Goal: Task Accomplishment & Management: Manage account settings

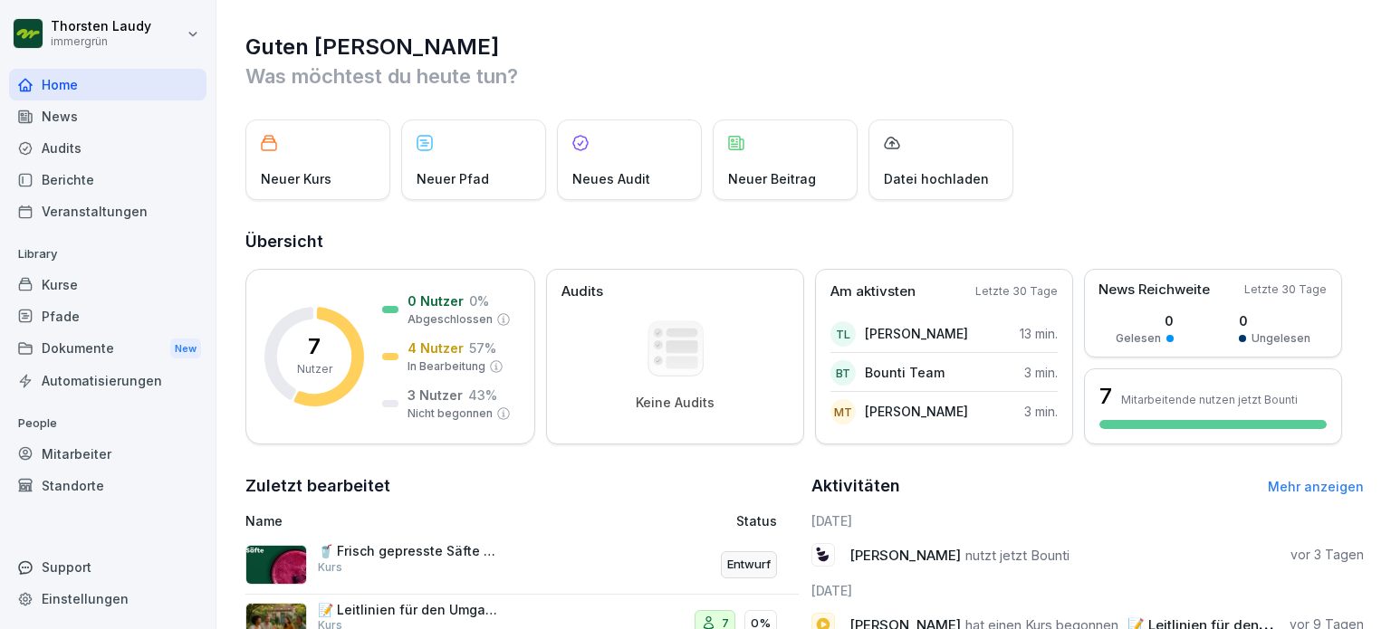
click at [775, 177] on p "Neuer Beitrag" at bounding box center [772, 178] width 88 height 19
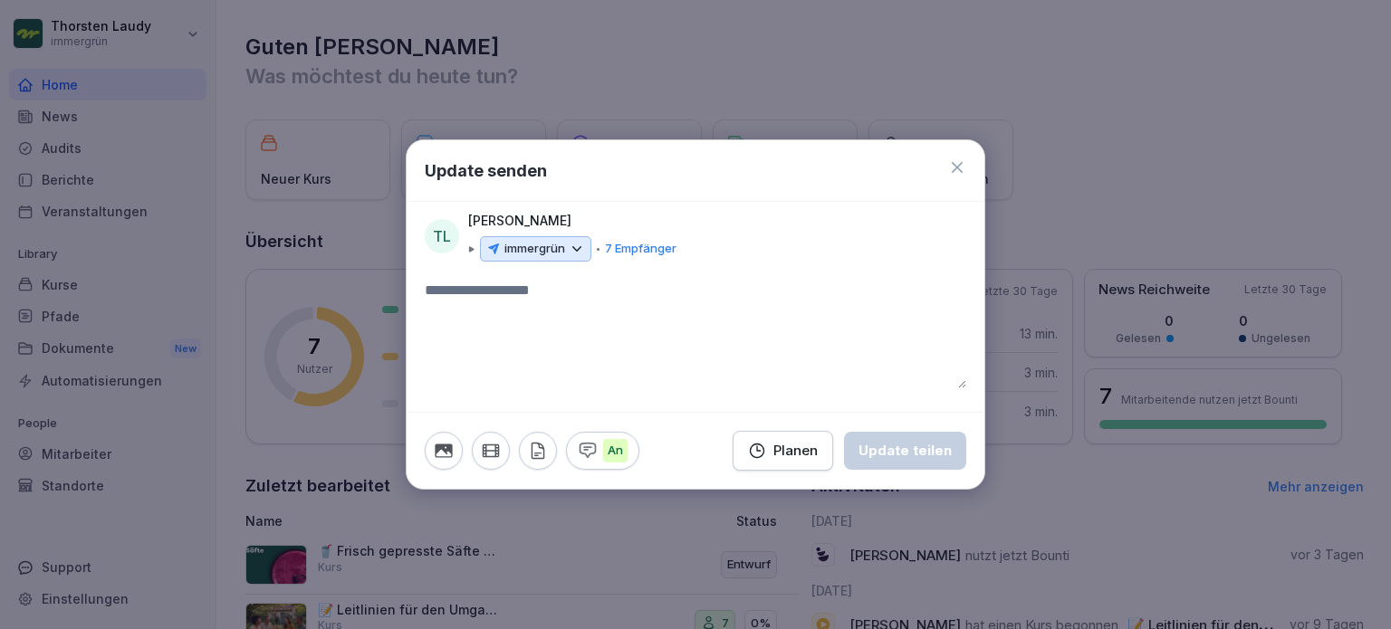
paste textarea "**********"
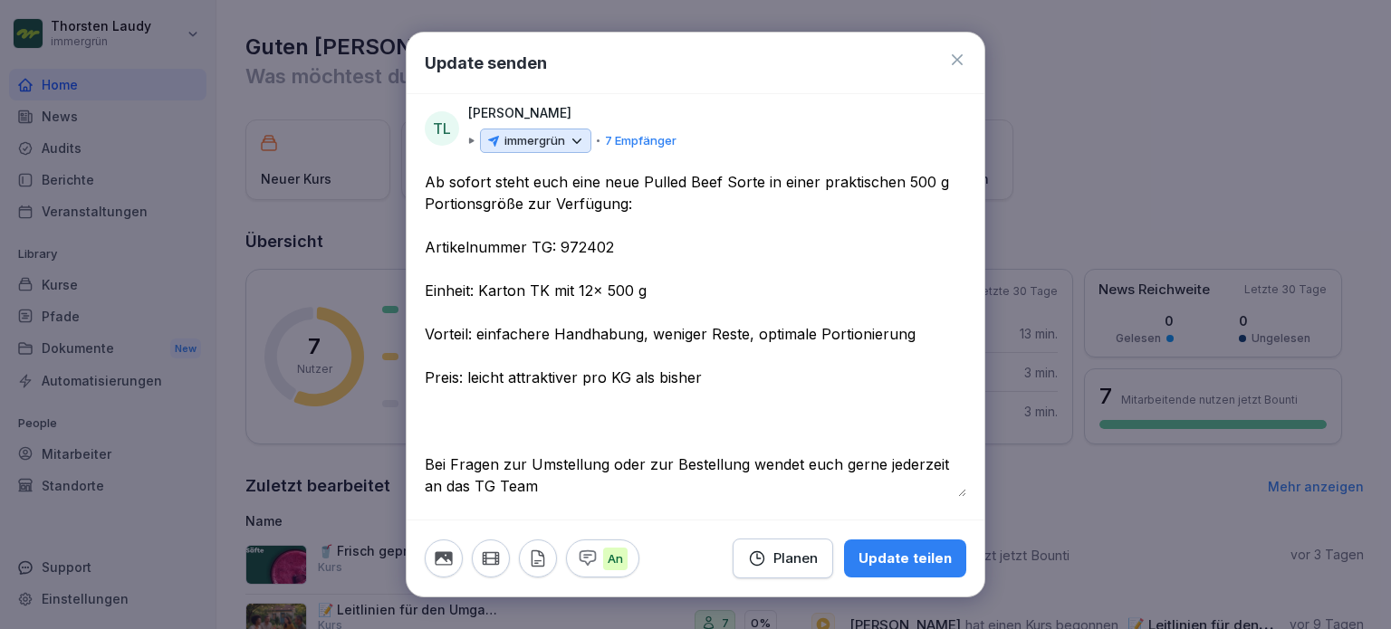
click at [428, 183] on textarea "**********" at bounding box center [696, 334] width 542 height 326
click at [460, 419] on textarea "**********" at bounding box center [696, 334] width 542 height 326
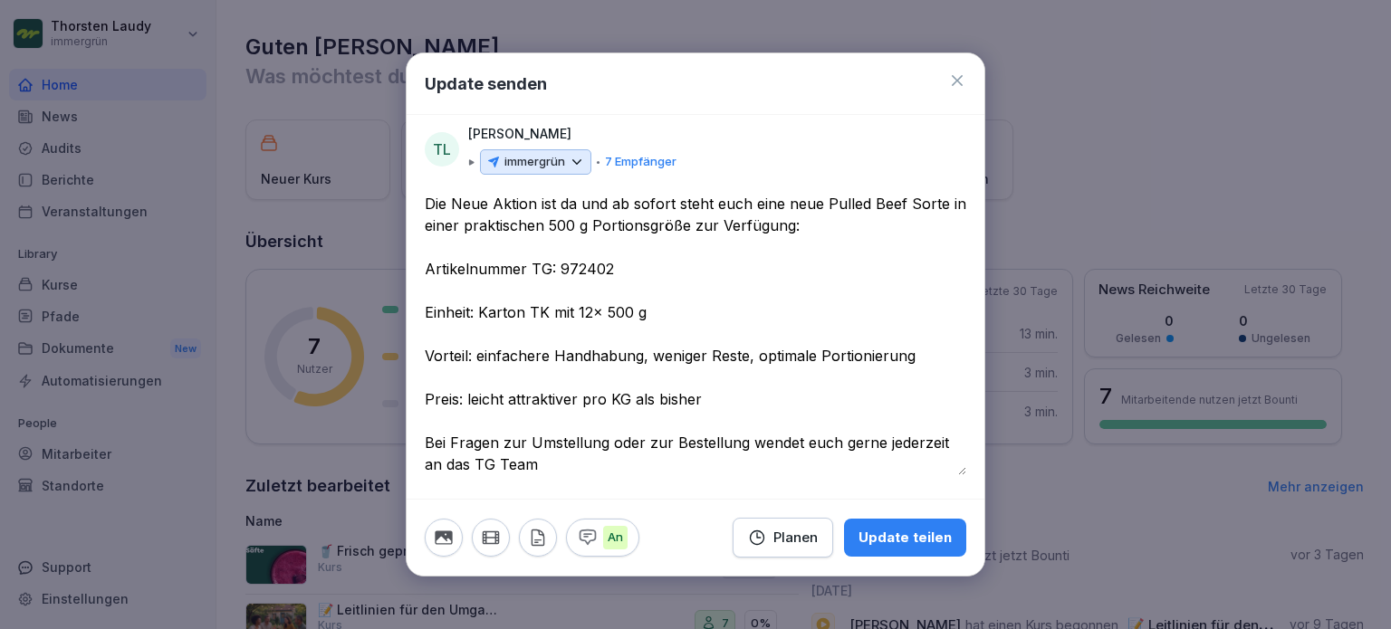
click at [460, 205] on textarea "**********" at bounding box center [696, 334] width 542 height 283
click at [533, 203] on textarea "**********" at bounding box center [696, 334] width 542 height 283
click at [679, 205] on textarea "**********" at bounding box center [696, 334] width 542 height 283
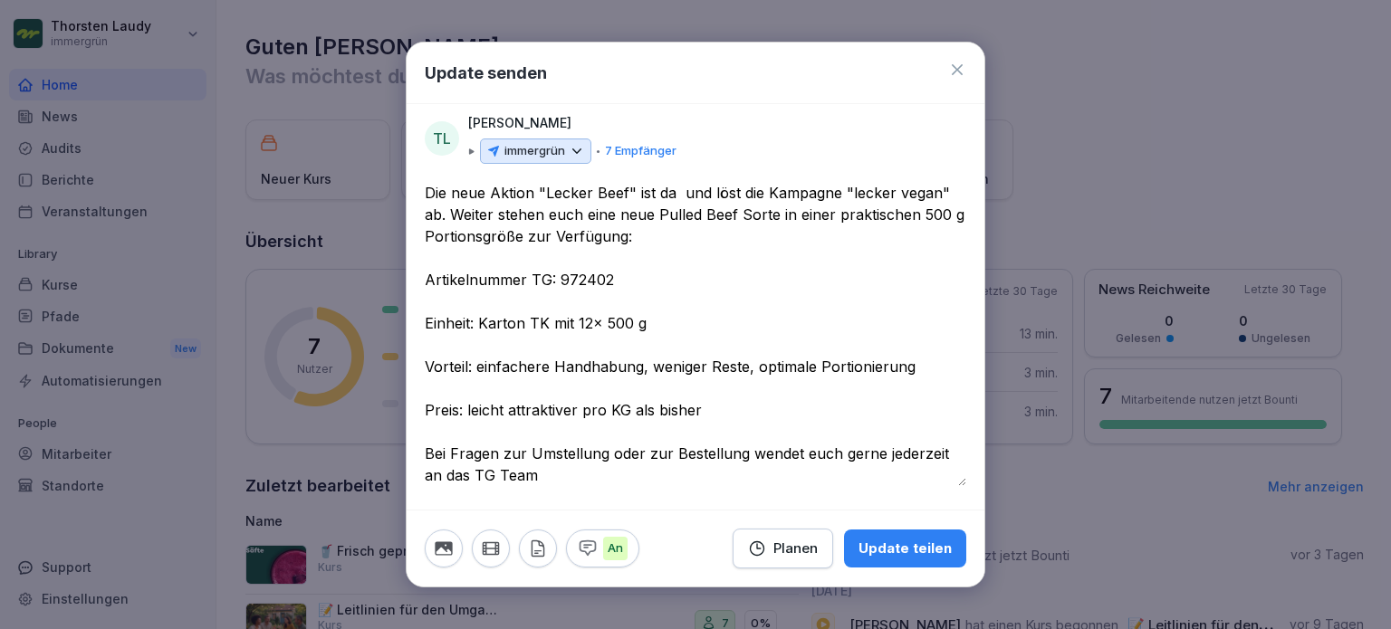
click at [450, 210] on textarea "**********" at bounding box center [696, 334] width 542 height 304
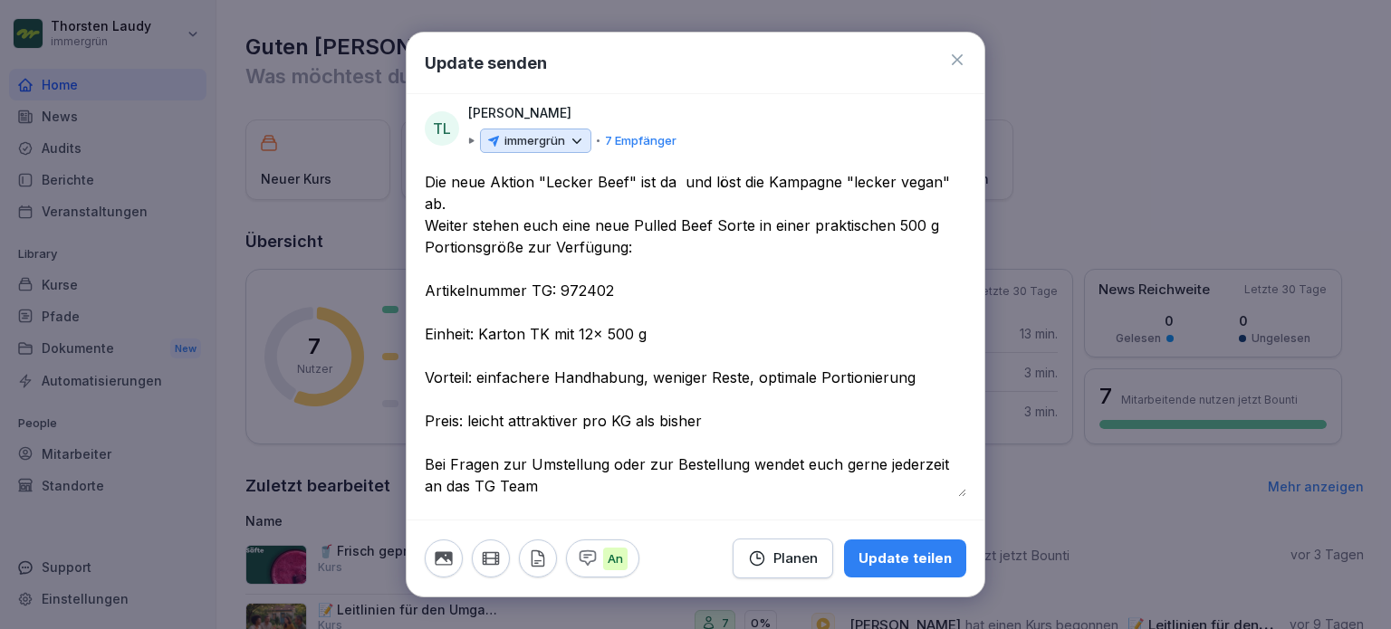
click at [449, 204] on textarea "**********" at bounding box center [696, 334] width 542 height 326
click at [854, 183] on textarea "**********" at bounding box center [696, 334] width 542 height 326
click at [914, 182] on textarea "**********" at bounding box center [696, 334] width 542 height 326
click at [909, 178] on textarea "**********" at bounding box center [696, 334] width 542 height 326
drag, startPoint x: 681, startPoint y: 182, endPoint x: 683, endPoint y: 202, distance: 20.0
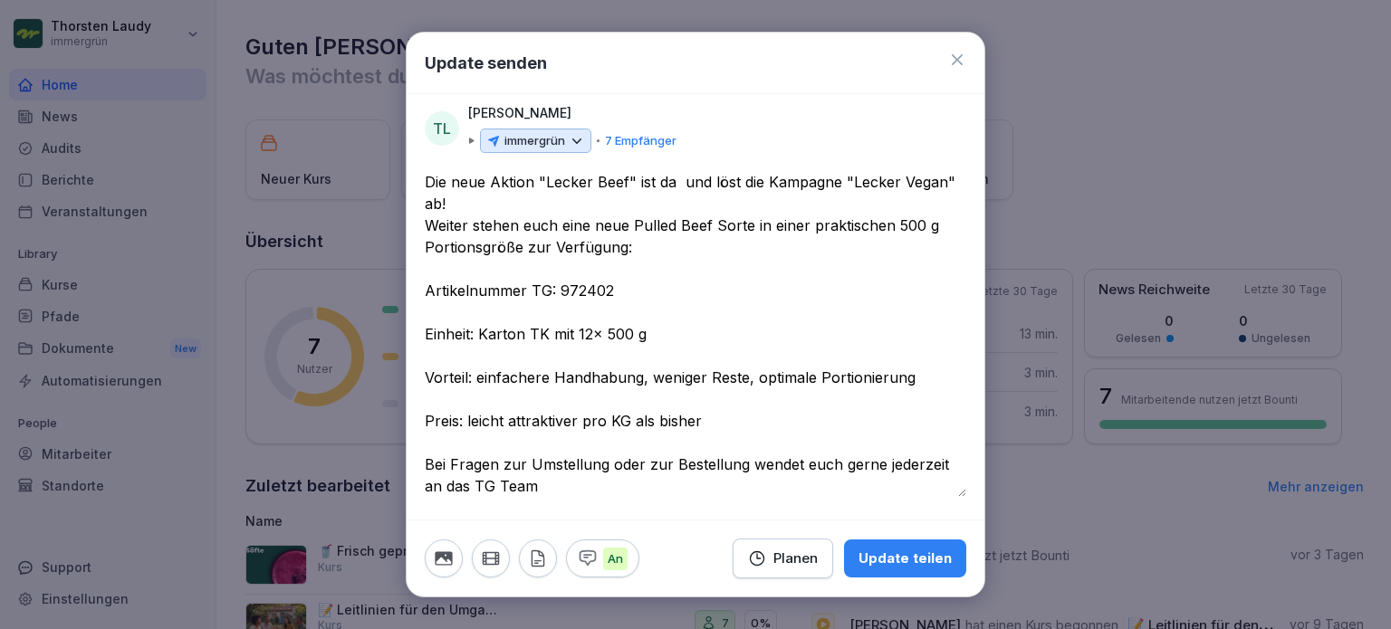
click at [681, 182] on textarea "**********" at bounding box center [696, 334] width 542 height 326
click at [564, 224] on textarea "**********" at bounding box center [696, 334] width 542 height 326
type textarea "**********"
click at [444, 560] on icon "button" at bounding box center [443, 559] width 17 height 14
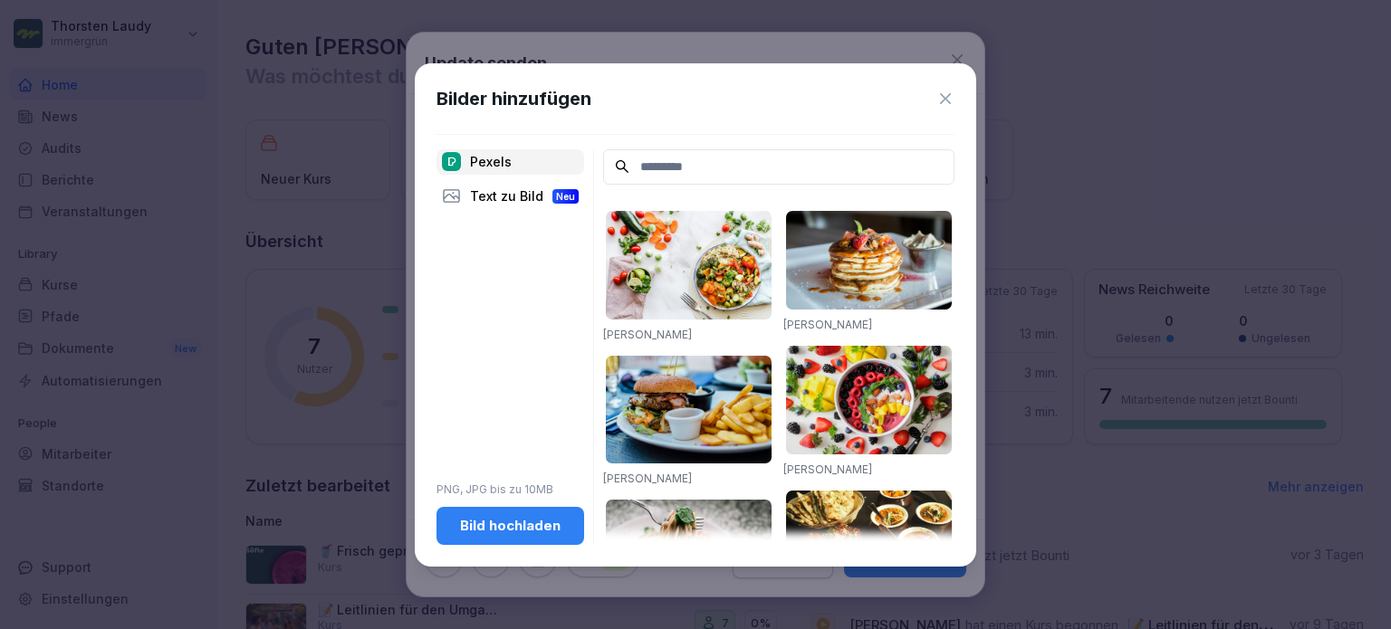
click at [494, 518] on div "Bild hochladen" at bounding box center [510, 526] width 119 height 20
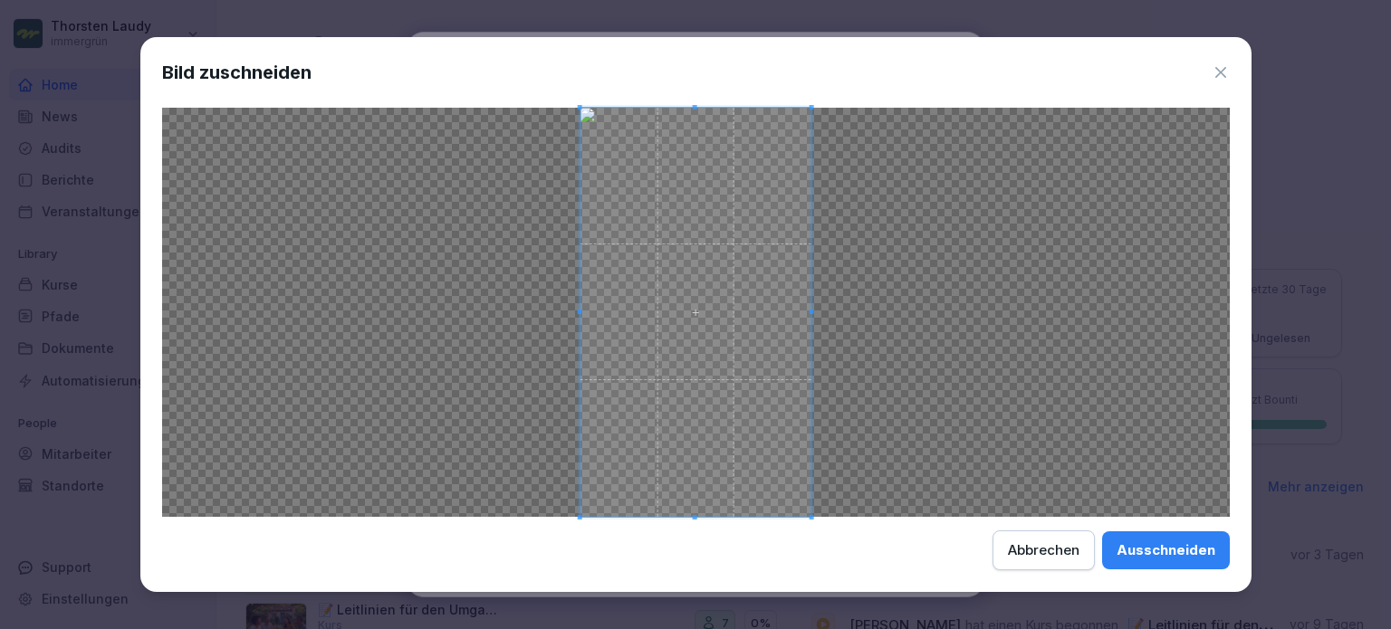
click at [1177, 550] on div "Ausschneiden" at bounding box center [1166, 551] width 99 height 20
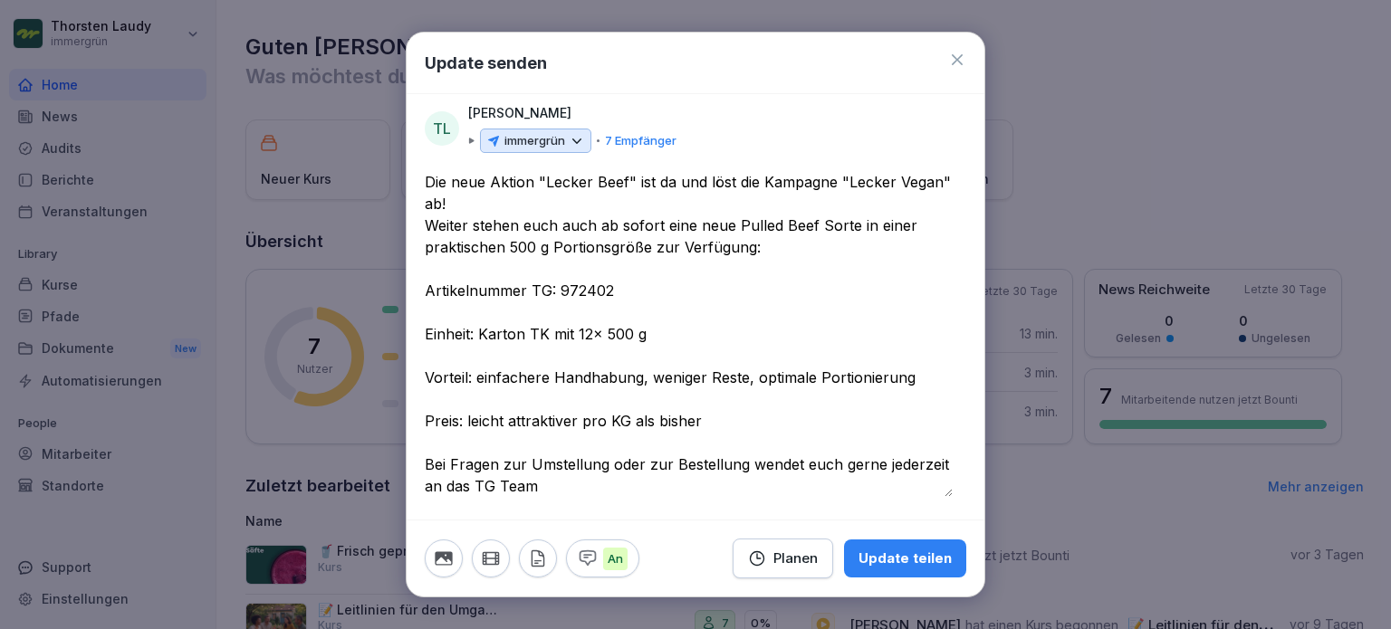
click at [884, 559] on div "Update teilen" at bounding box center [905, 559] width 93 height 20
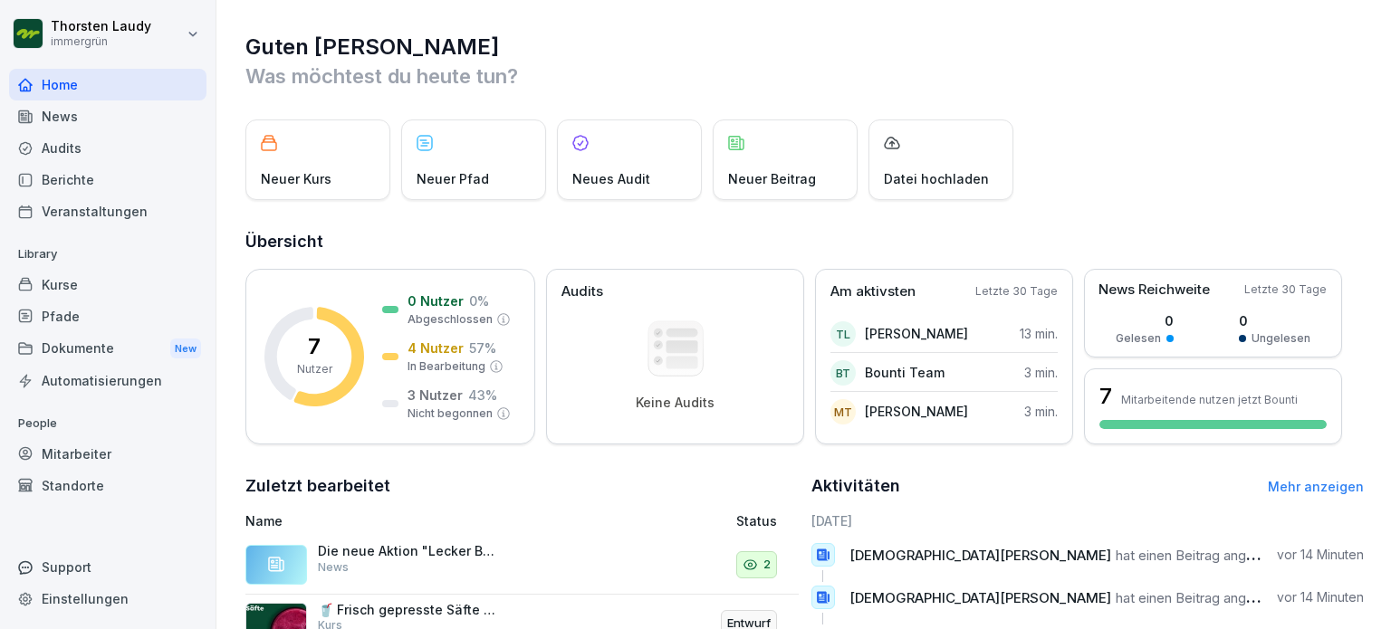
click at [322, 168] on div "Neuer Kurs" at bounding box center [317, 160] width 145 height 81
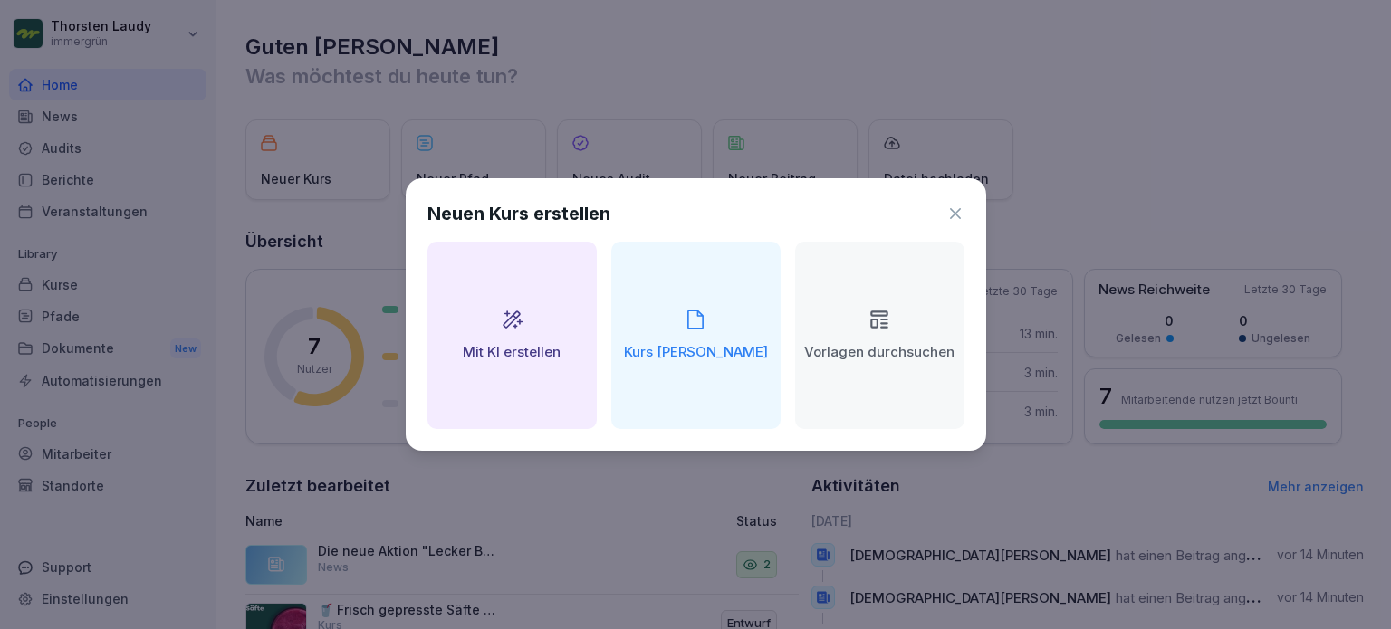
click at [525, 350] on h2 "Mit KI erstellen" at bounding box center [512, 352] width 98 height 21
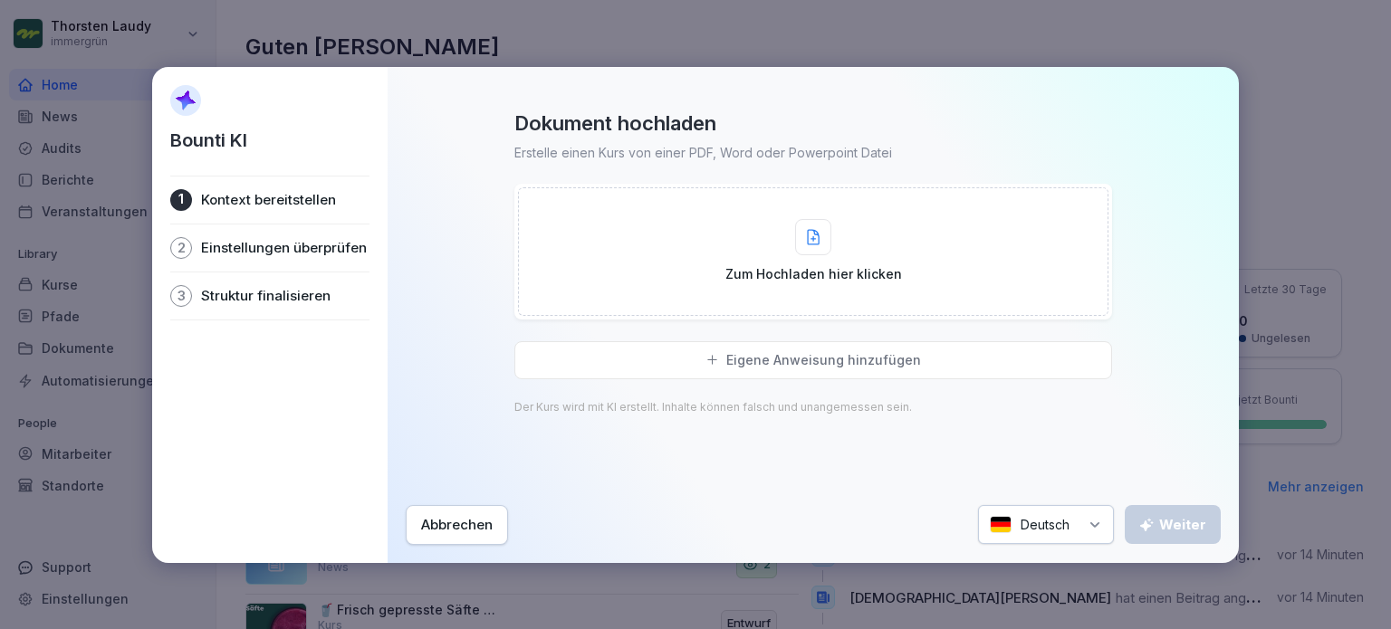
click at [820, 242] on div at bounding box center [813, 237] width 36 height 36
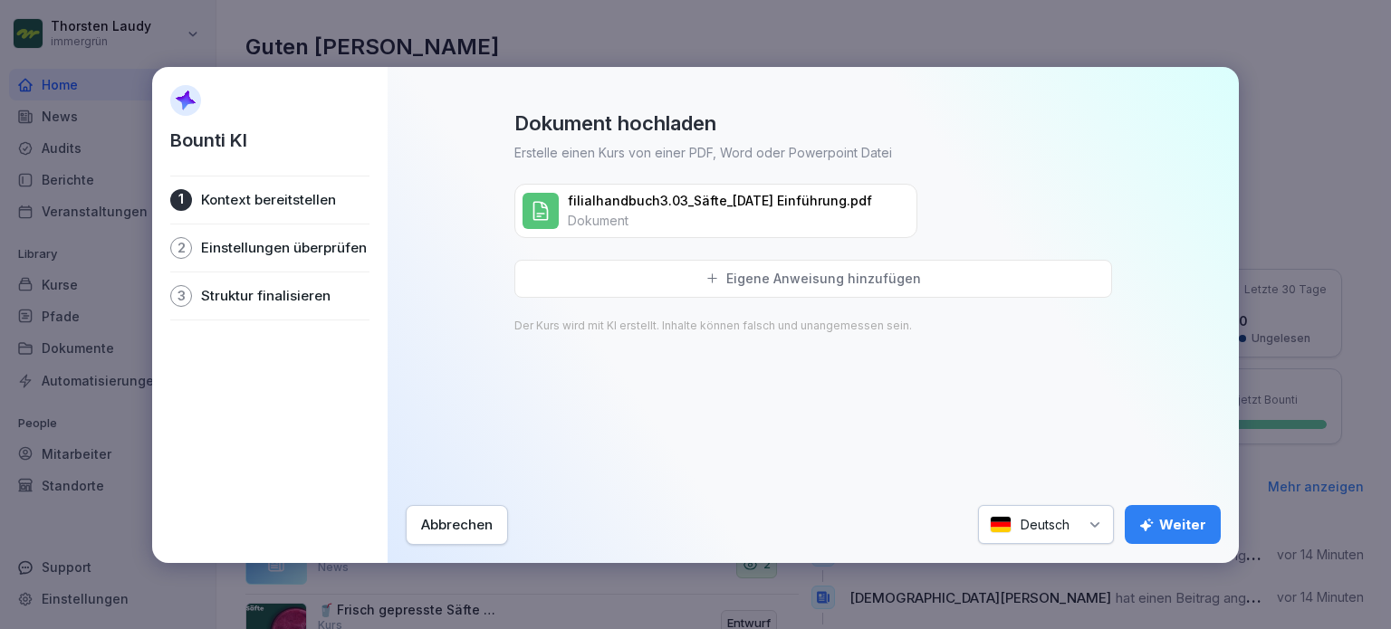
click at [1193, 524] on div "Weiter" at bounding box center [1172, 525] width 67 height 20
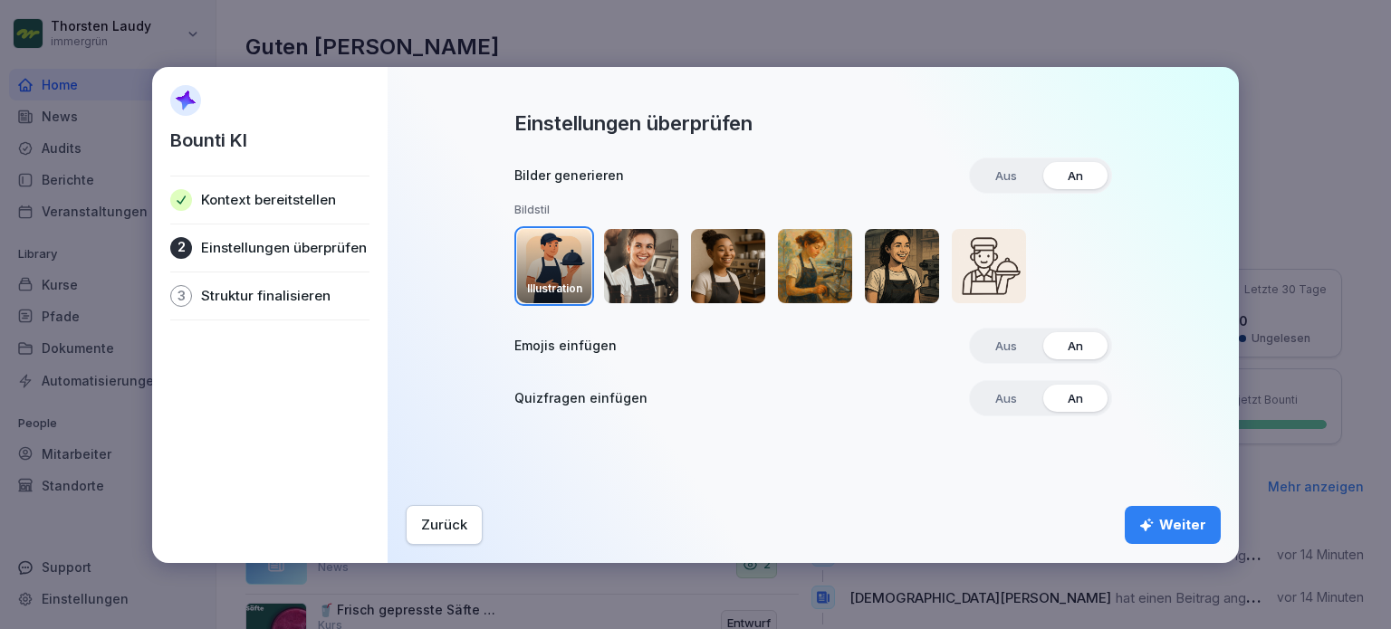
click at [645, 266] on img "button" at bounding box center [641, 266] width 74 height 74
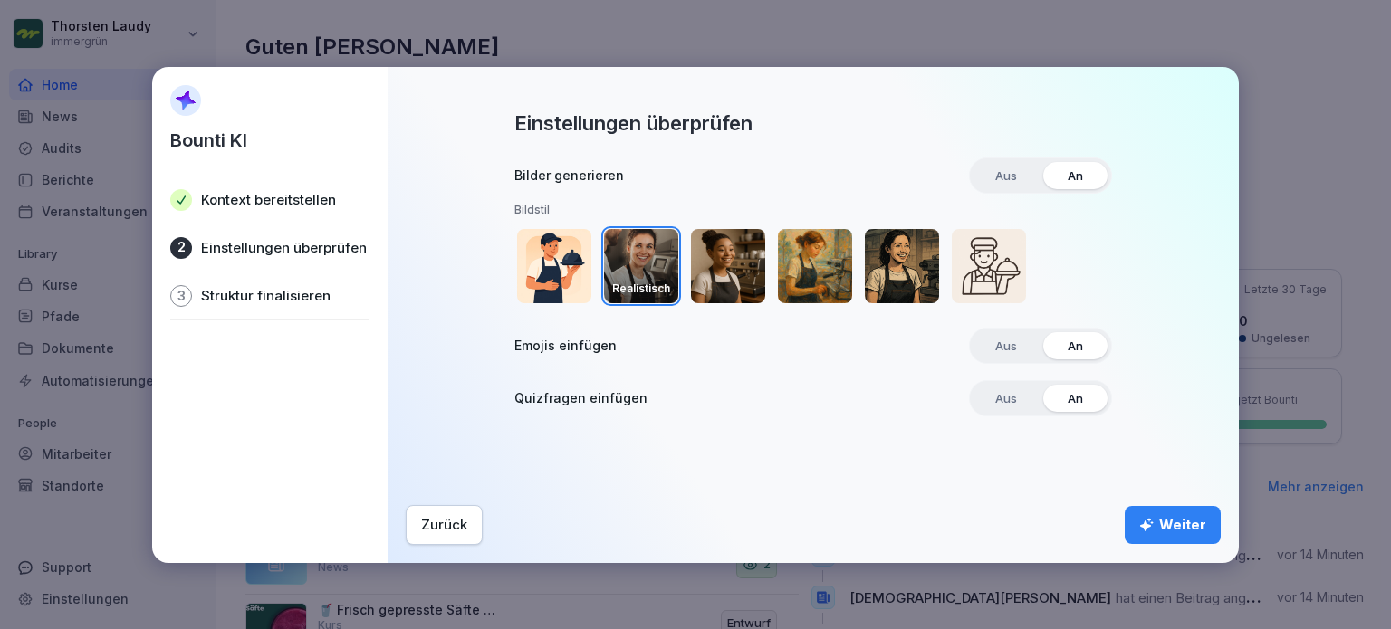
click at [1189, 523] on div "Weiter" at bounding box center [1172, 525] width 67 height 20
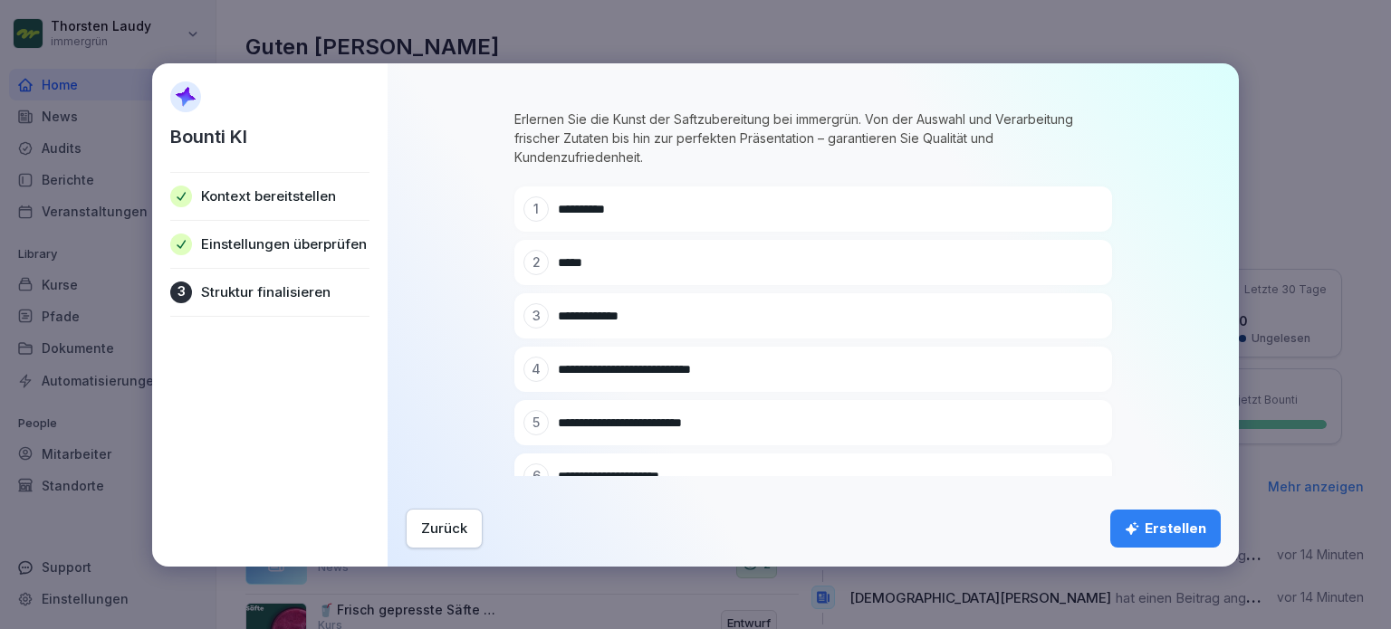
scroll to position [91, 0]
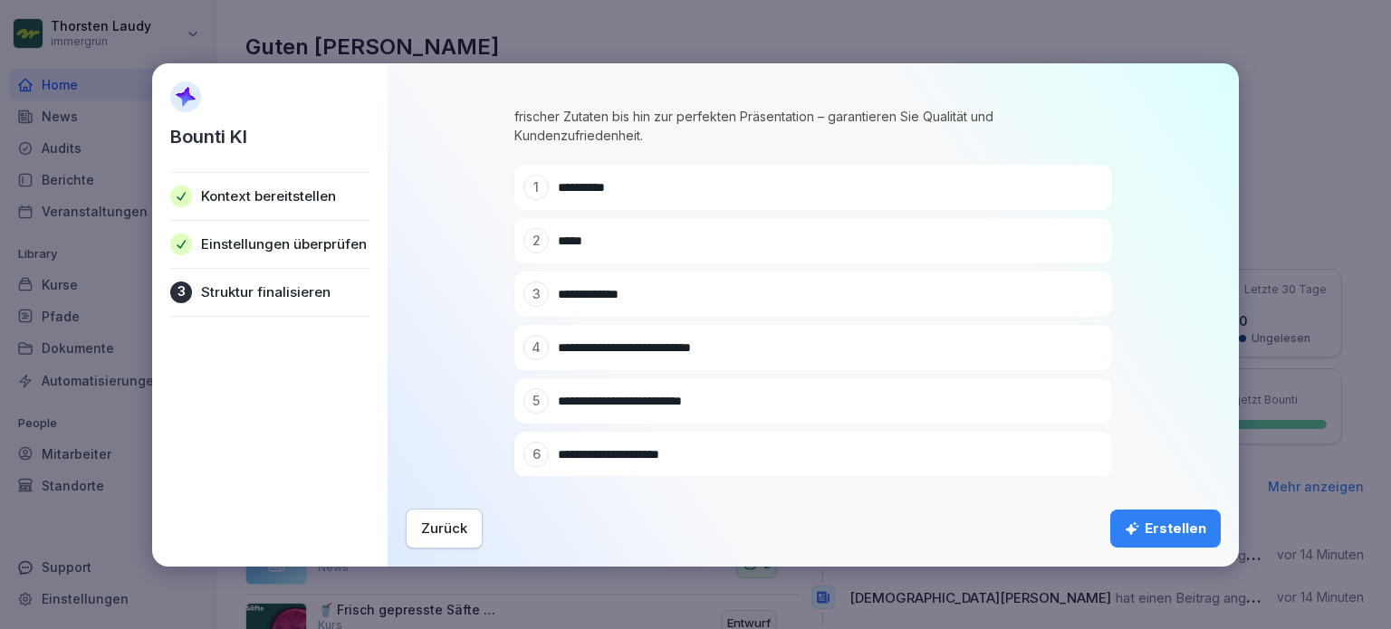
click at [1168, 530] on div "Erstellen" at bounding box center [1166, 529] width 82 height 20
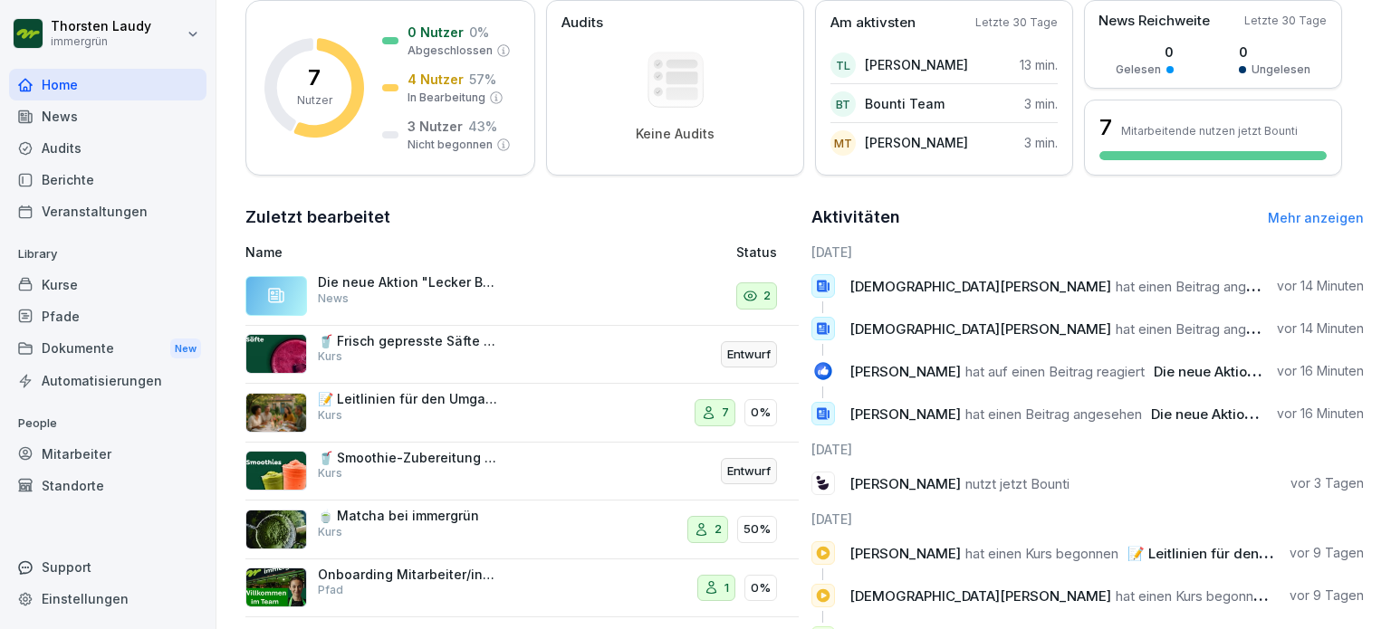
scroll to position [79, 0]
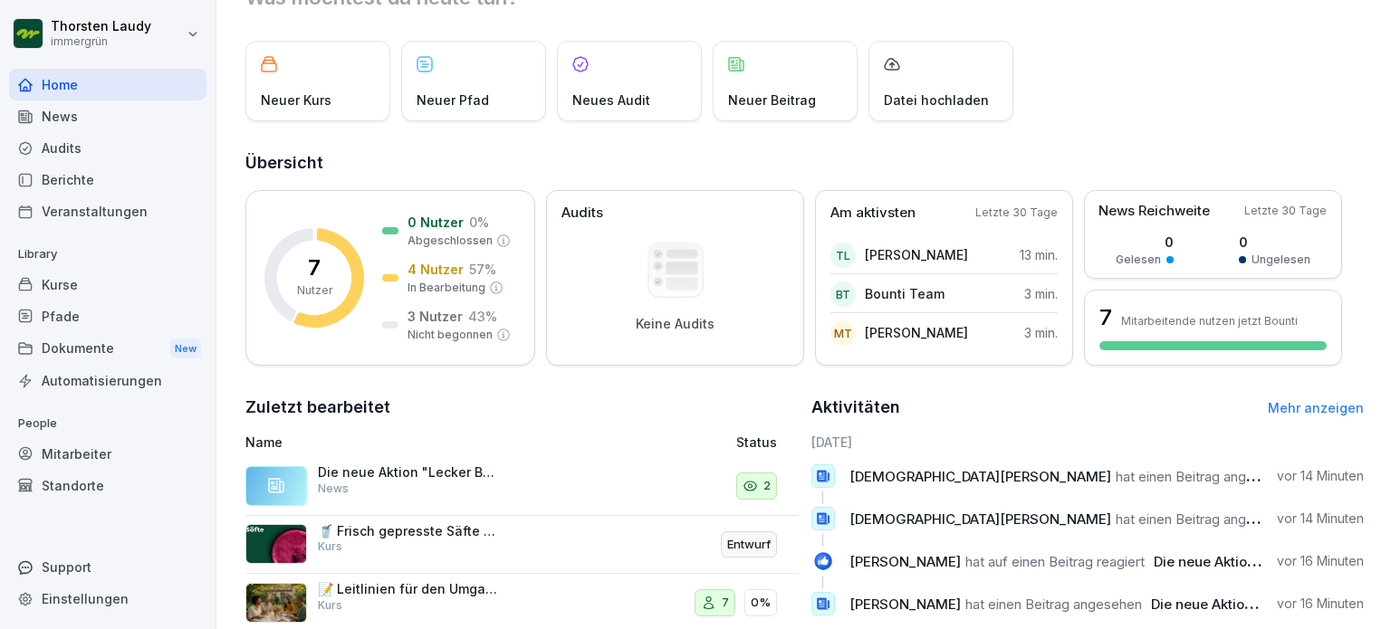
click at [66, 287] on div "Kurse" at bounding box center [107, 285] width 197 height 32
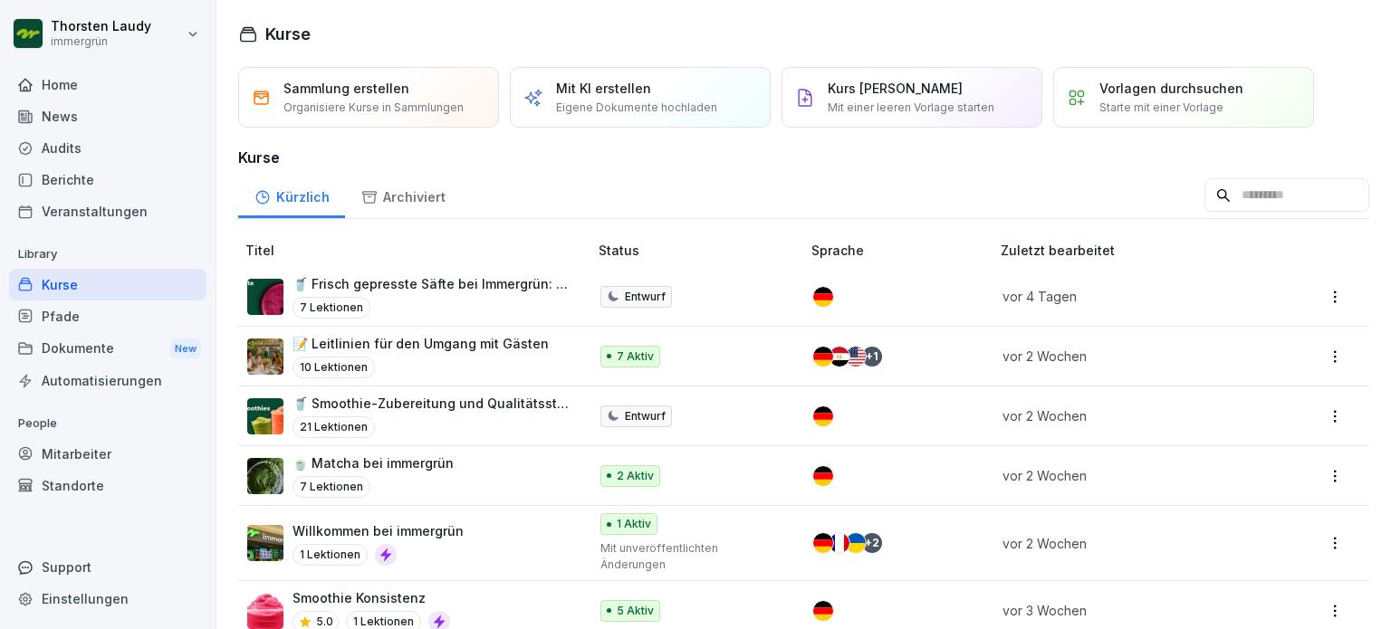
click at [62, 287] on div "Kurse" at bounding box center [107, 285] width 197 height 32
click at [591, 93] on p "Mit KI erstellen" at bounding box center [603, 88] width 95 height 19
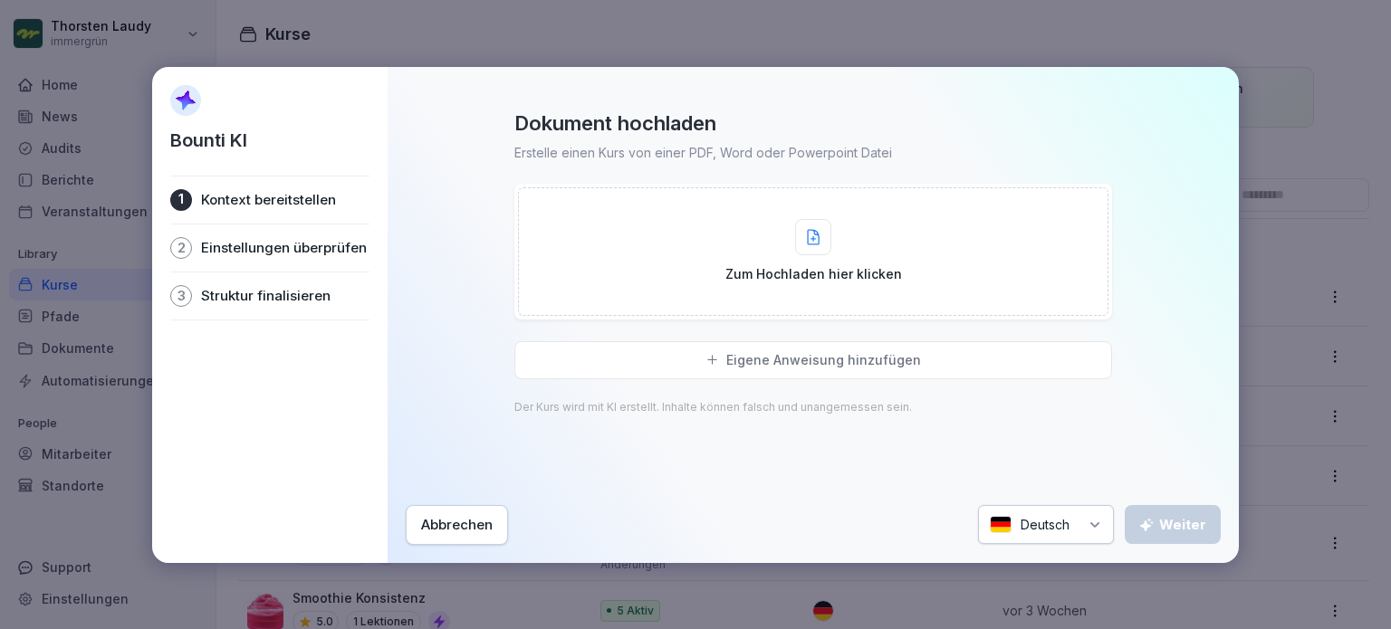
click at [815, 238] on icon at bounding box center [813, 237] width 11 height 14
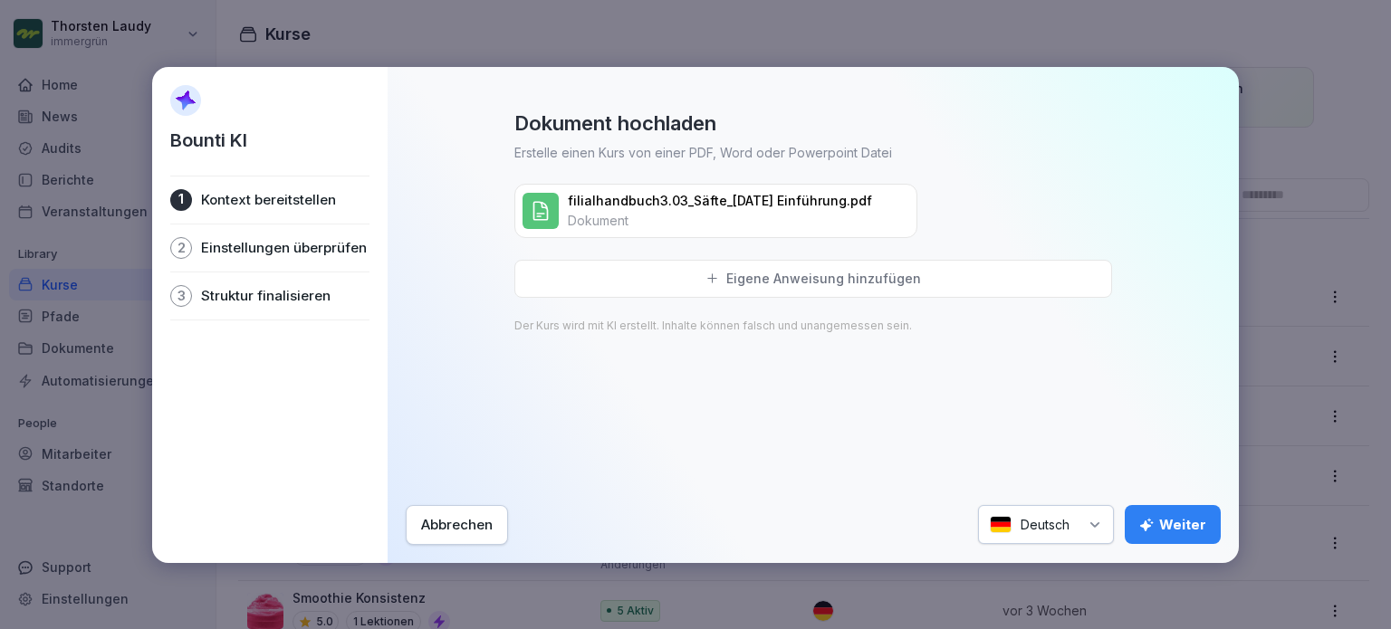
click at [1176, 523] on div "Weiter" at bounding box center [1172, 525] width 67 height 20
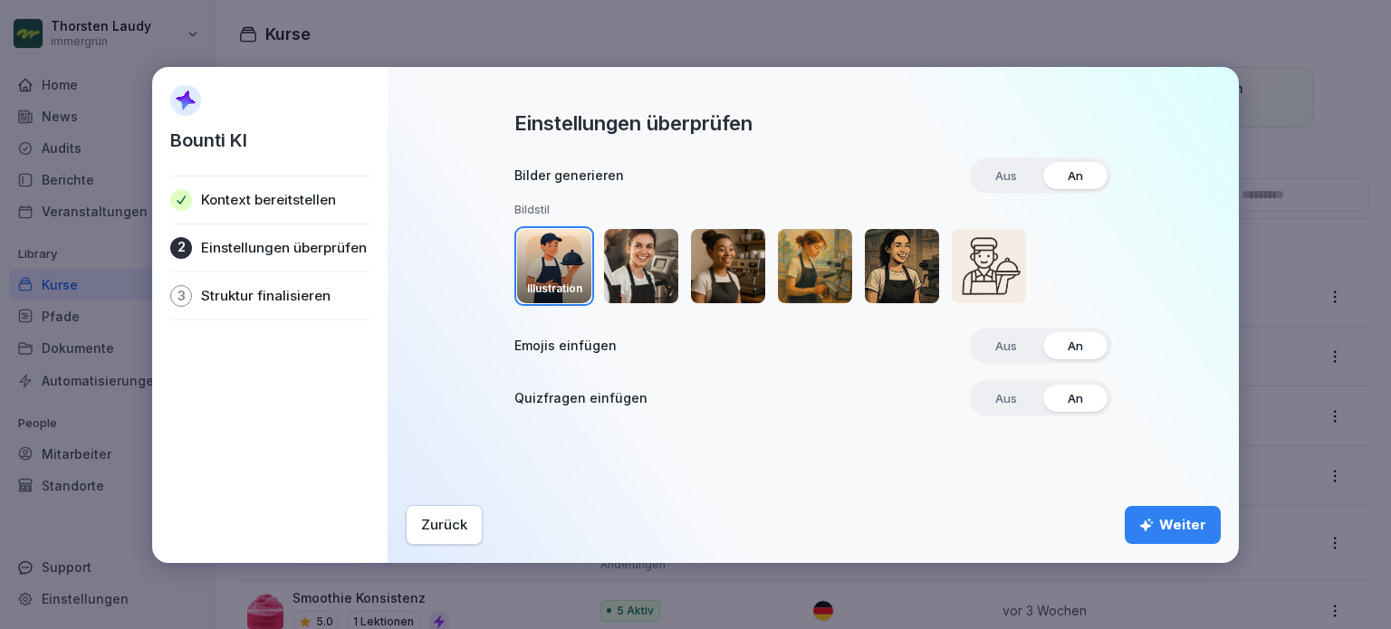
click at [619, 260] on img "button" at bounding box center [641, 266] width 74 height 74
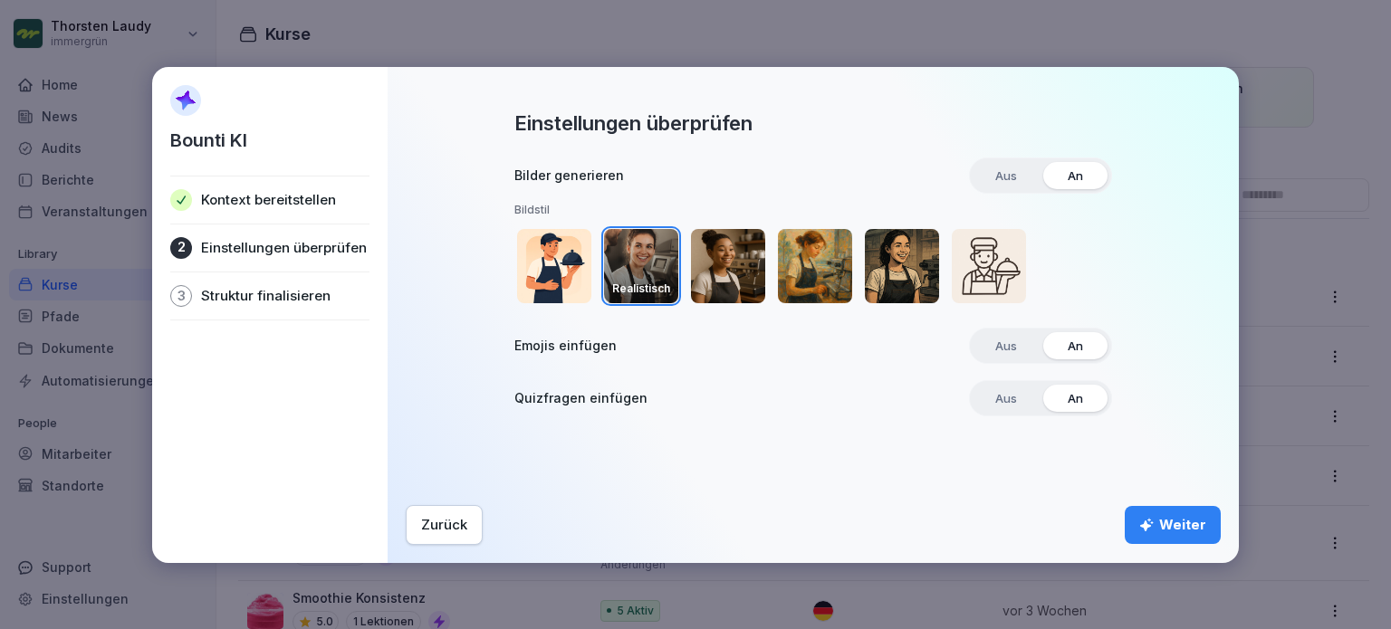
click at [1166, 532] on div "Weiter" at bounding box center [1172, 525] width 67 height 20
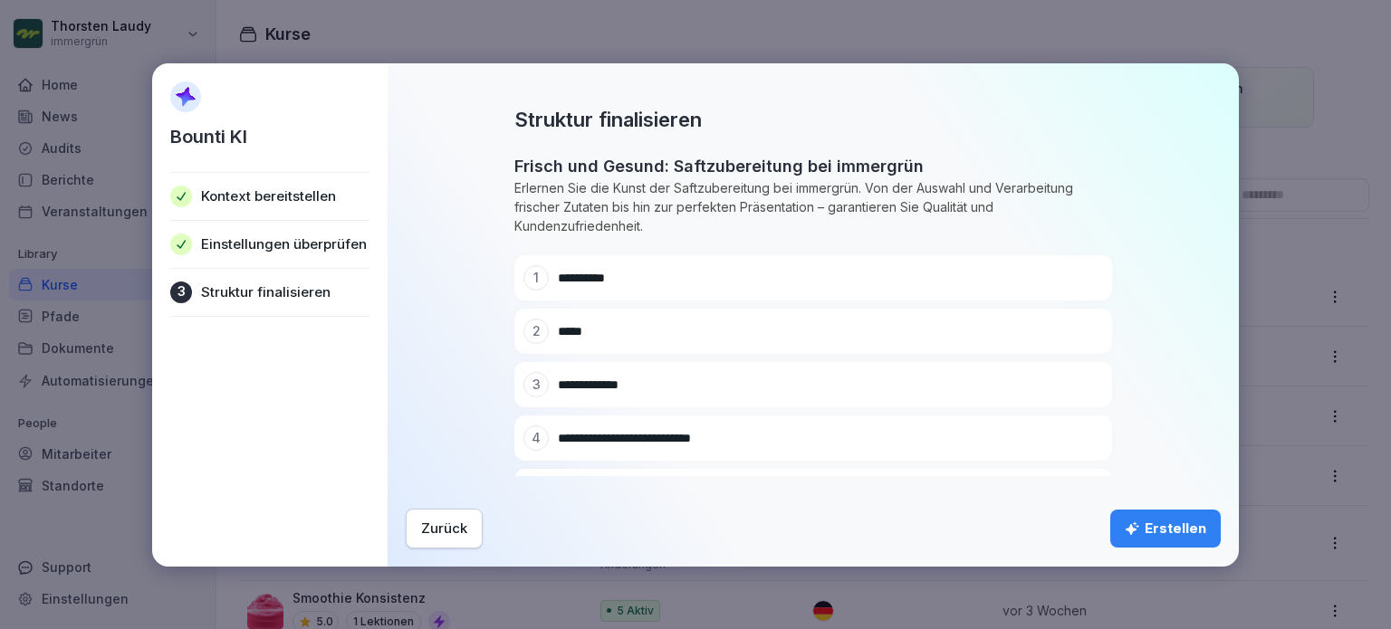
click at [1167, 535] on div "Erstellen" at bounding box center [1166, 529] width 82 height 20
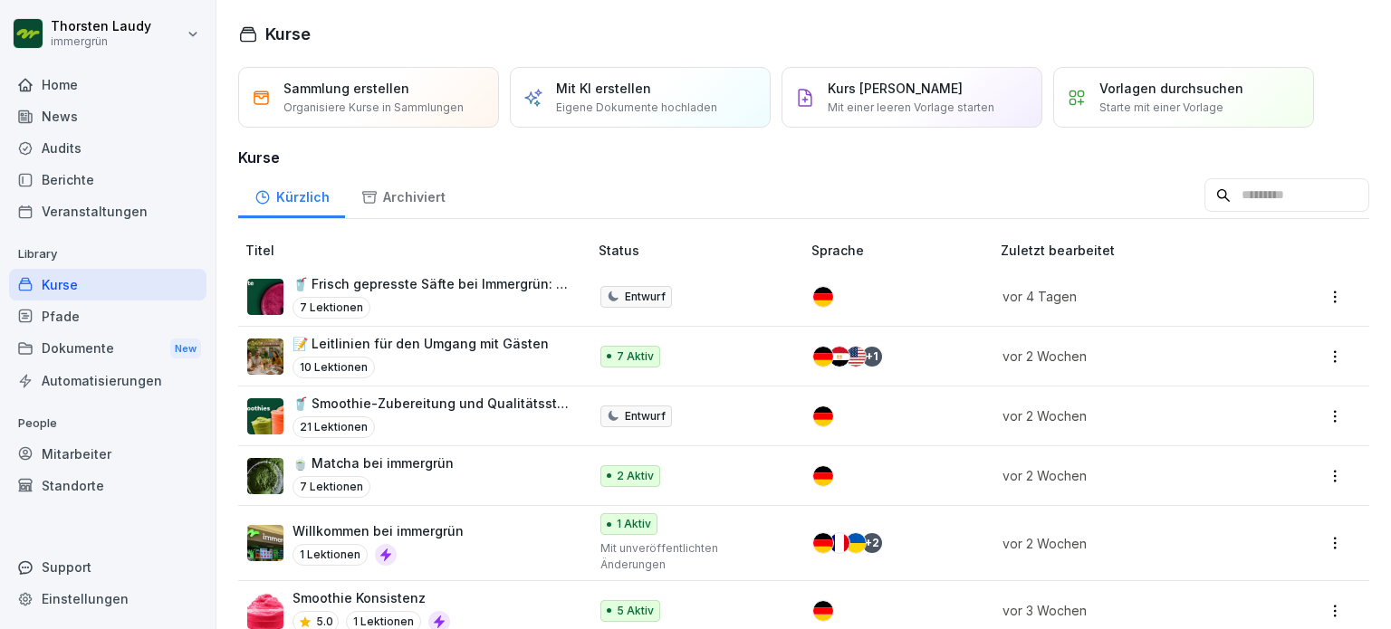
click at [862, 137] on div "Sammlung erstellen Organisiere Kurse in Sammlungen Mit KI erstellen Eigene Doku…" at bounding box center [803, 480] width 1175 height 827
click at [47, 285] on div "Kurse" at bounding box center [107, 285] width 197 height 32
click at [627, 86] on p "Mit KI erstellen" at bounding box center [603, 88] width 95 height 19
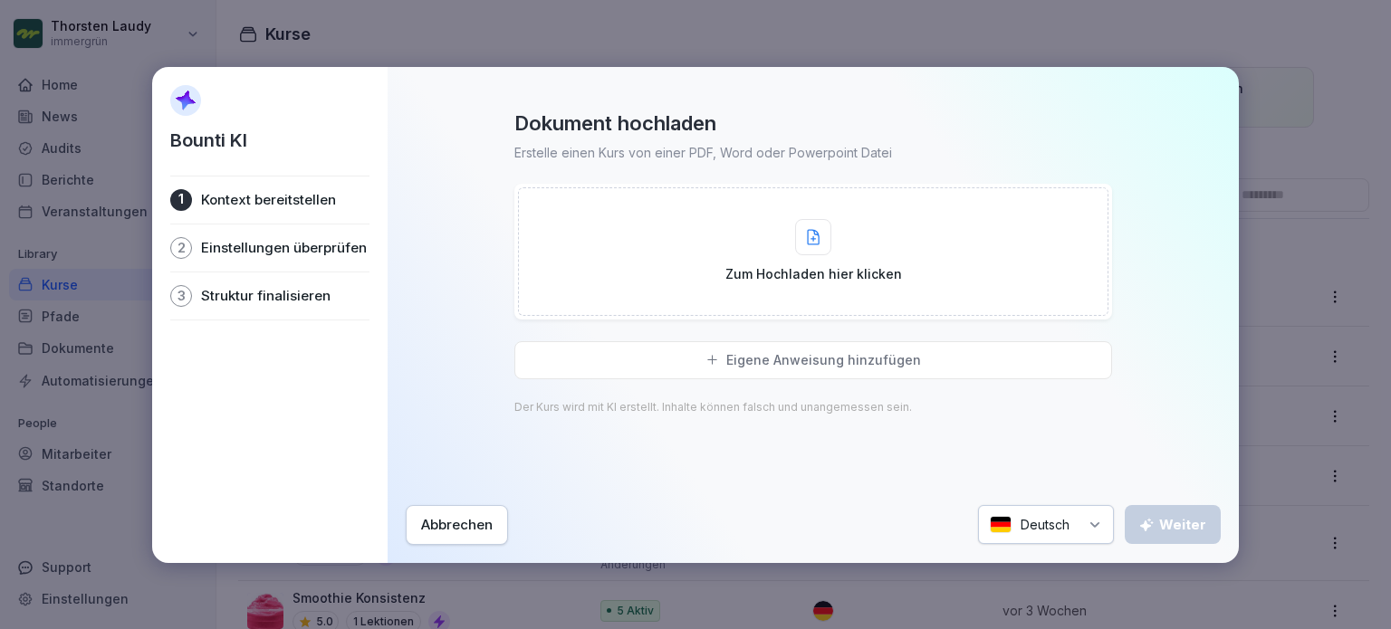
click at [816, 245] on icon at bounding box center [813, 237] width 11 height 14
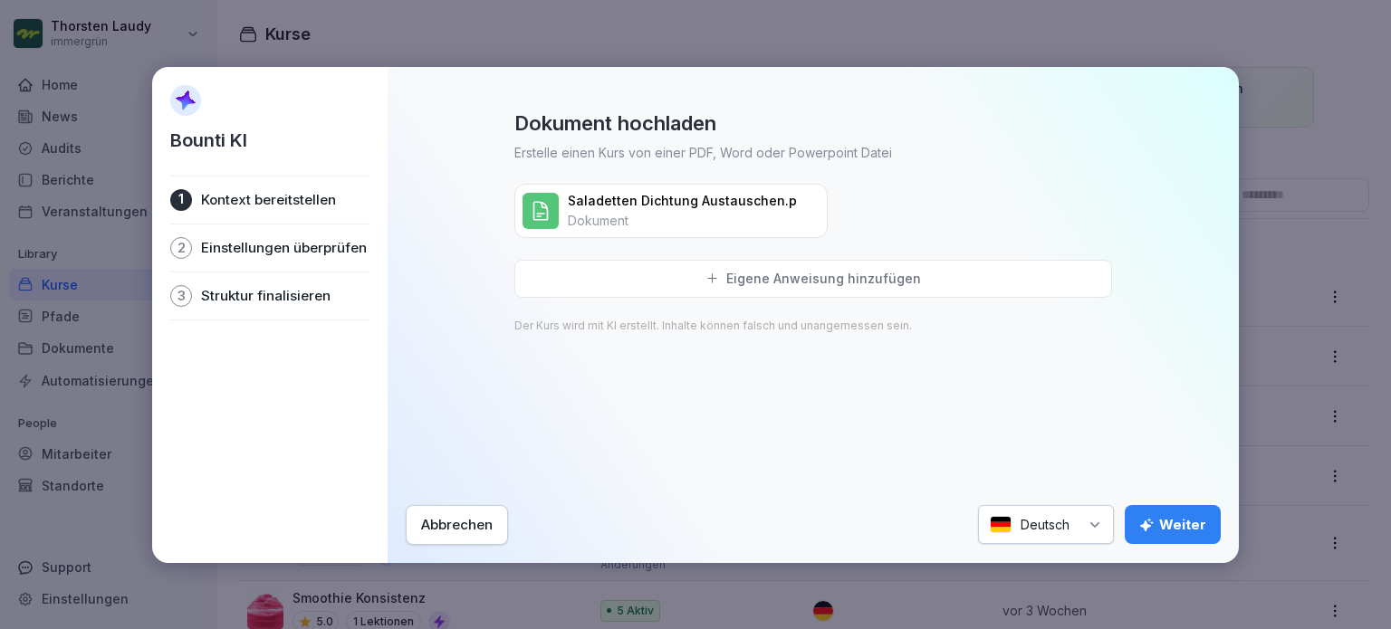
click at [1188, 528] on div "Weiter" at bounding box center [1172, 525] width 67 height 20
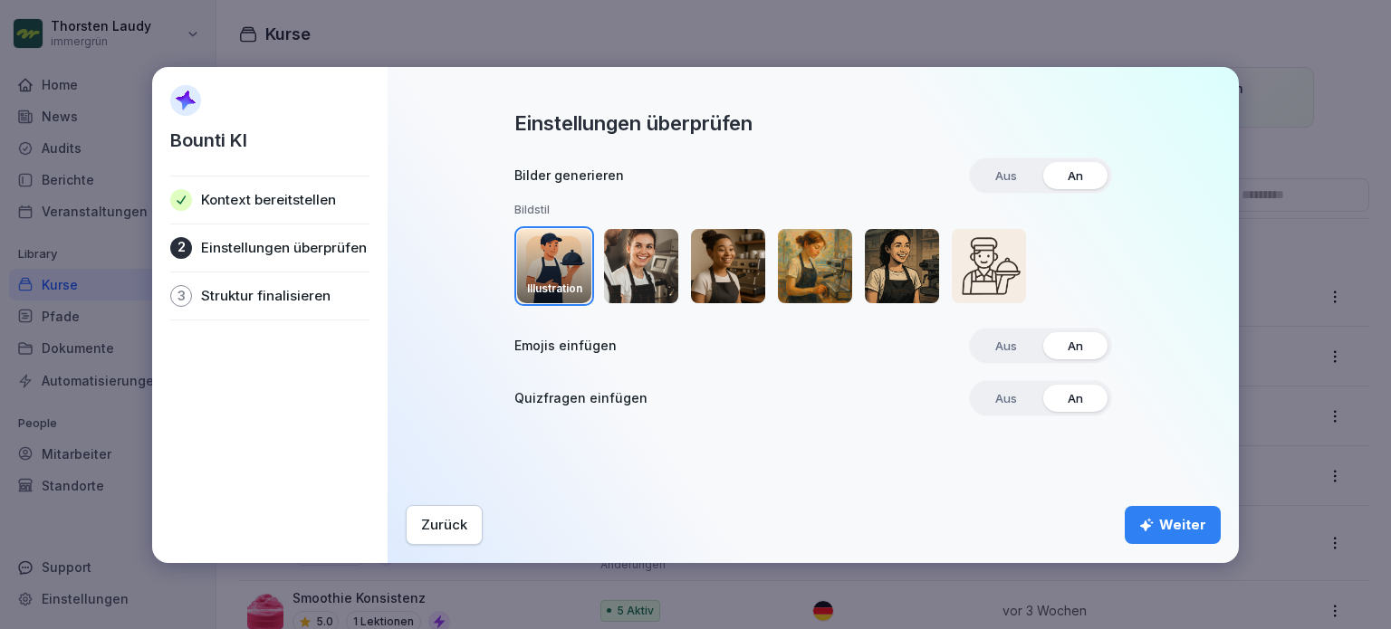
click at [639, 280] on img "button" at bounding box center [641, 266] width 74 height 74
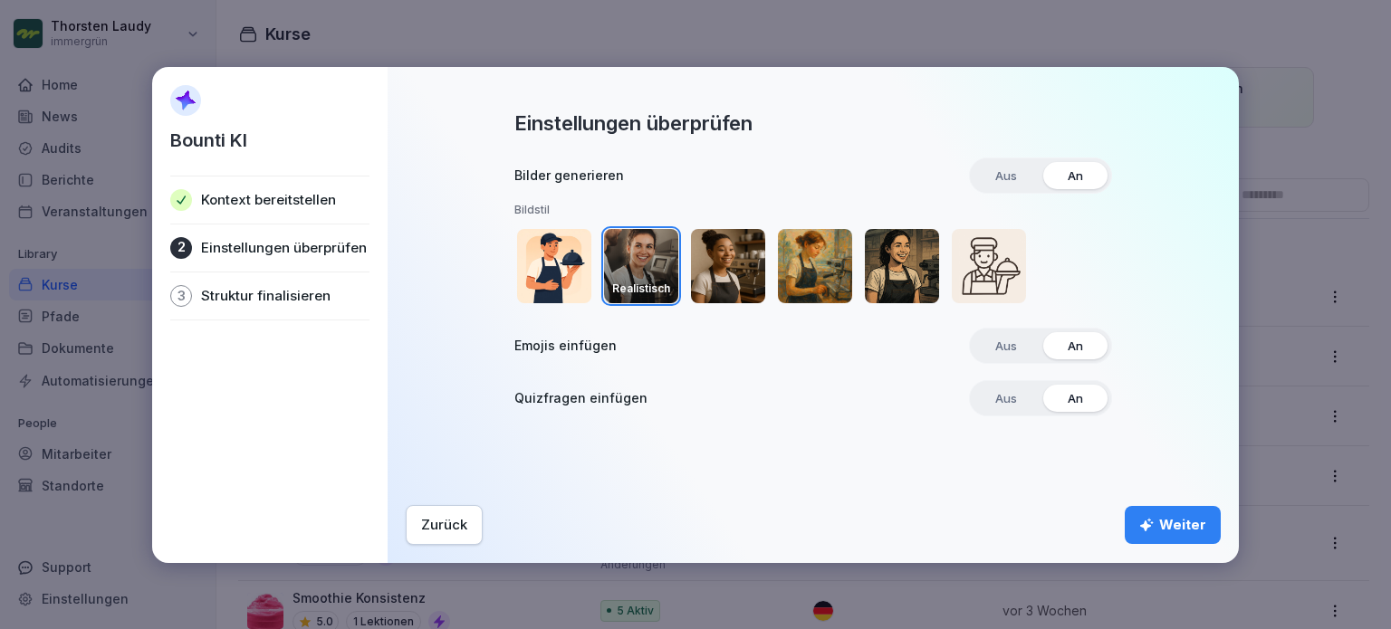
click at [1176, 525] on div "Weiter" at bounding box center [1172, 525] width 67 height 20
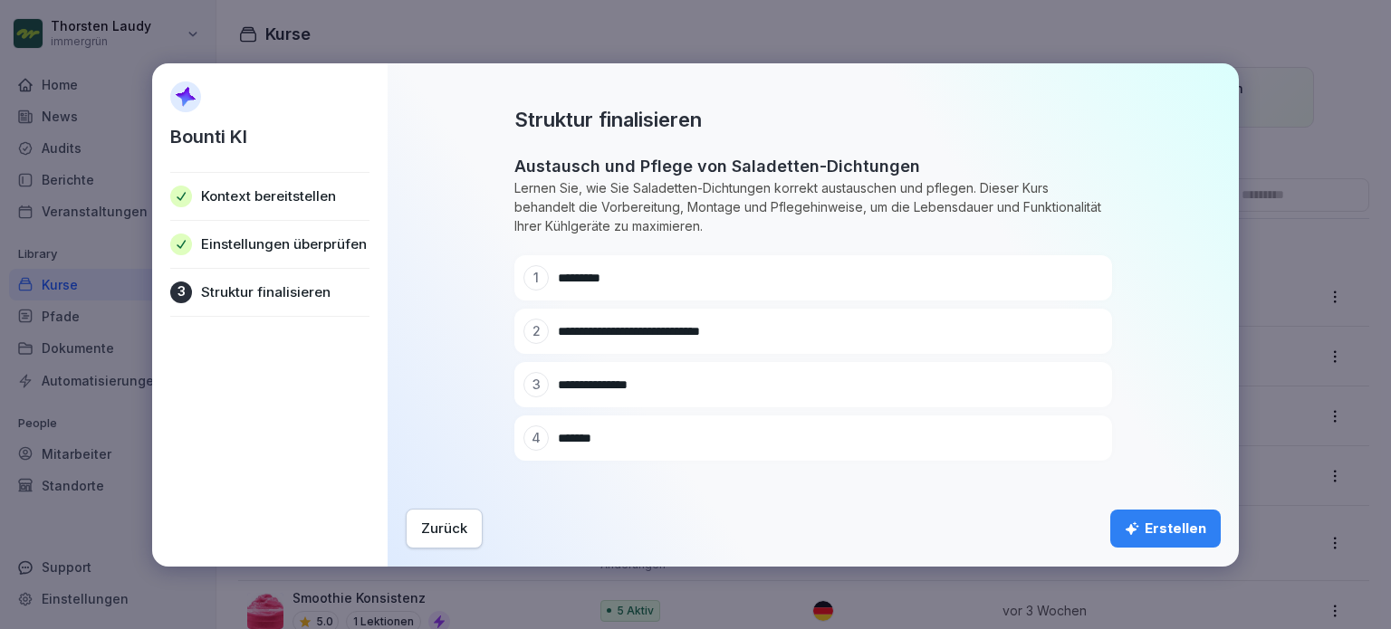
click at [1167, 531] on div "Erstellen" at bounding box center [1166, 529] width 82 height 20
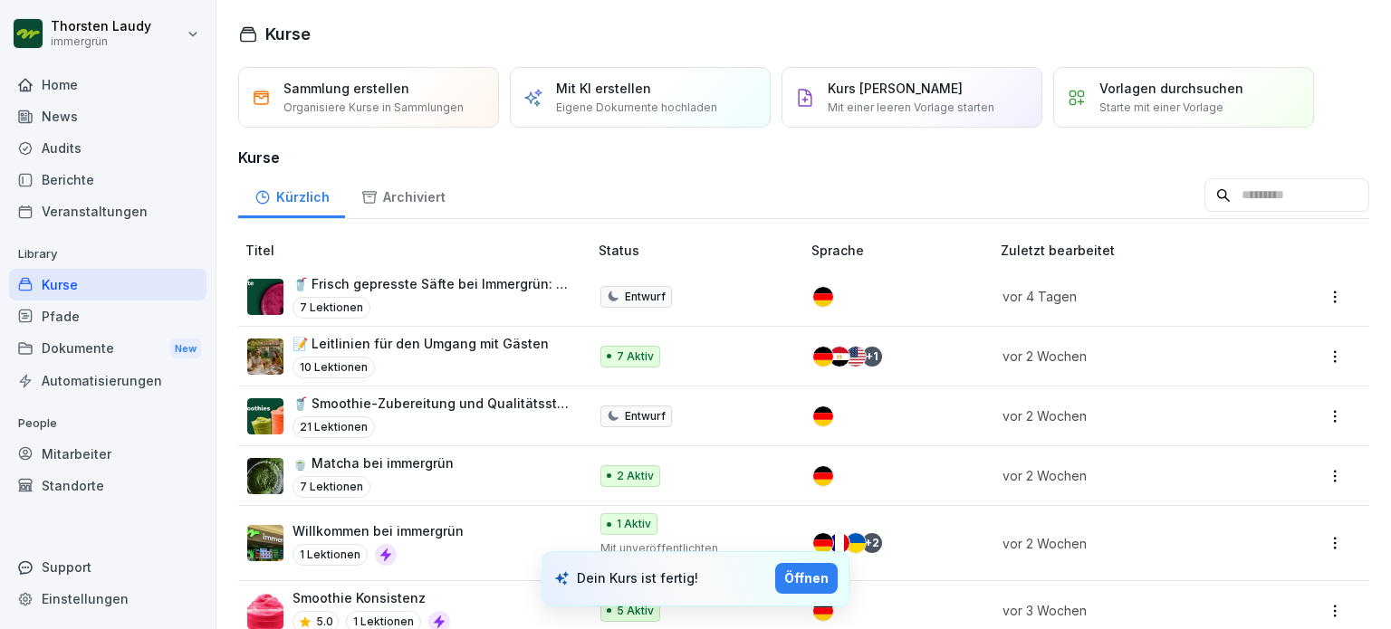
click at [805, 581] on div "Öffnen" at bounding box center [806, 579] width 44 height 20
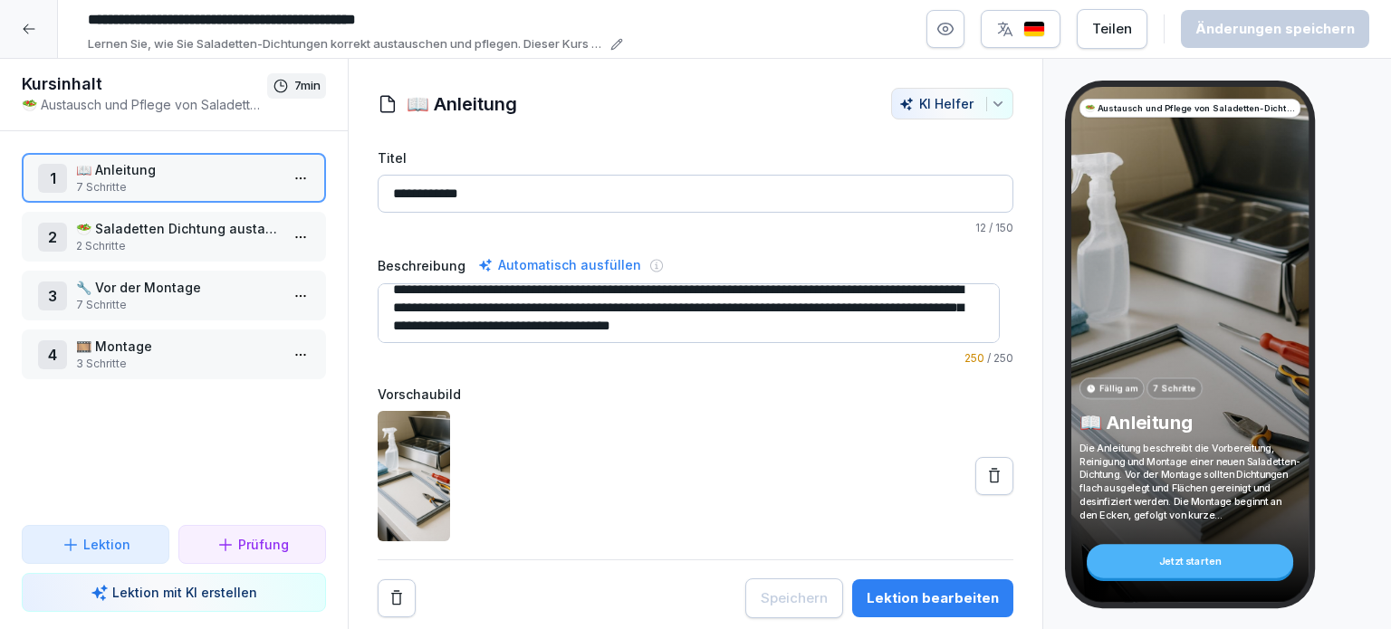
scroll to position [18, 0]
click at [213, 176] on p "📖 Anleitung" at bounding box center [177, 169] width 203 height 19
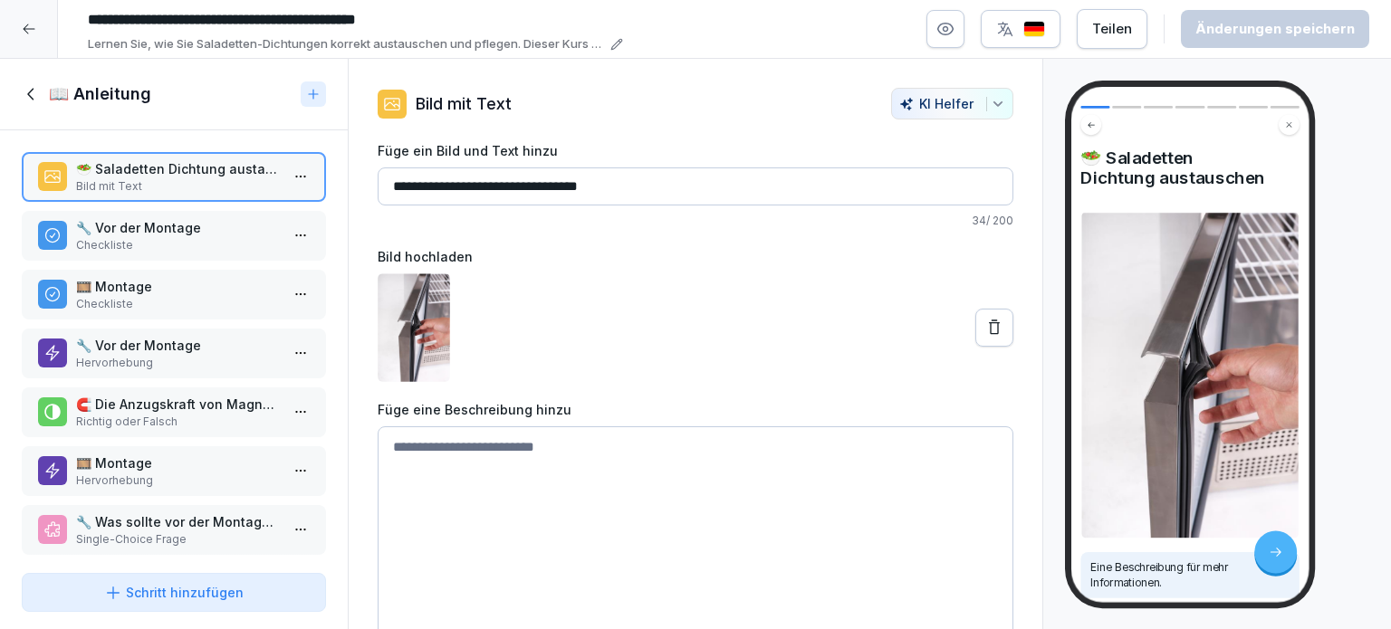
click at [192, 237] on p "Checkliste" at bounding box center [177, 245] width 203 height 16
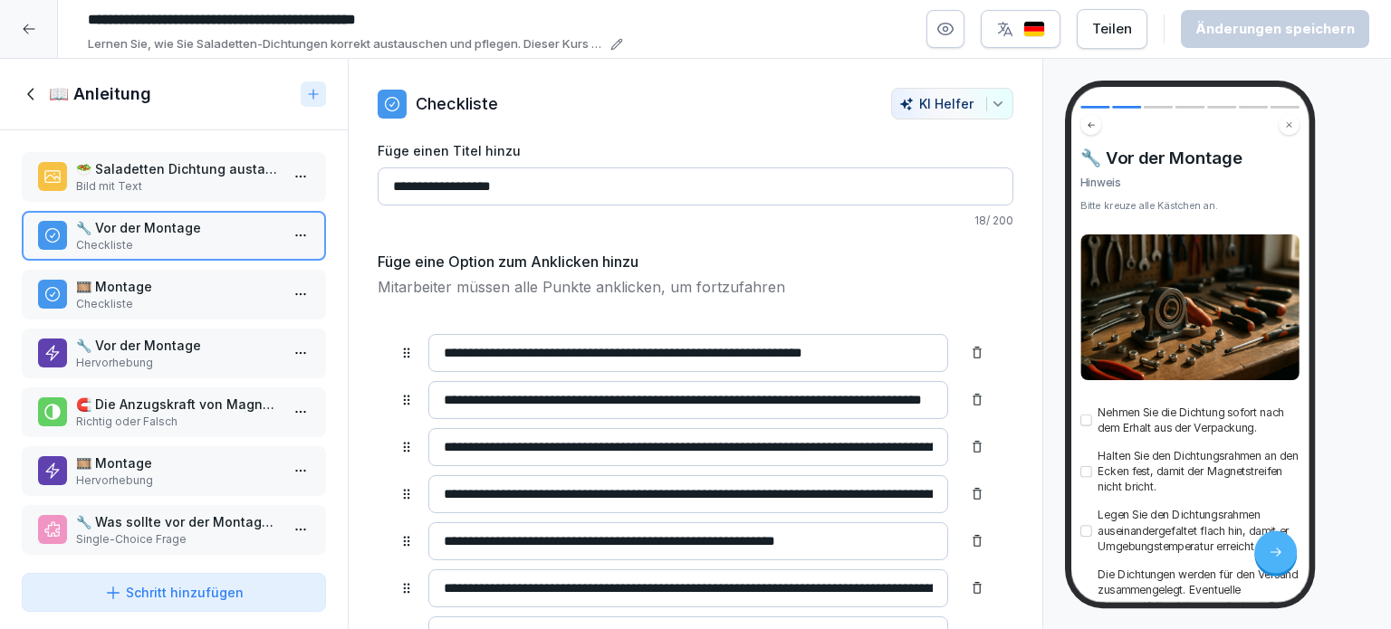
click at [159, 296] on p "Checkliste" at bounding box center [177, 304] width 203 height 16
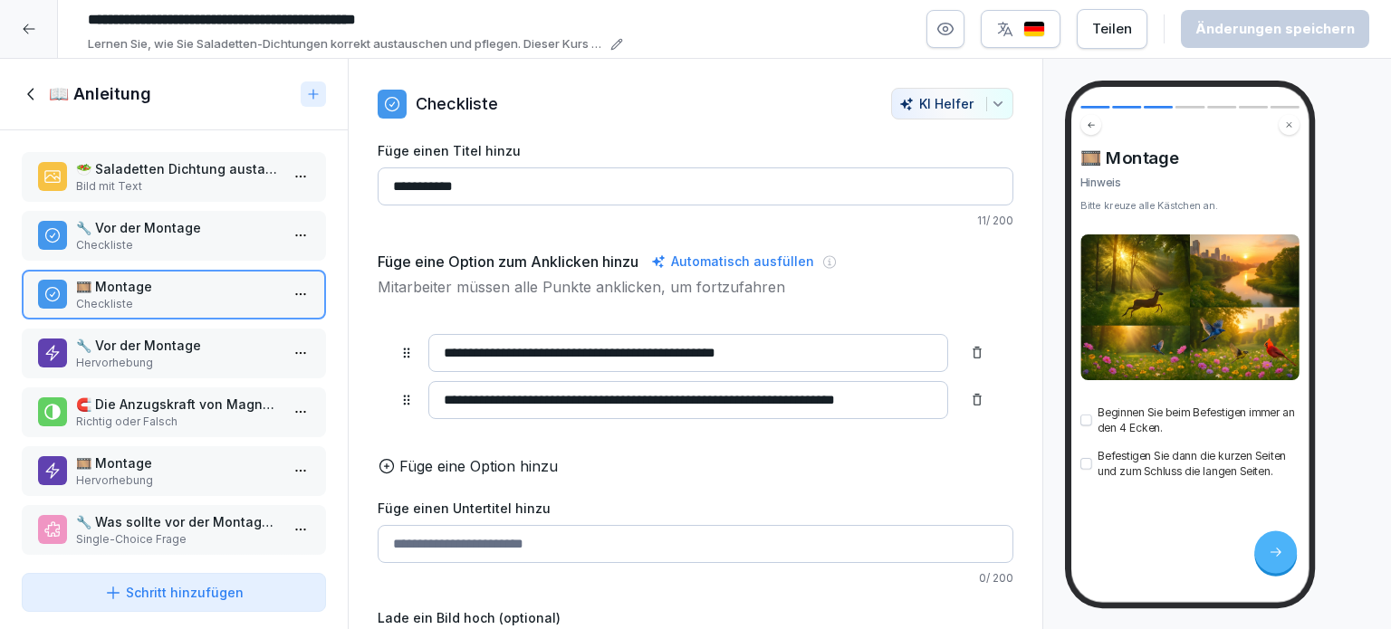
click at [139, 355] on p "Hervorhebung" at bounding box center [177, 363] width 203 height 16
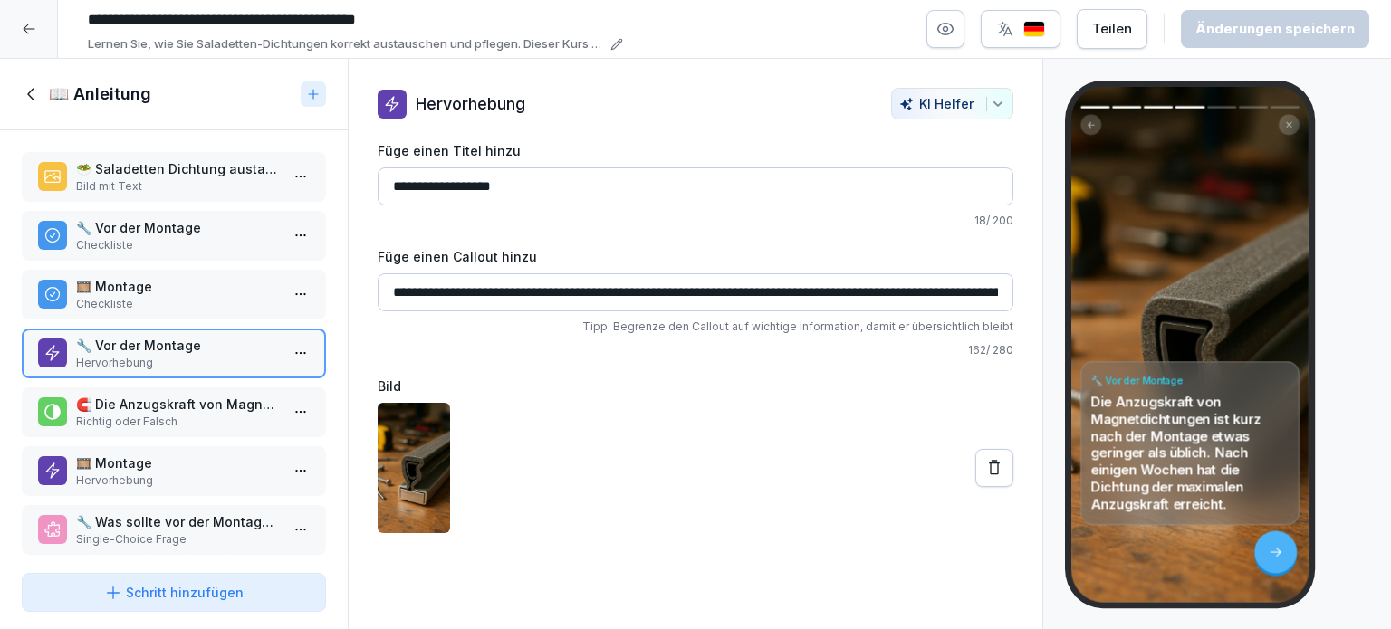
click at [142, 237] on p "Checkliste" at bounding box center [177, 245] width 203 height 16
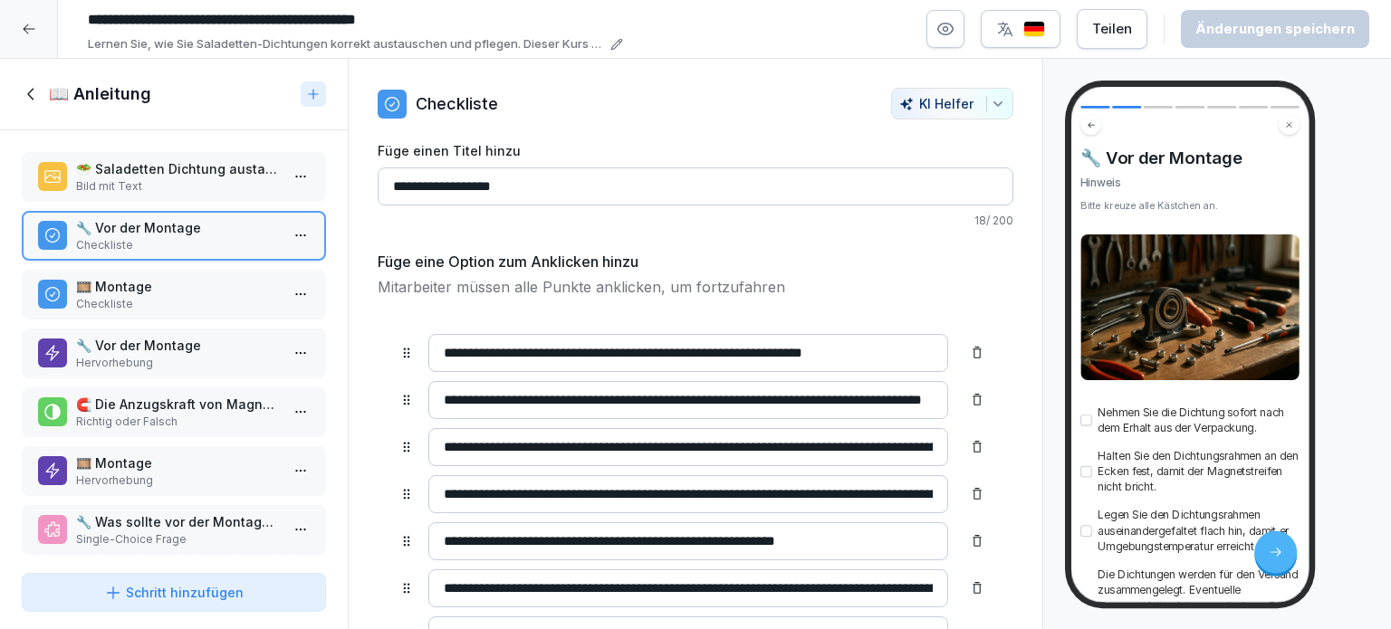
click at [112, 289] on p "🎞️ Montage" at bounding box center [177, 286] width 203 height 19
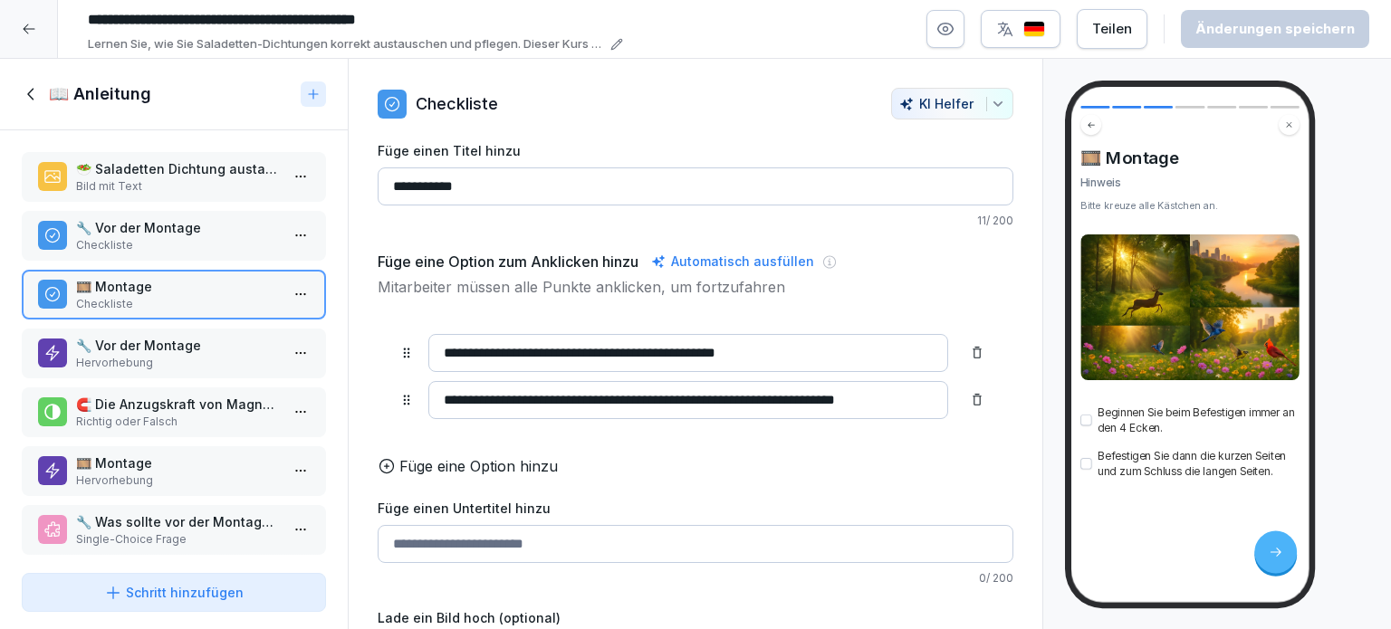
click at [1195, 294] on img at bounding box center [1189, 308] width 218 height 146
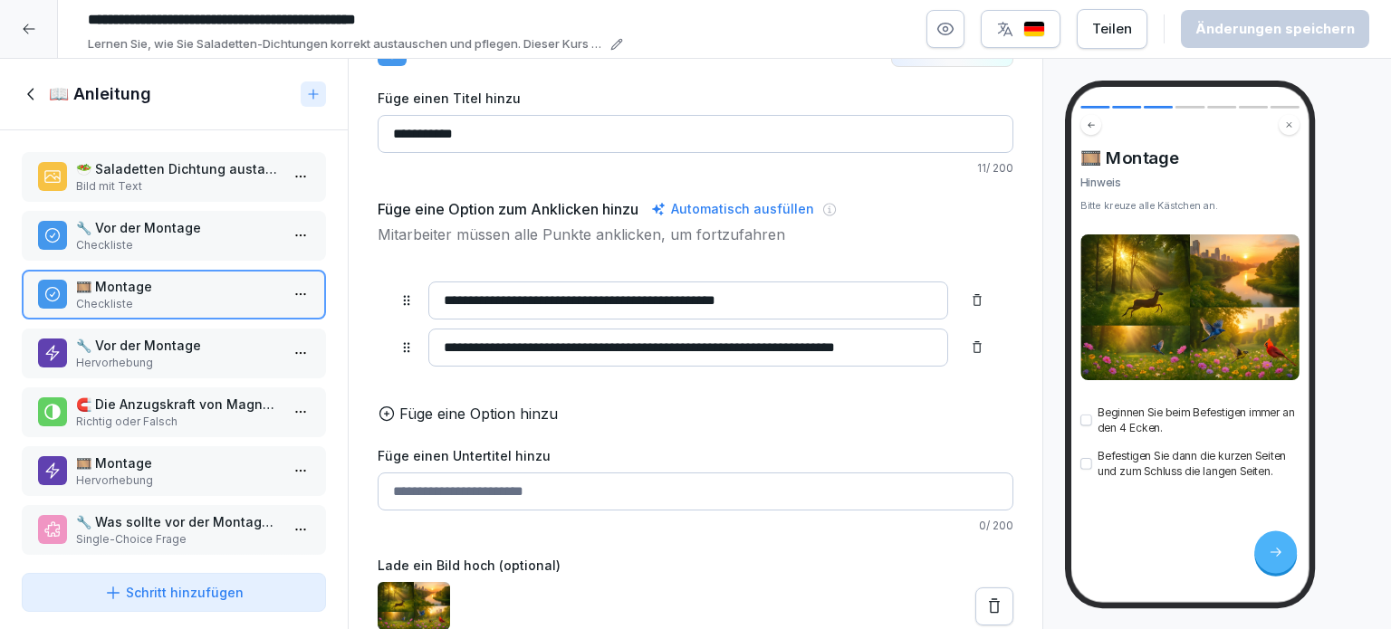
click at [985, 598] on icon at bounding box center [994, 607] width 18 height 18
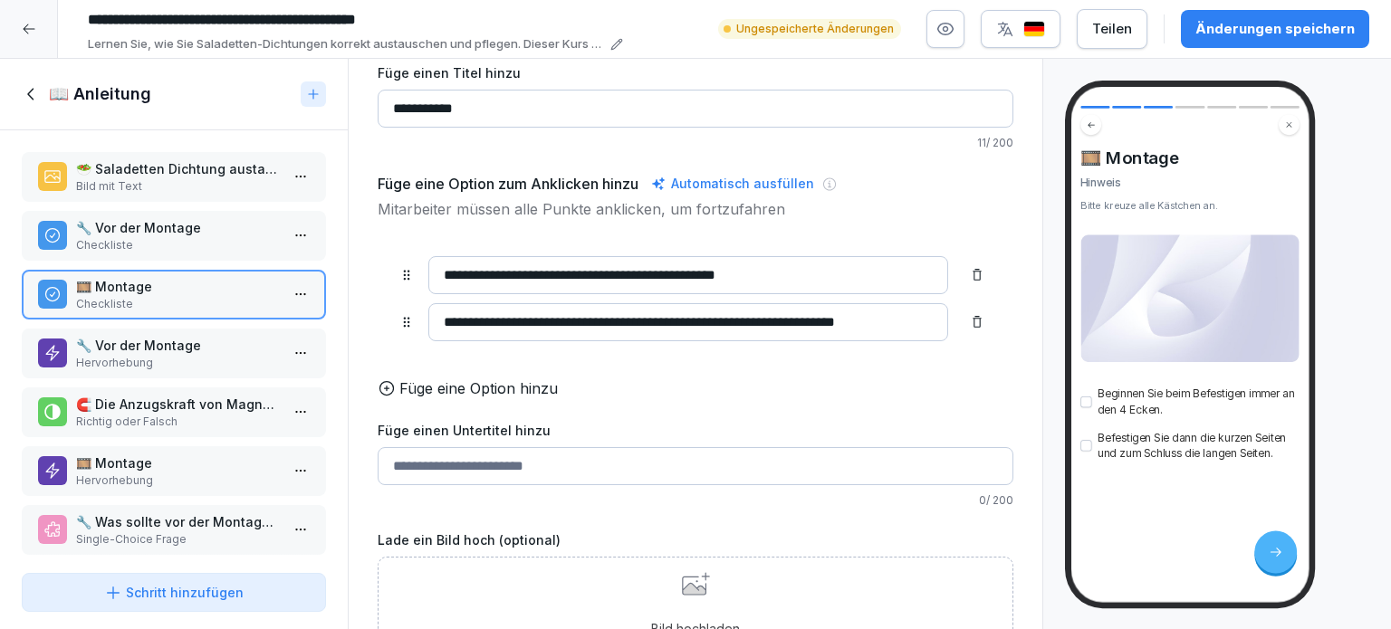
click at [694, 595] on icon at bounding box center [694, 589] width 24 height 12
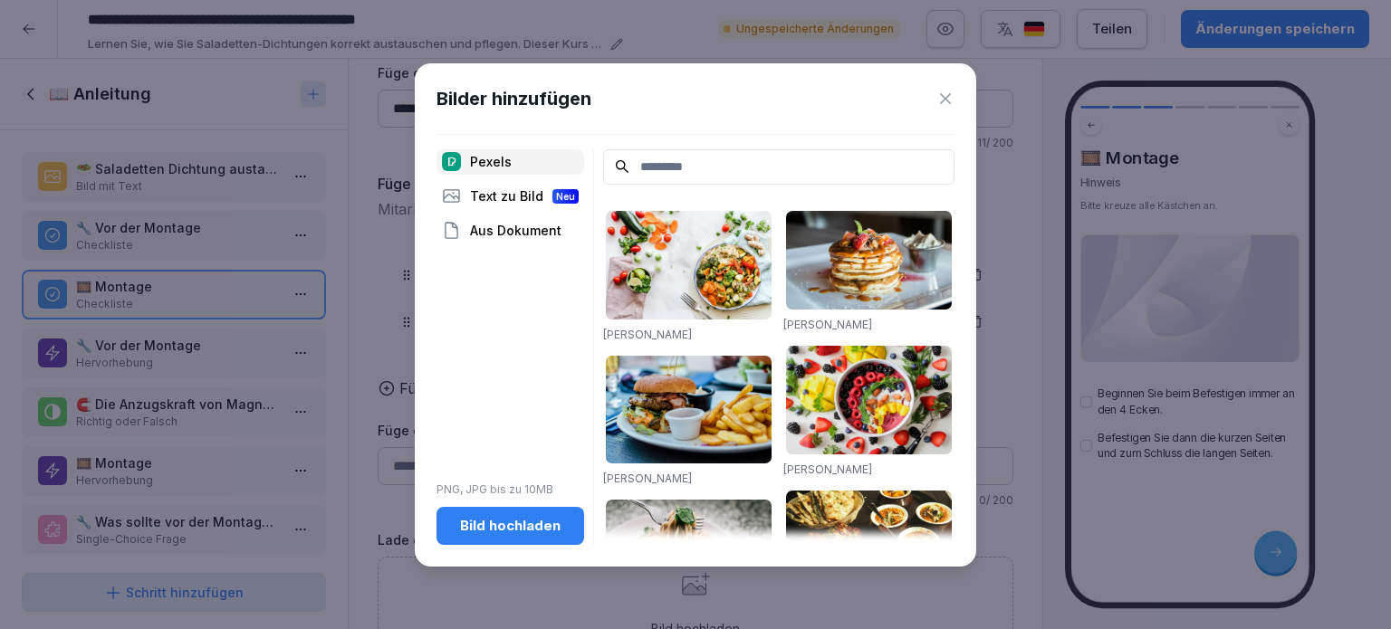
click at [496, 527] on div "Bild hochladen" at bounding box center [510, 526] width 119 height 20
click at [502, 529] on div "Bild hochladen" at bounding box center [510, 526] width 119 height 20
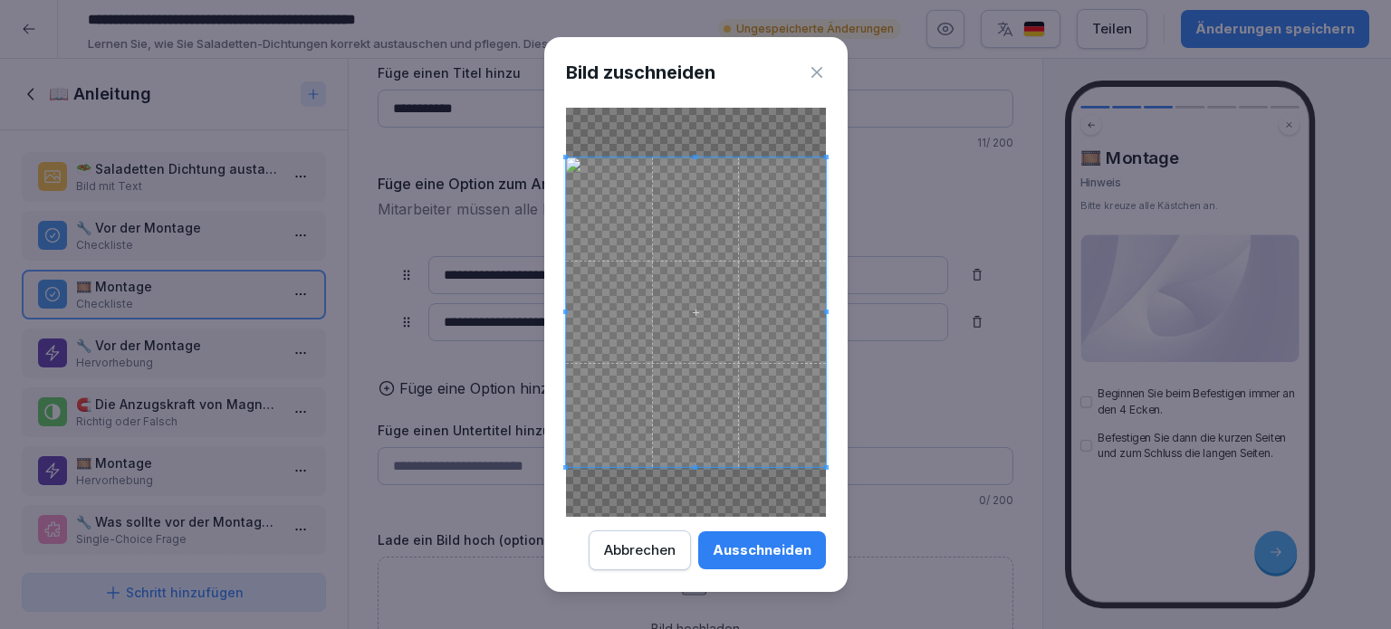
click at [741, 553] on div "Ausschneiden" at bounding box center [762, 551] width 99 height 20
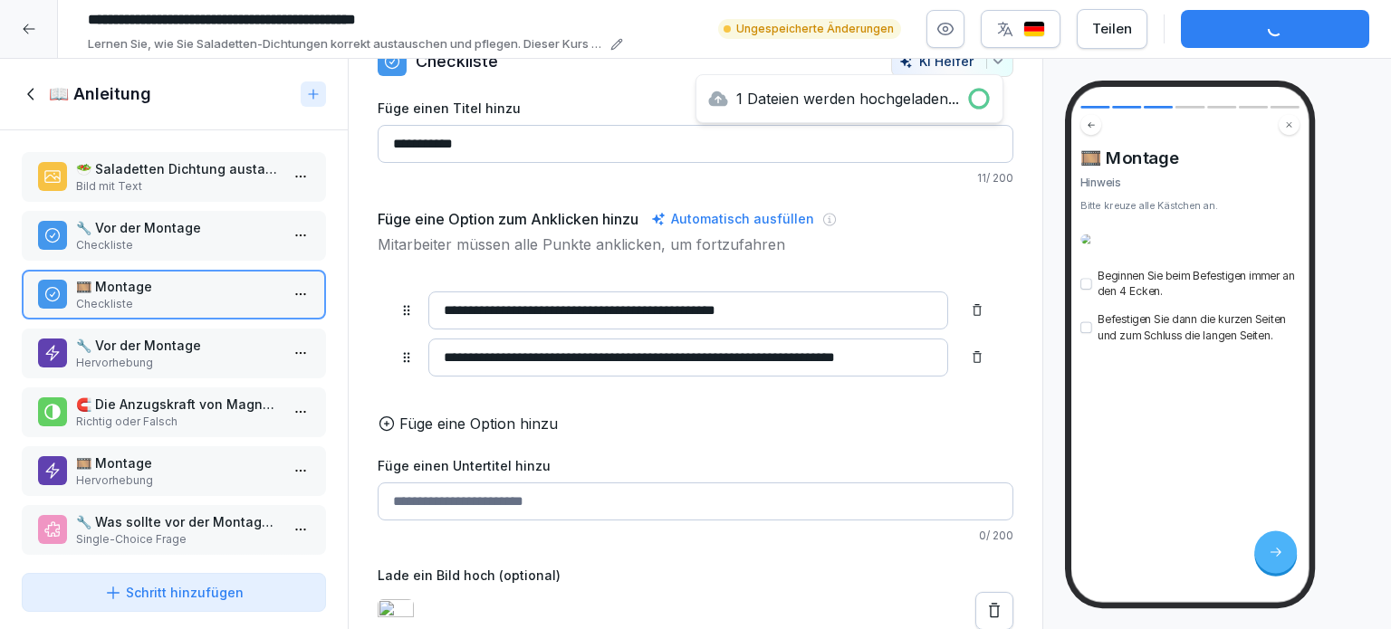
click at [1283, 558] on div at bounding box center [1275, 553] width 43 height 43
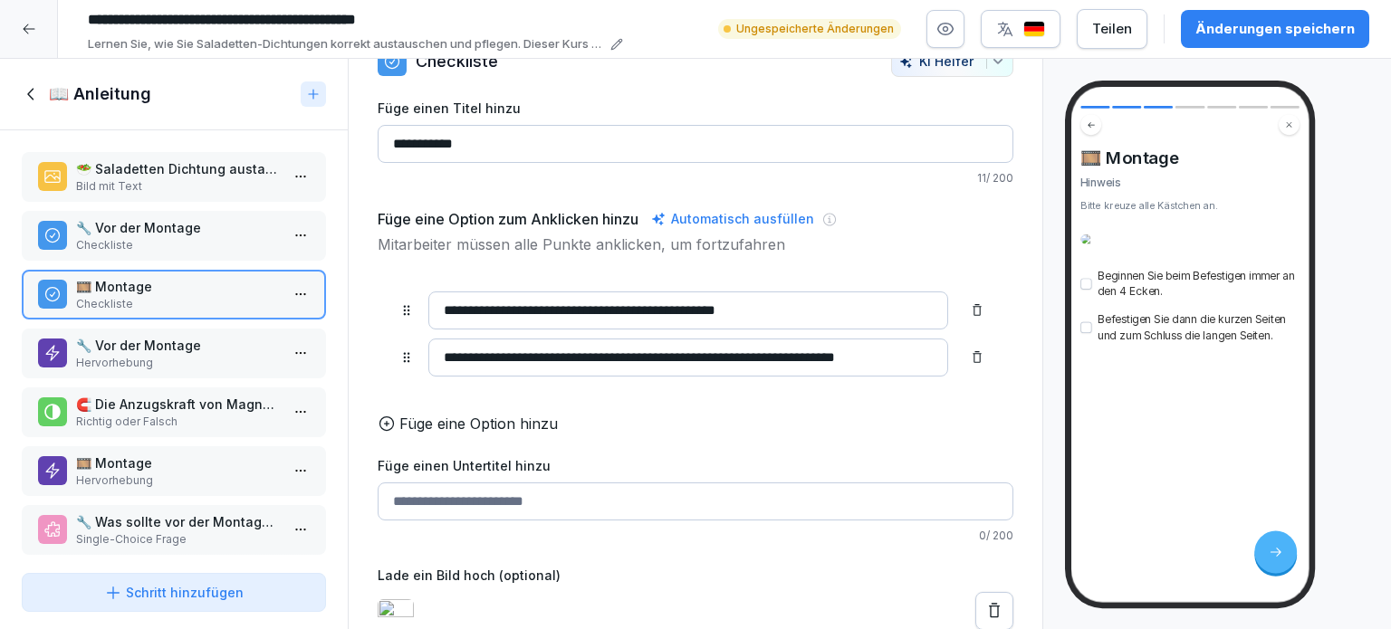
click at [147, 336] on p "🔧 Vor der Montage" at bounding box center [177, 345] width 203 height 19
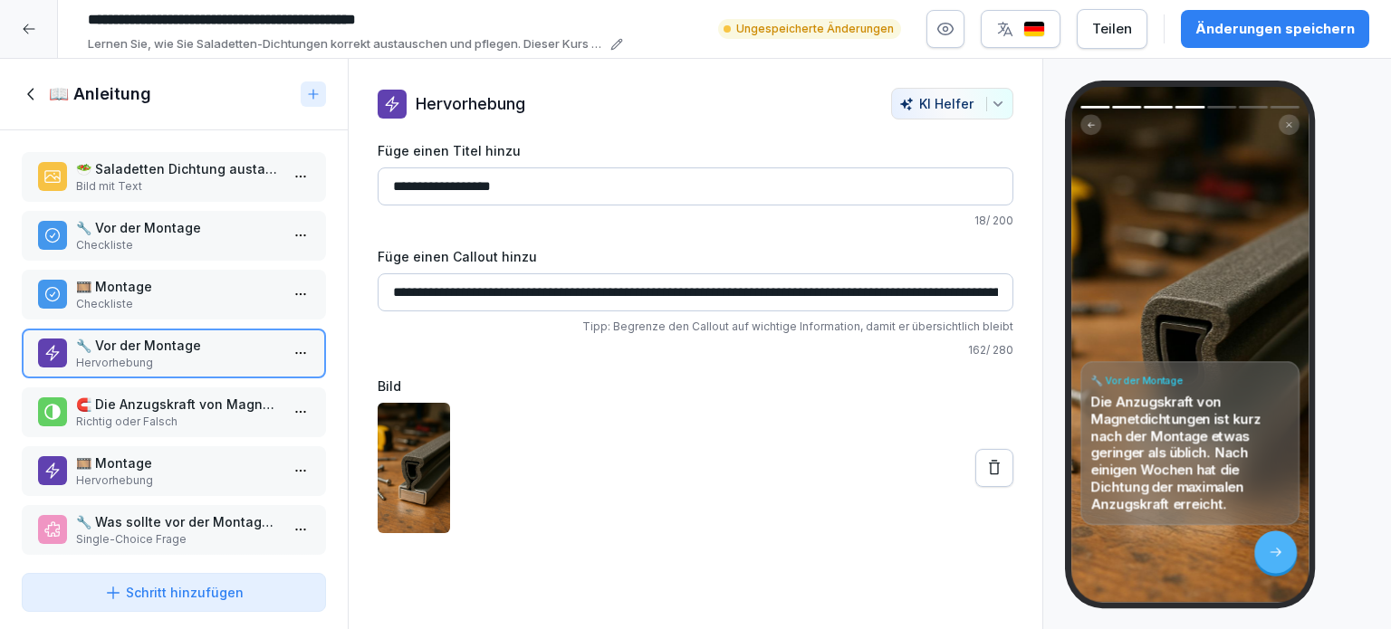
click at [159, 405] on p "🧲 Die Anzugskraft von Magnetdichtungen ist direkt nach der Montage maximal." at bounding box center [177, 404] width 203 height 19
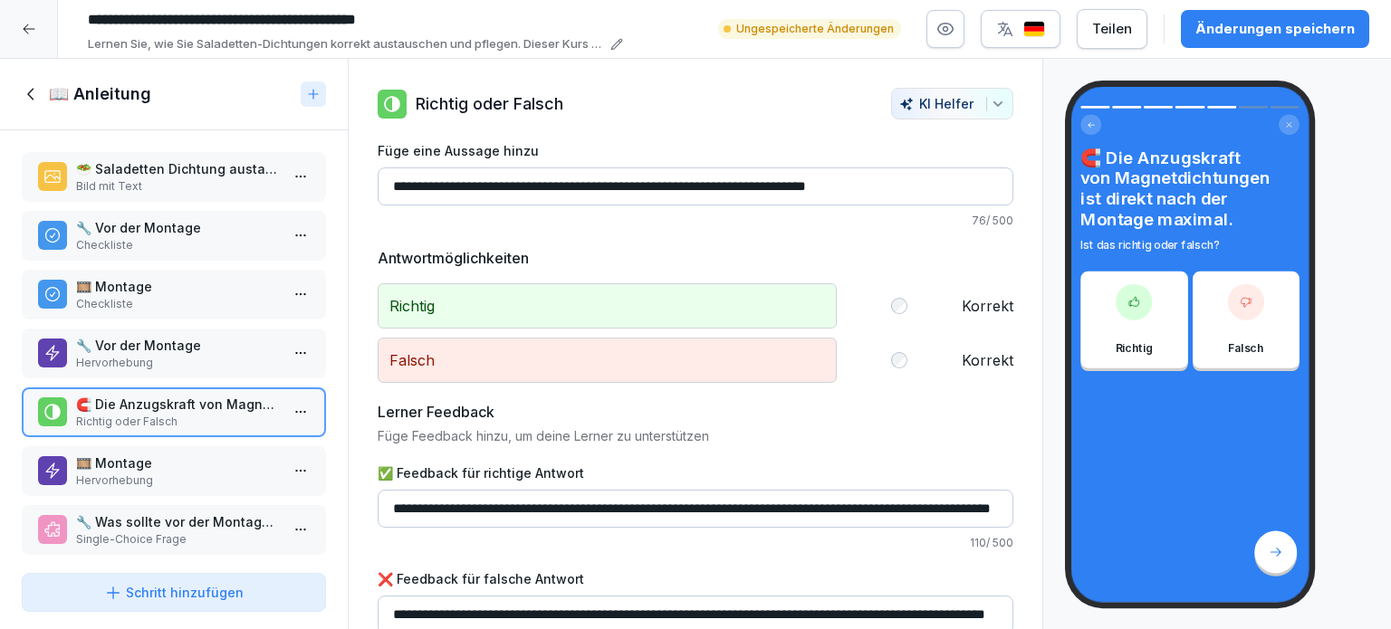
click at [141, 456] on p "🎞️ Montage" at bounding box center [177, 463] width 203 height 19
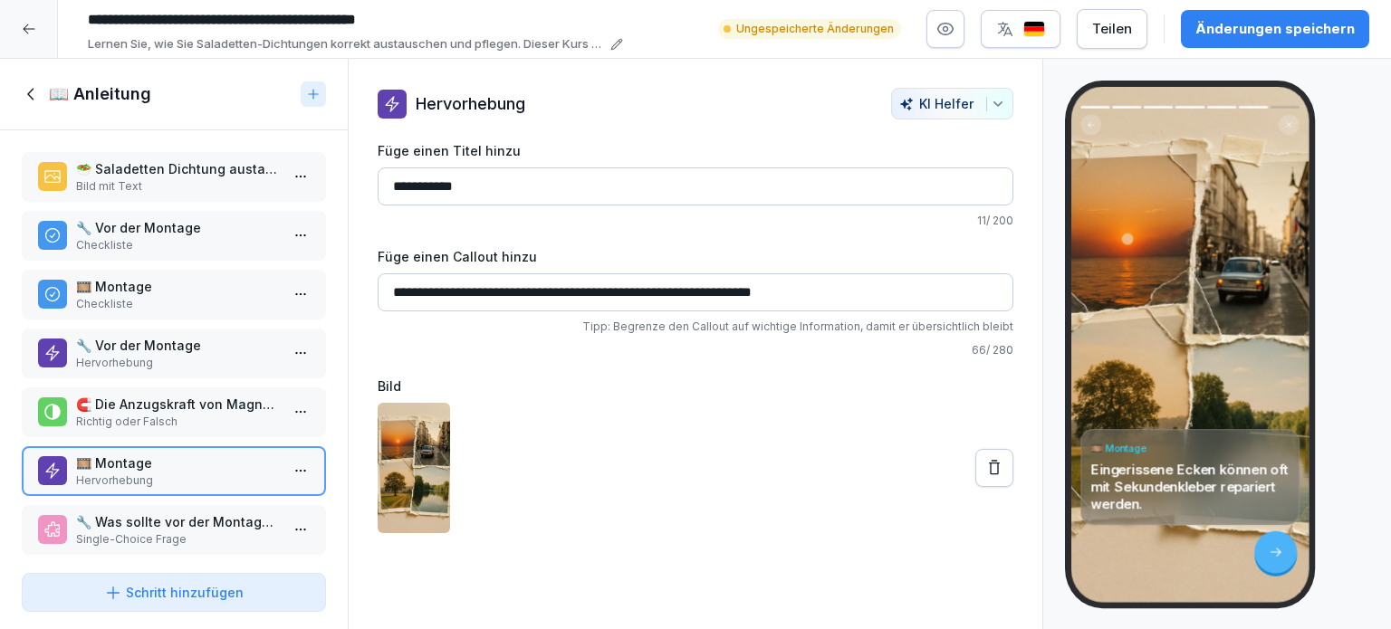
click at [117, 522] on p "🔧 Was sollte vor der Montage der neuen Dichtung getan werden?" at bounding box center [177, 522] width 203 height 19
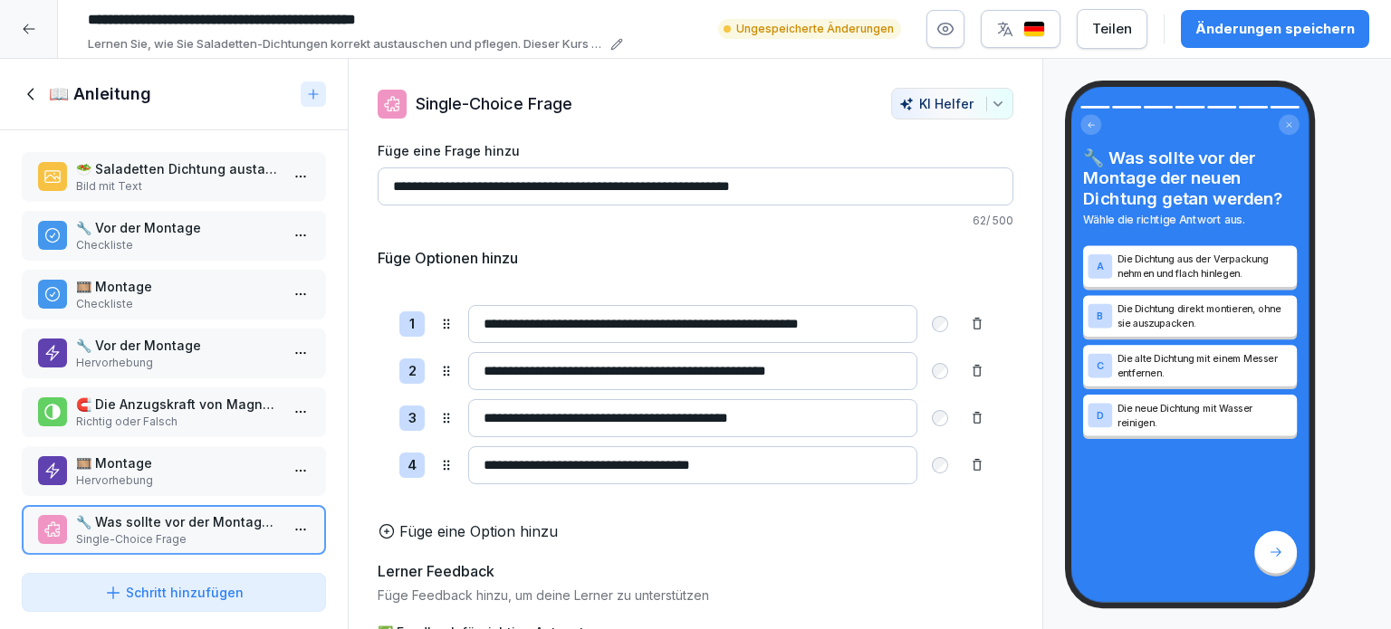
scroll to position [18, 0]
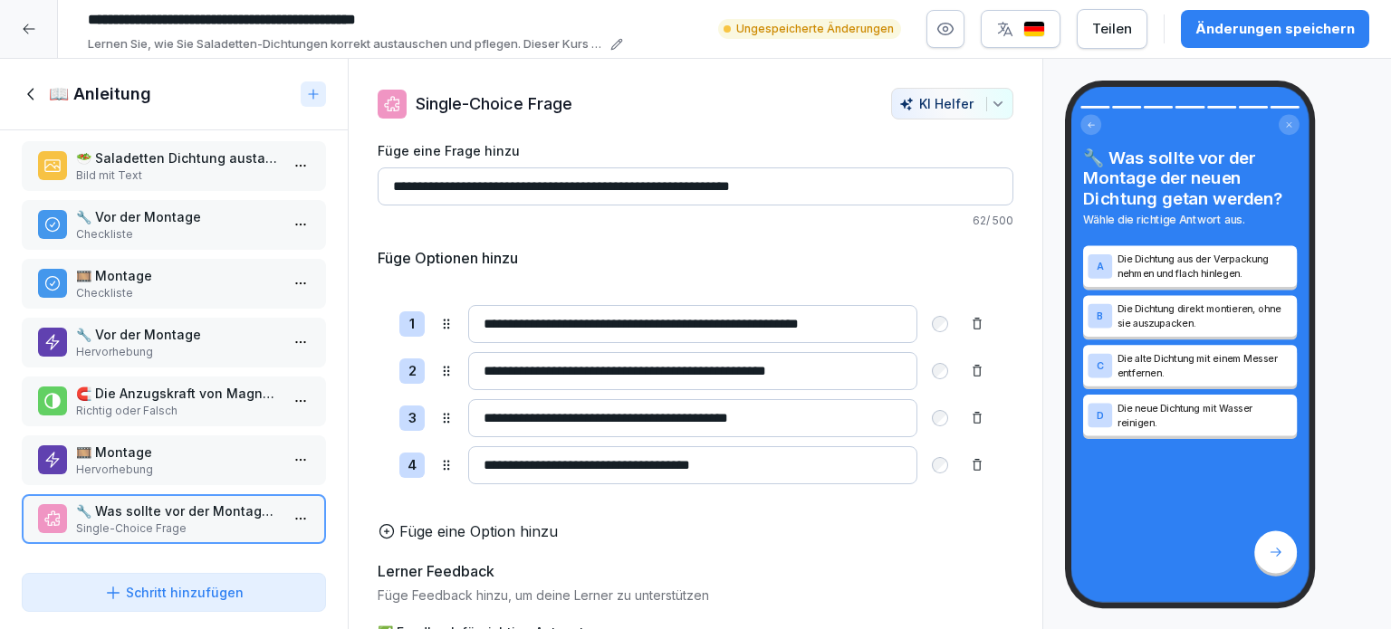
click at [129, 462] on p "Hervorhebung" at bounding box center [177, 470] width 203 height 16
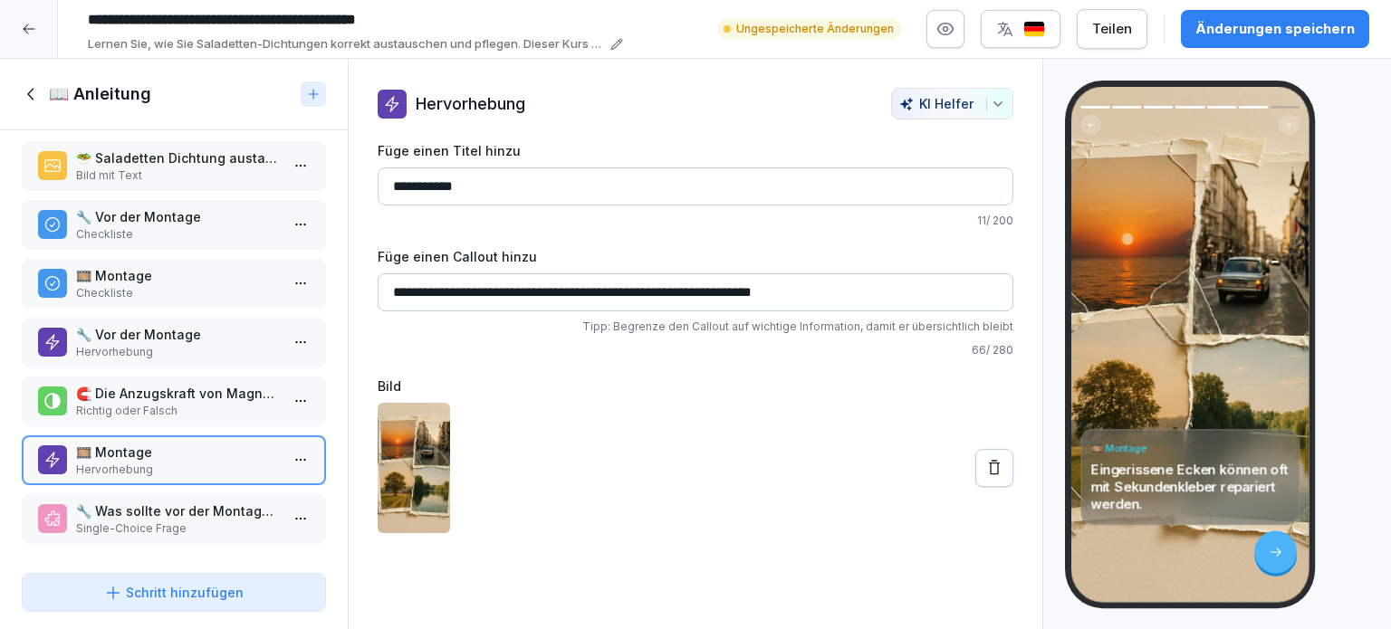
click at [985, 473] on icon at bounding box center [994, 468] width 18 height 18
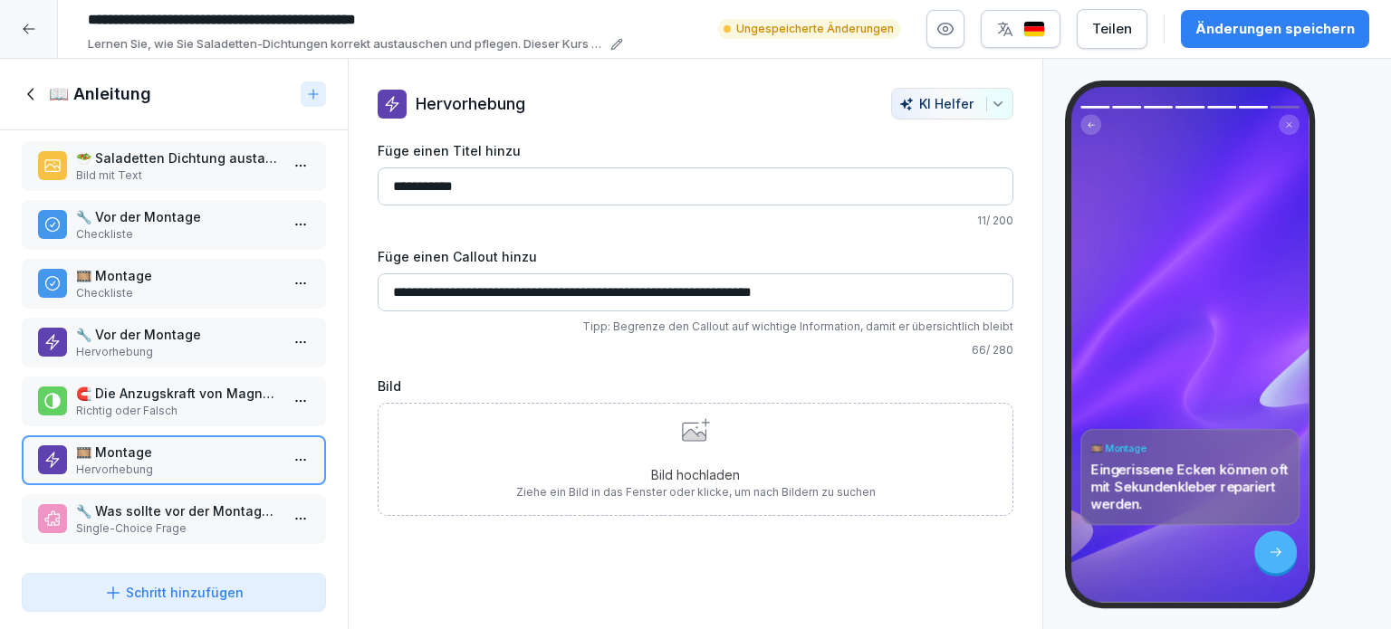
click at [156, 504] on p "🔧 Was sollte vor der Montage der neuen Dichtung getan werden?" at bounding box center [177, 511] width 203 height 19
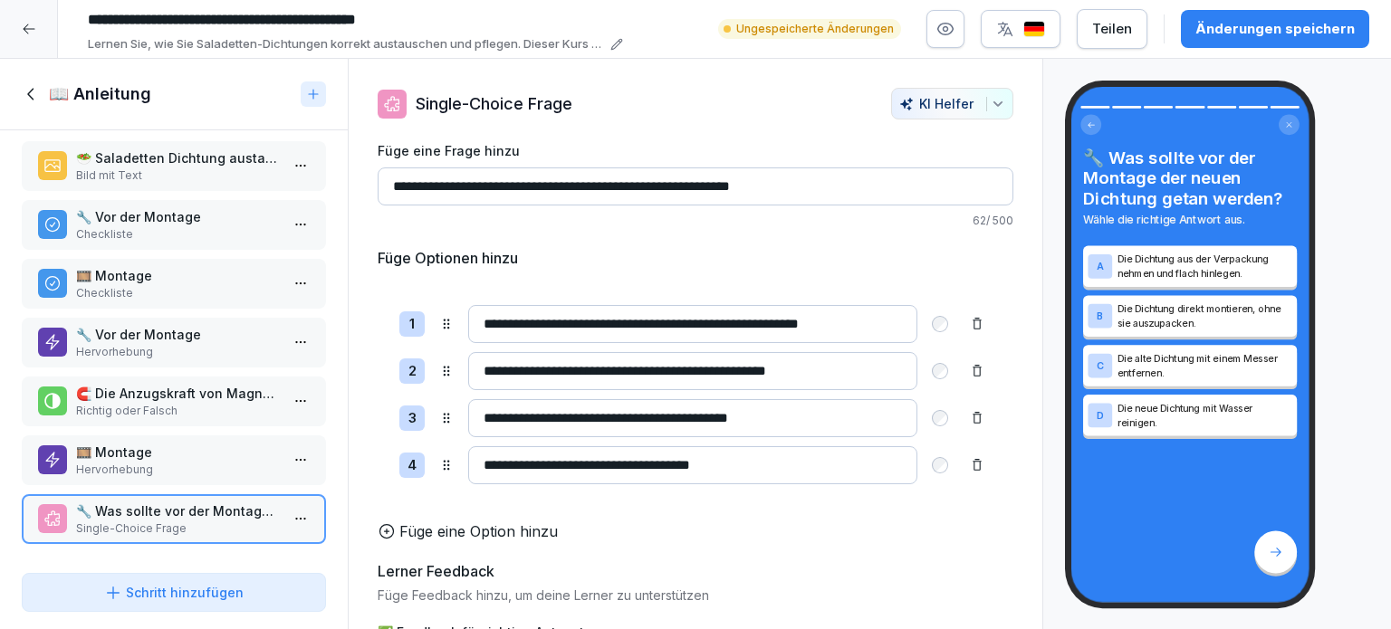
click at [154, 156] on p "🥗 Saladetten Dichtung austauschen" at bounding box center [177, 158] width 203 height 19
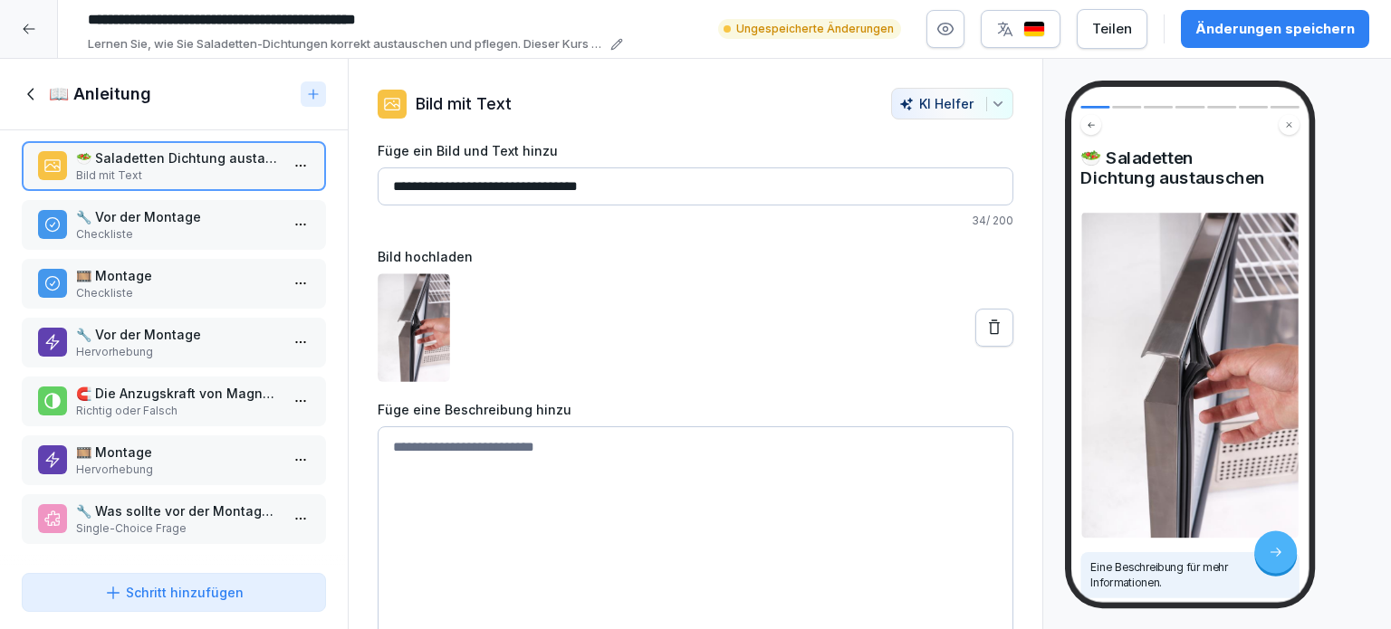
click at [146, 226] on p "Checkliste" at bounding box center [177, 234] width 203 height 16
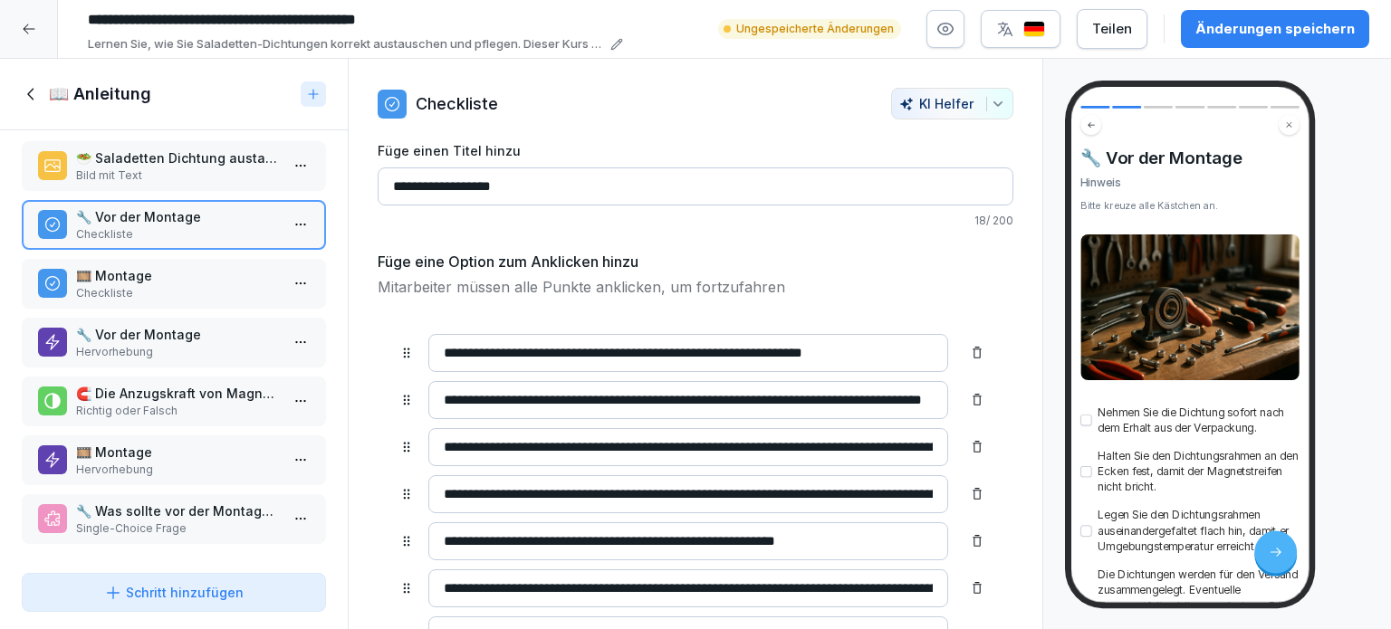
click at [34, 94] on icon at bounding box center [32, 94] width 20 height 20
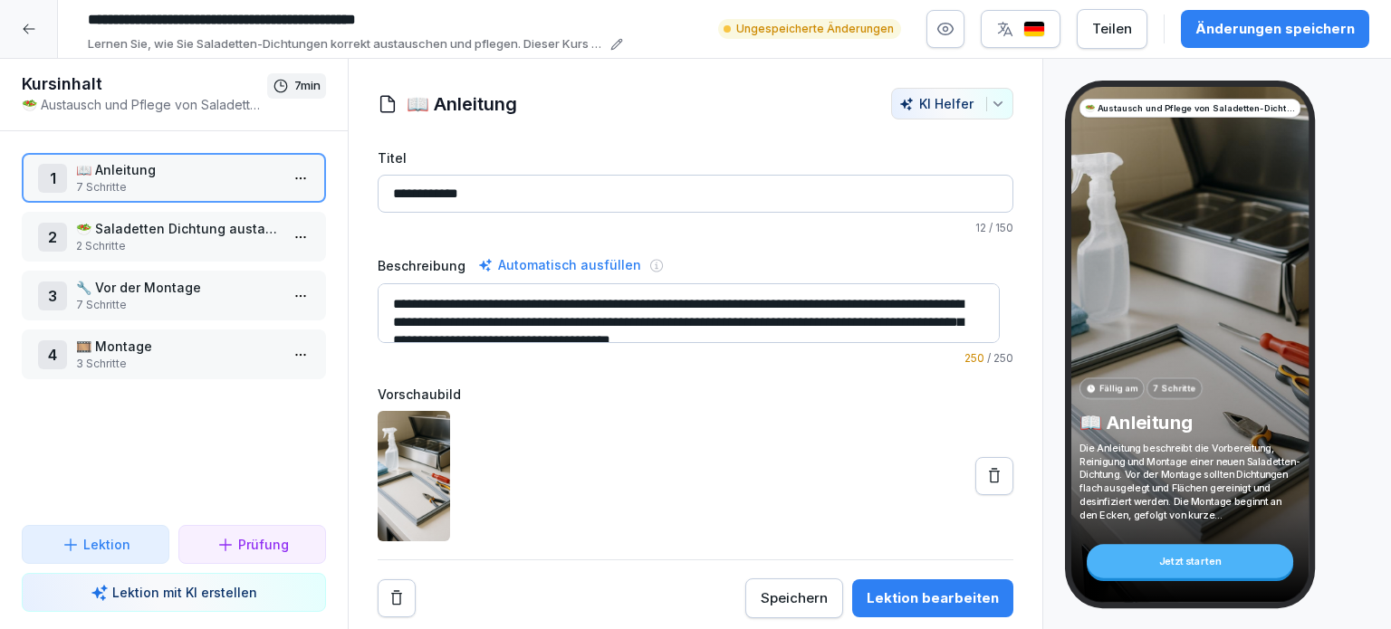
click at [174, 238] on p "2 Schritte" at bounding box center [177, 246] width 203 height 16
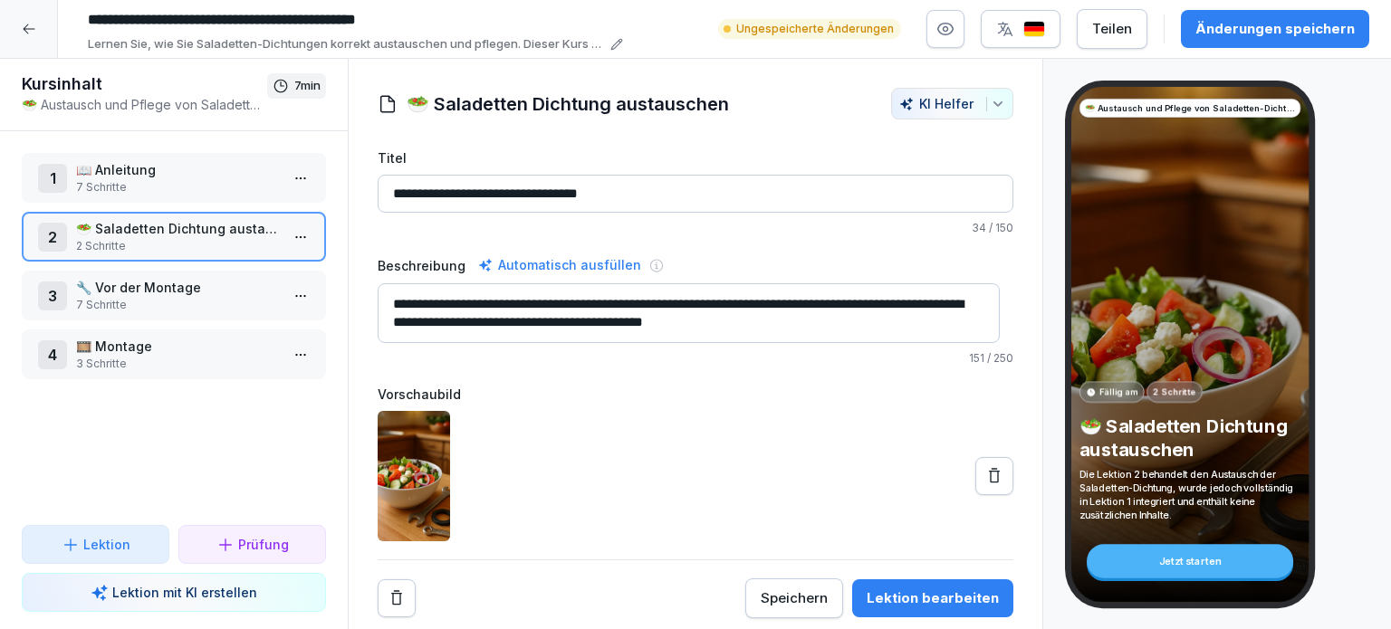
click at [167, 284] on p "🔧 Vor der Montage" at bounding box center [177, 287] width 203 height 19
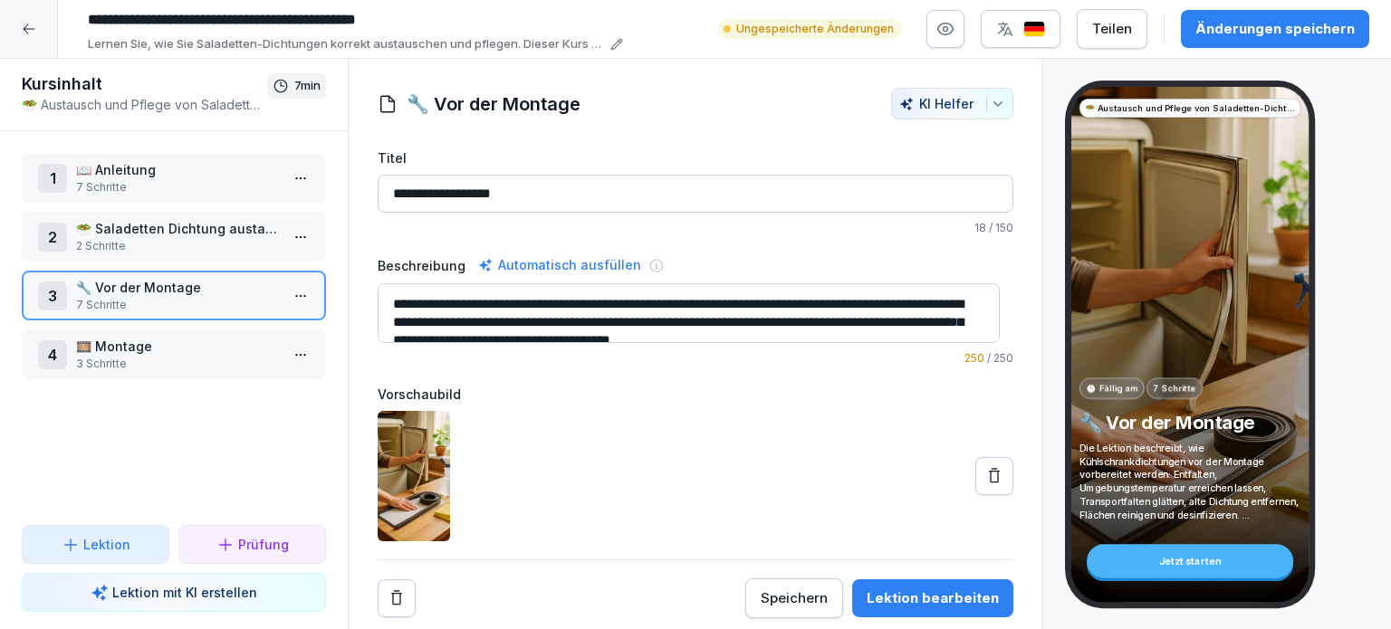
click at [144, 358] on p "3 Schritte" at bounding box center [177, 364] width 203 height 16
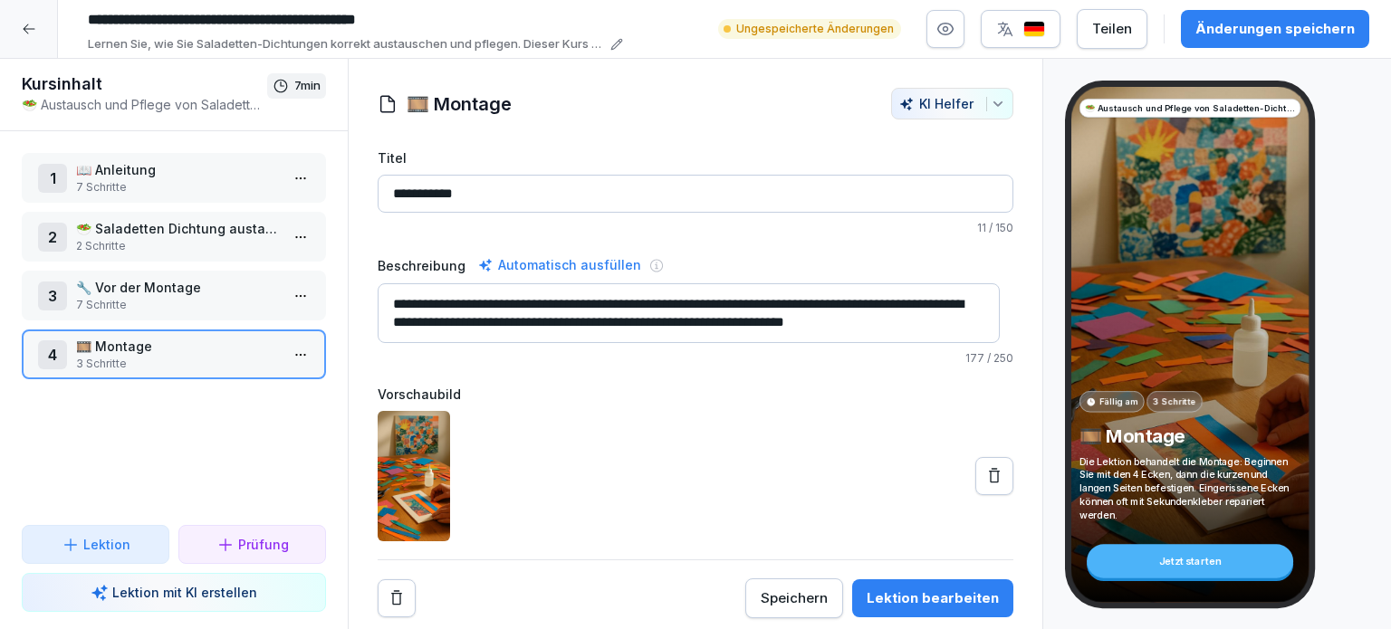
click at [793, 596] on div "Speichern" at bounding box center [794, 599] width 67 height 20
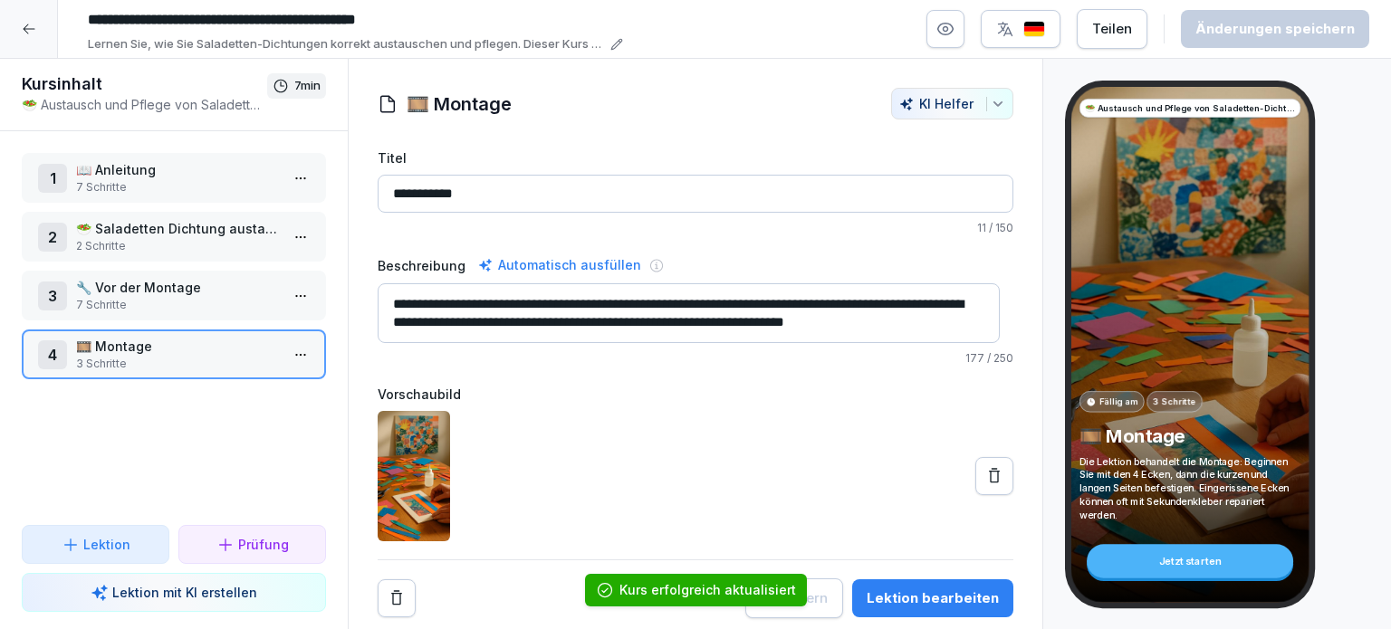
click at [32, 34] on icon at bounding box center [29, 29] width 14 height 14
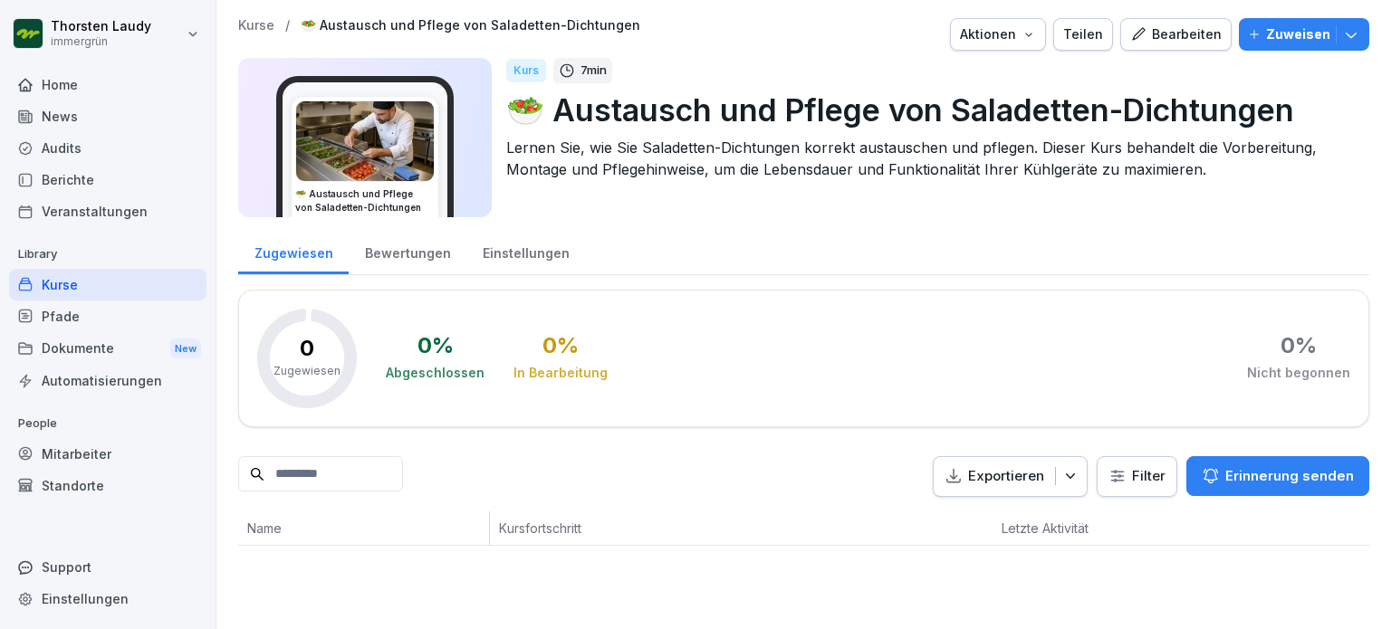
click at [72, 284] on div "Kurse" at bounding box center [107, 285] width 197 height 32
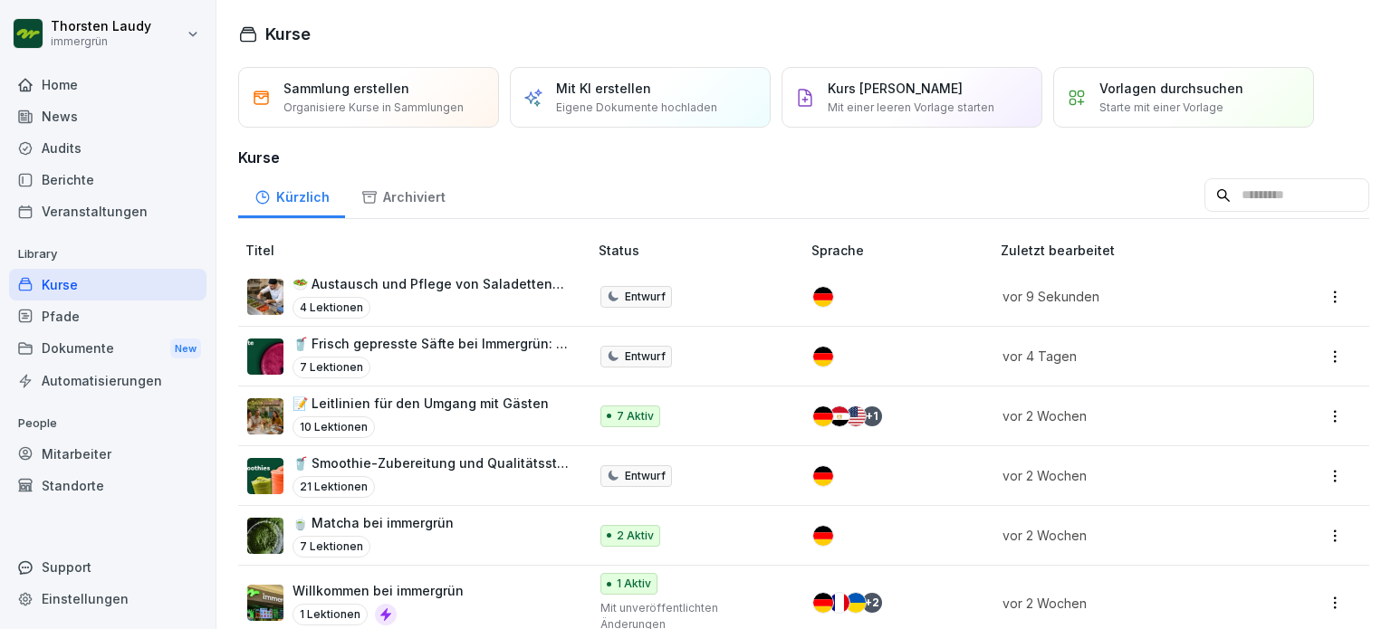
click at [435, 283] on p "🥗 Austausch und Pflege von Saladetten-Dichtungen" at bounding box center [431, 283] width 277 height 19
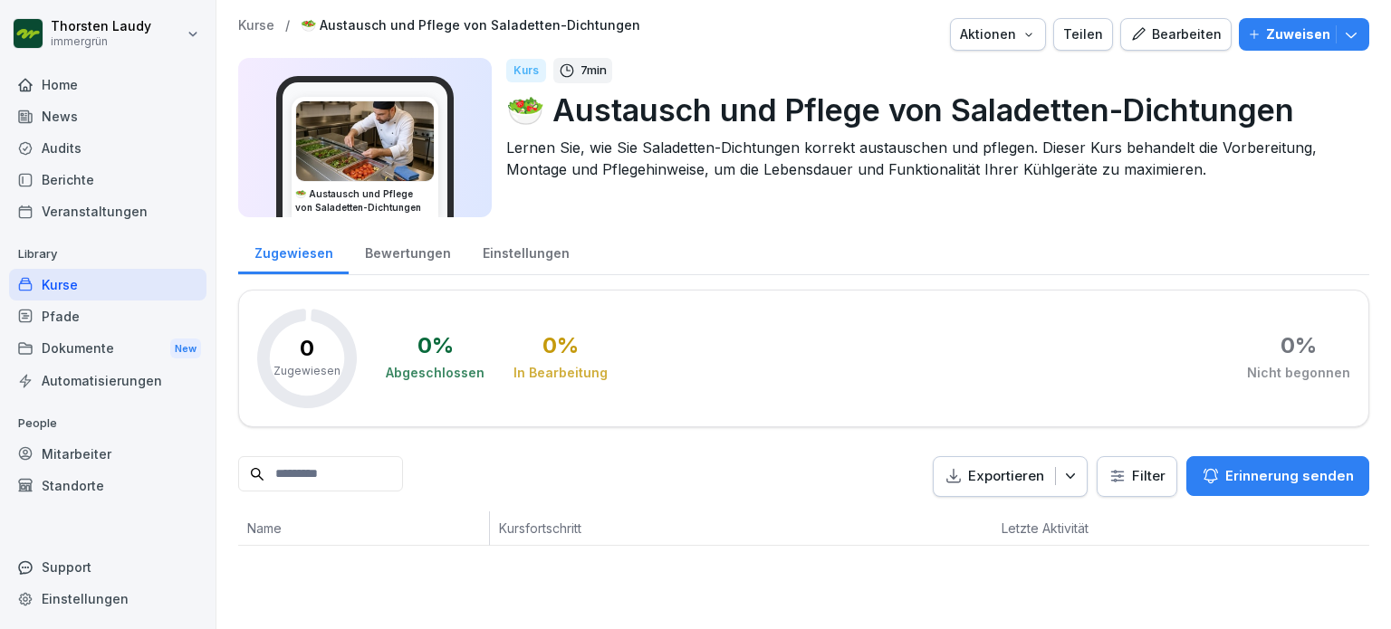
click at [367, 148] on img at bounding box center [365, 141] width 138 height 80
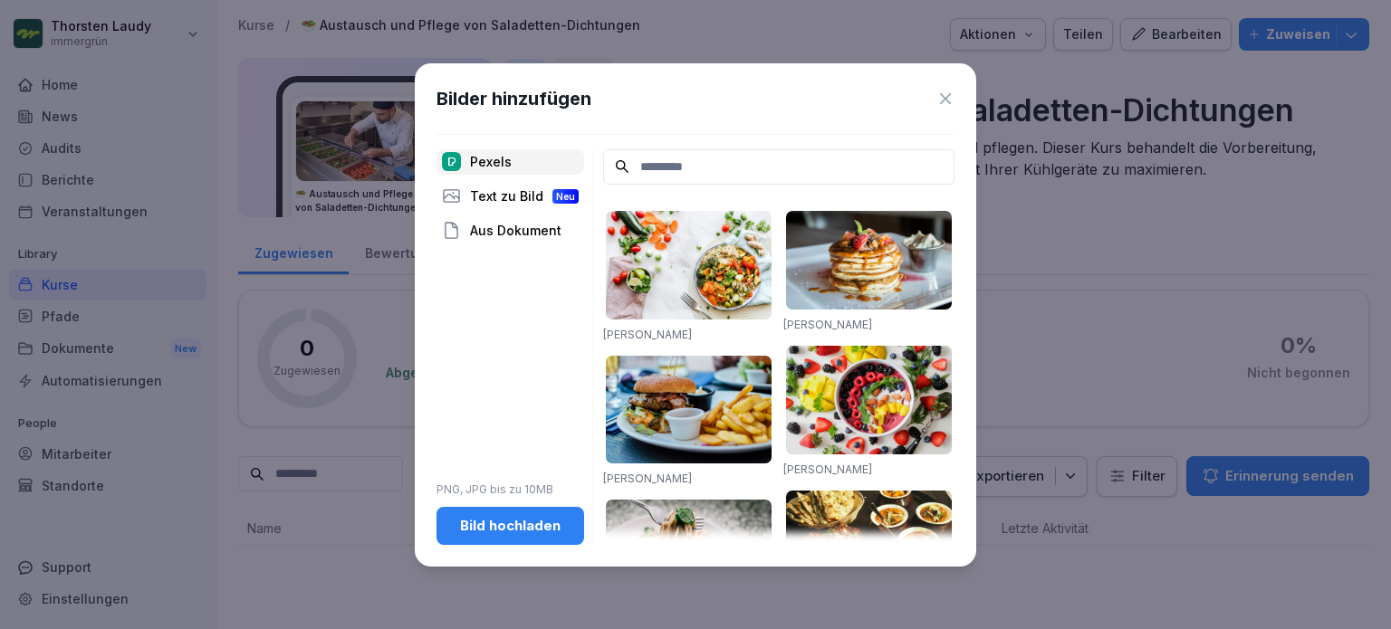
click at [493, 516] on div "Bild hochladen" at bounding box center [510, 526] width 119 height 20
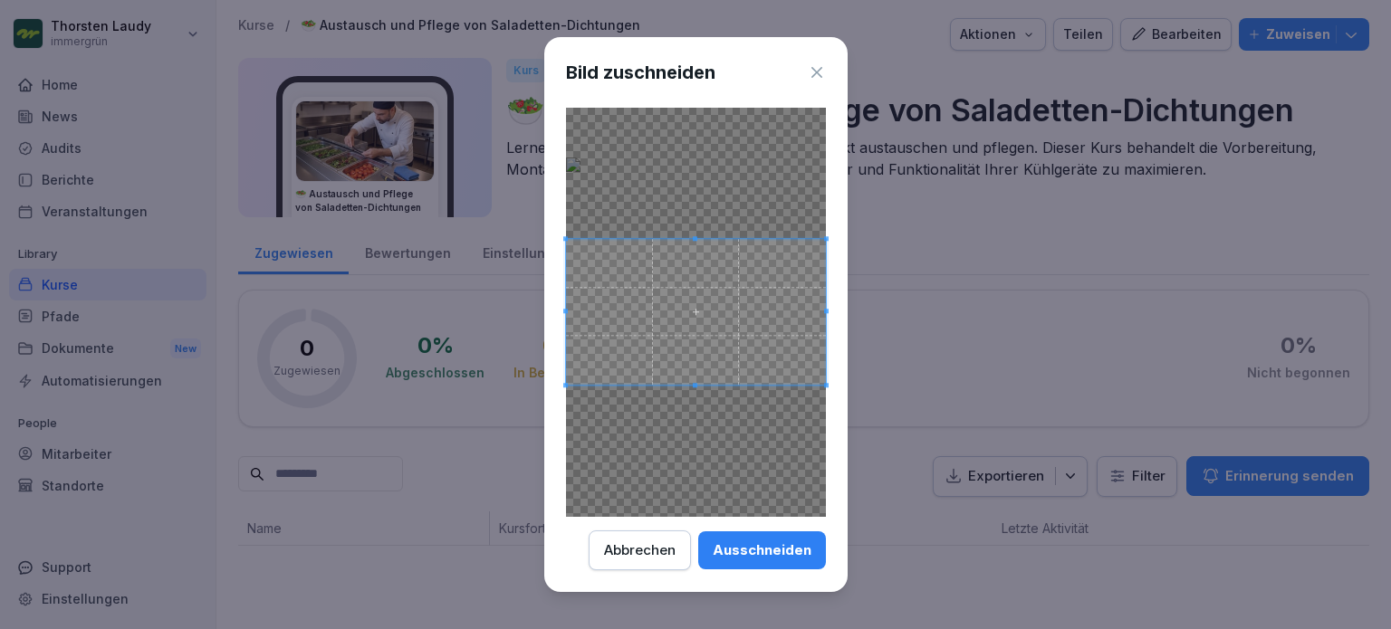
click at [764, 553] on div "Ausschneiden" at bounding box center [762, 551] width 99 height 20
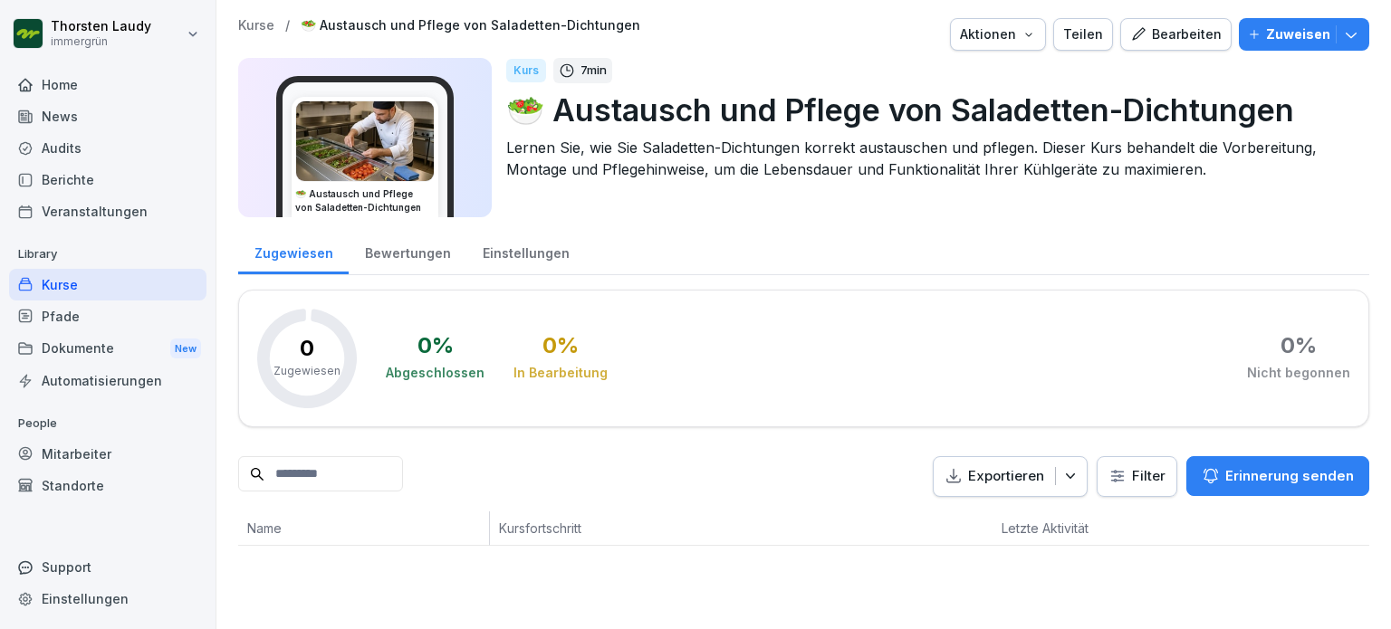
click at [396, 145] on img at bounding box center [365, 141] width 138 height 80
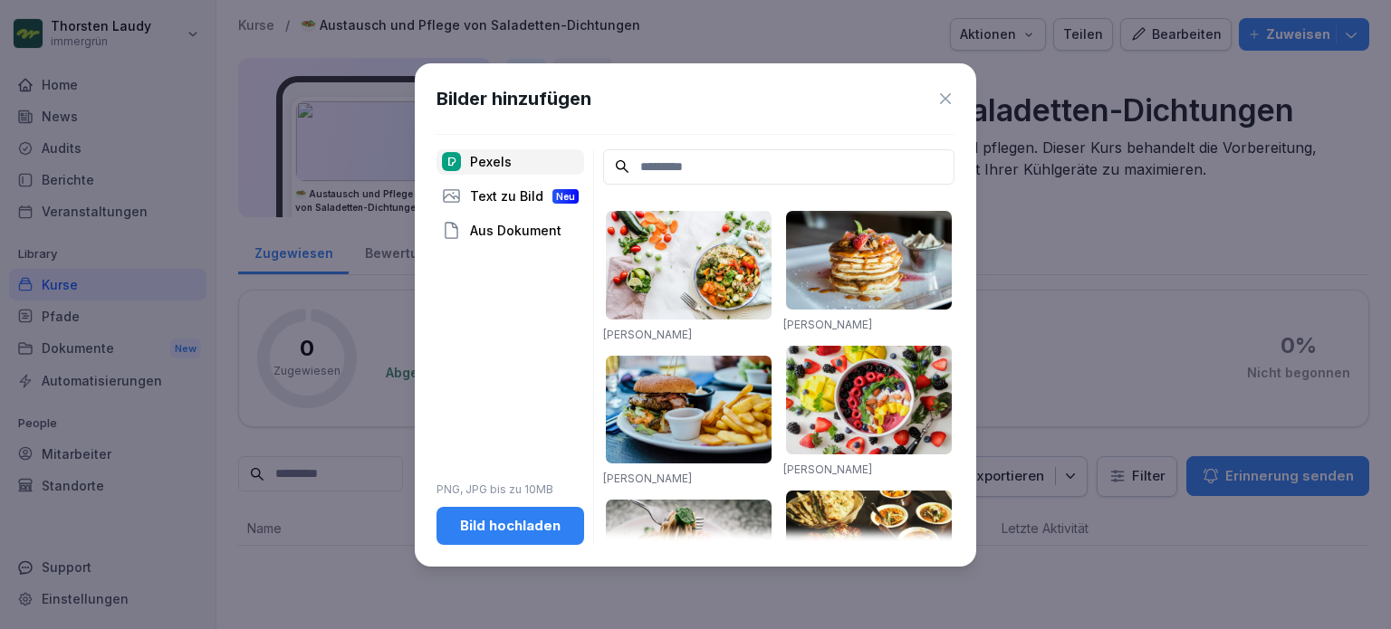
click at [500, 532] on div "Bild hochladen" at bounding box center [510, 526] width 119 height 20
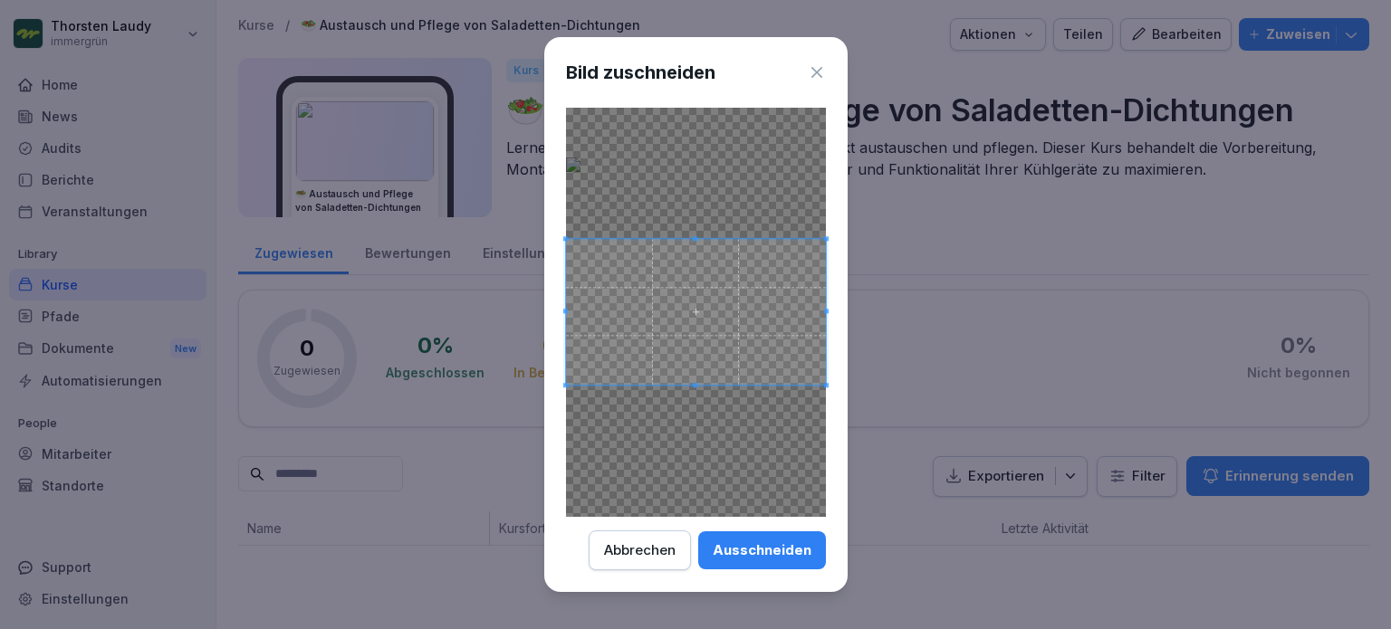
click at [747, 549] on div "Ausschneiden" at bounding box center [762, 551] width 99 height 20
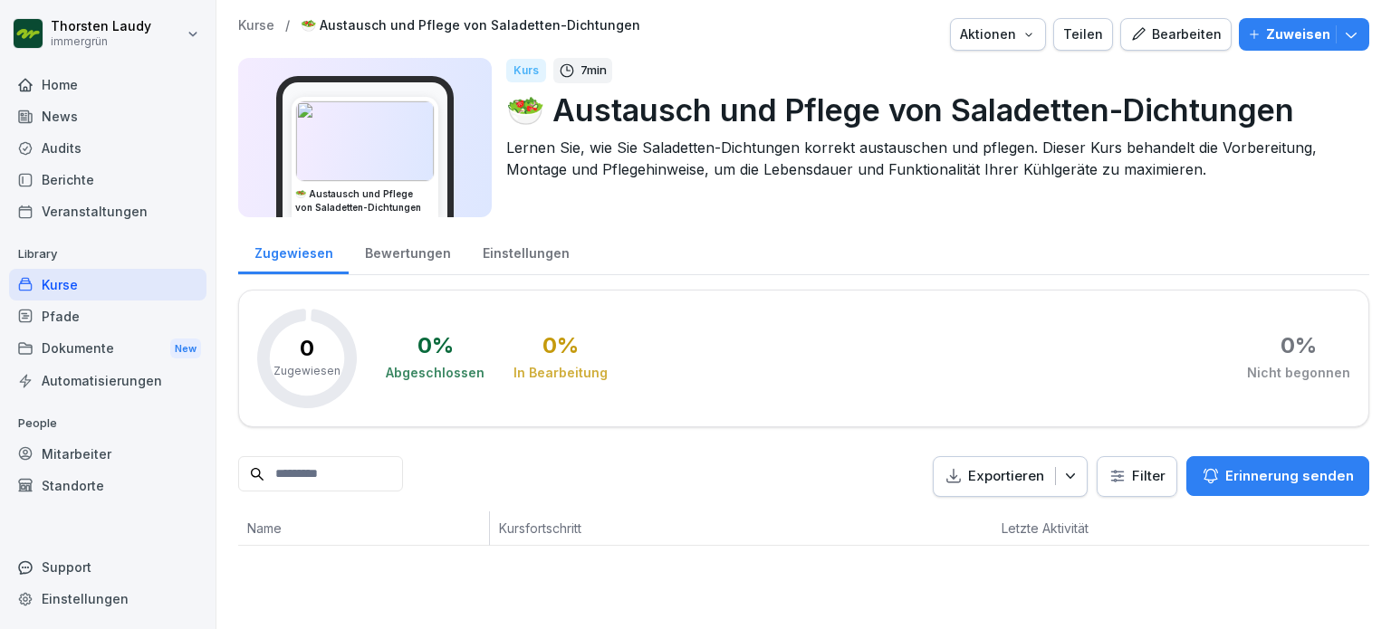
click at [399, 130] on img at bounding box center [365, 141] width 138 height 80
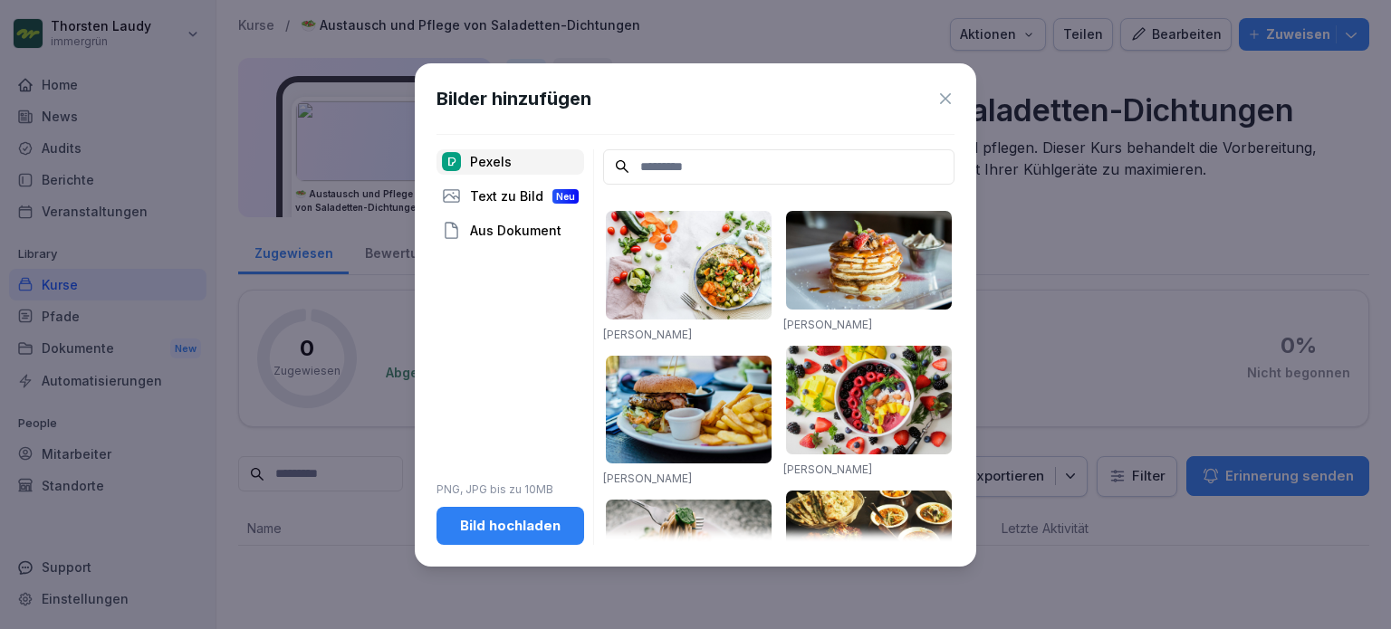
click at [681, 166] on input at bounding box center [778, 166] width 351 height 35
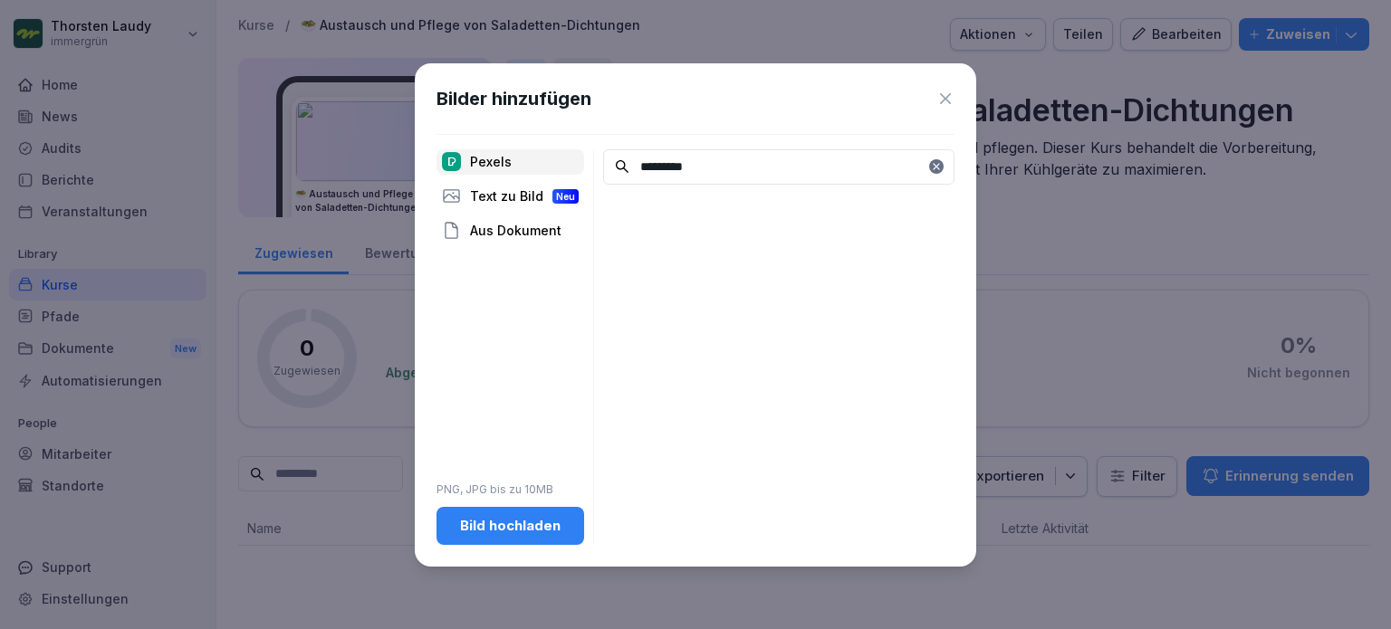
click at [656, 163] on input "*********" at bounding box center [778, 166] width 351 height 35
drag, startPoint x: 702, startPoint y: 165, endPoint x: 636, endPoint y: 165, distance: 66.1
click at [636, 165] on input "*********" at bounding box center [778, 166] width 351 height 35
type input "*"
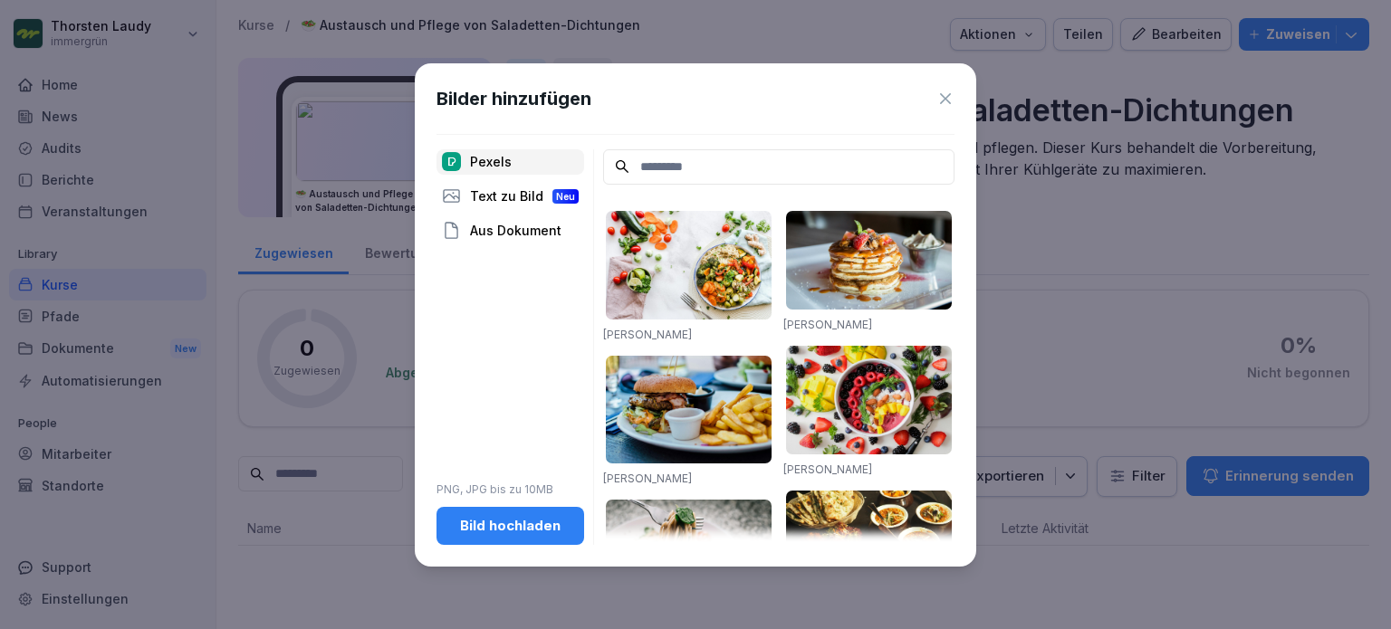
click at [686, 169] on input at bounding box center [778, 166] width 351 height 35
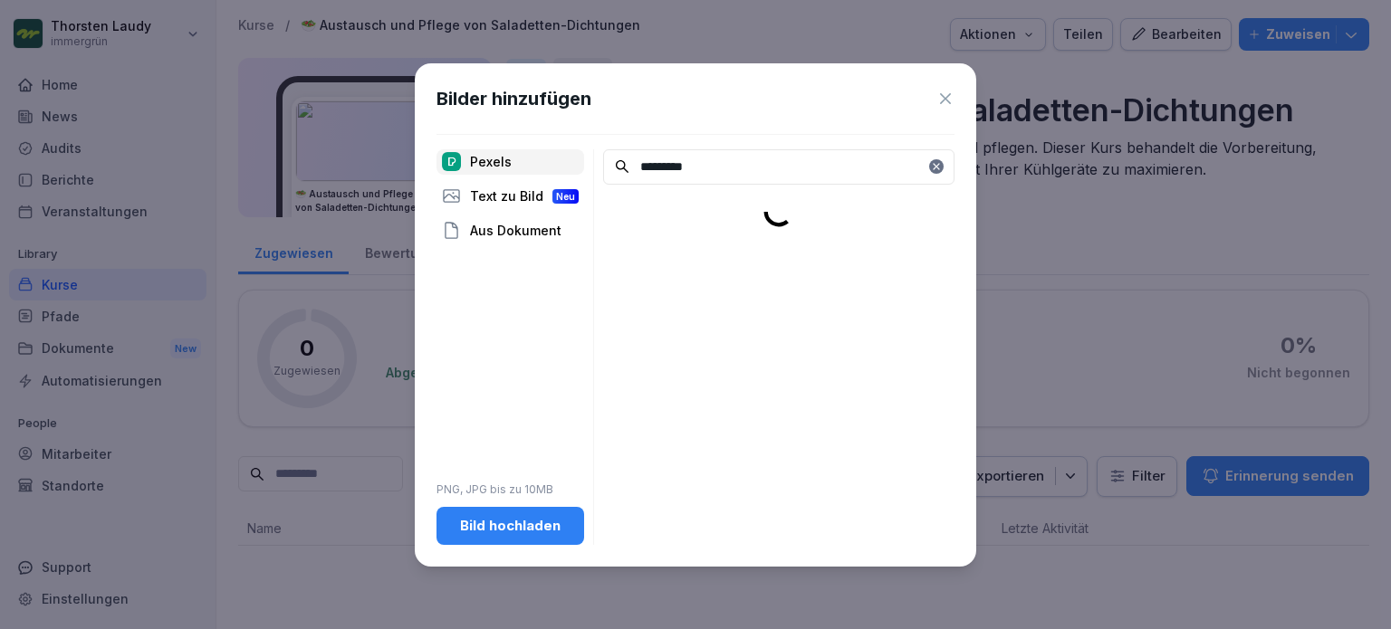
type input "**********"
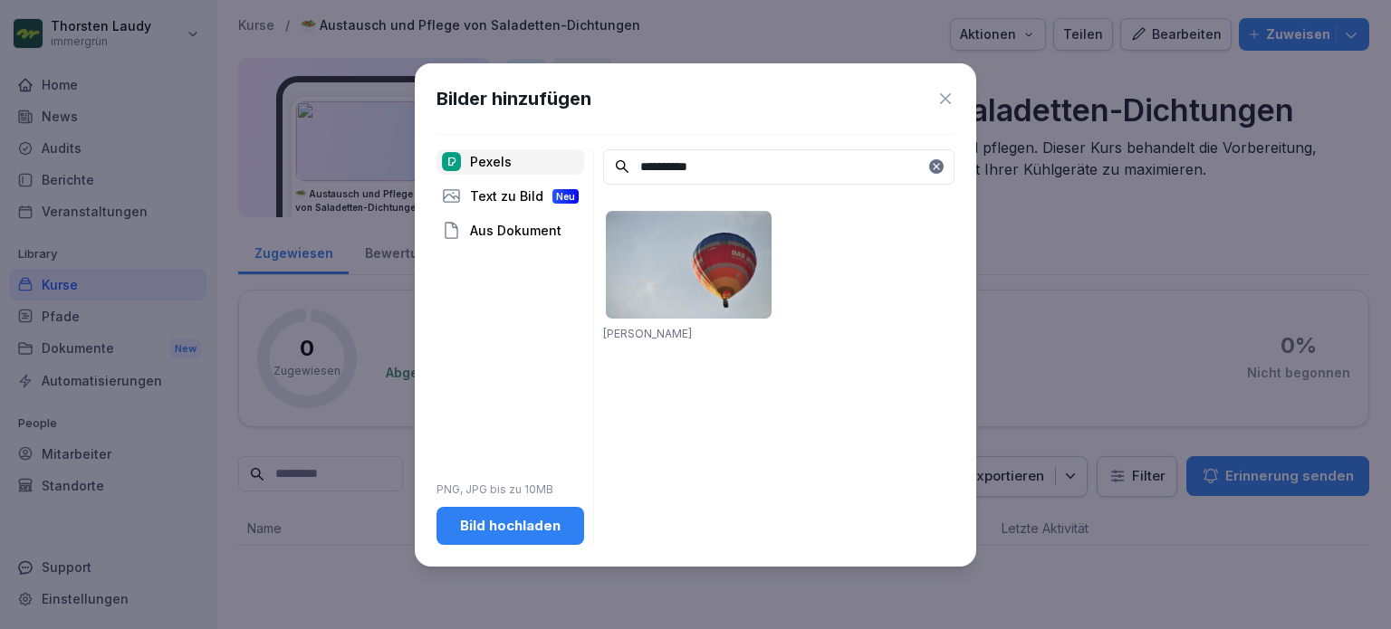
drag, startPoint x: 717, startPoint y: 167, endPoint x: 615, endPoint y: 166, distance: 102.3
click at [615, 166] on div "**********" at bounding box center [778, 166] width 351 height 35
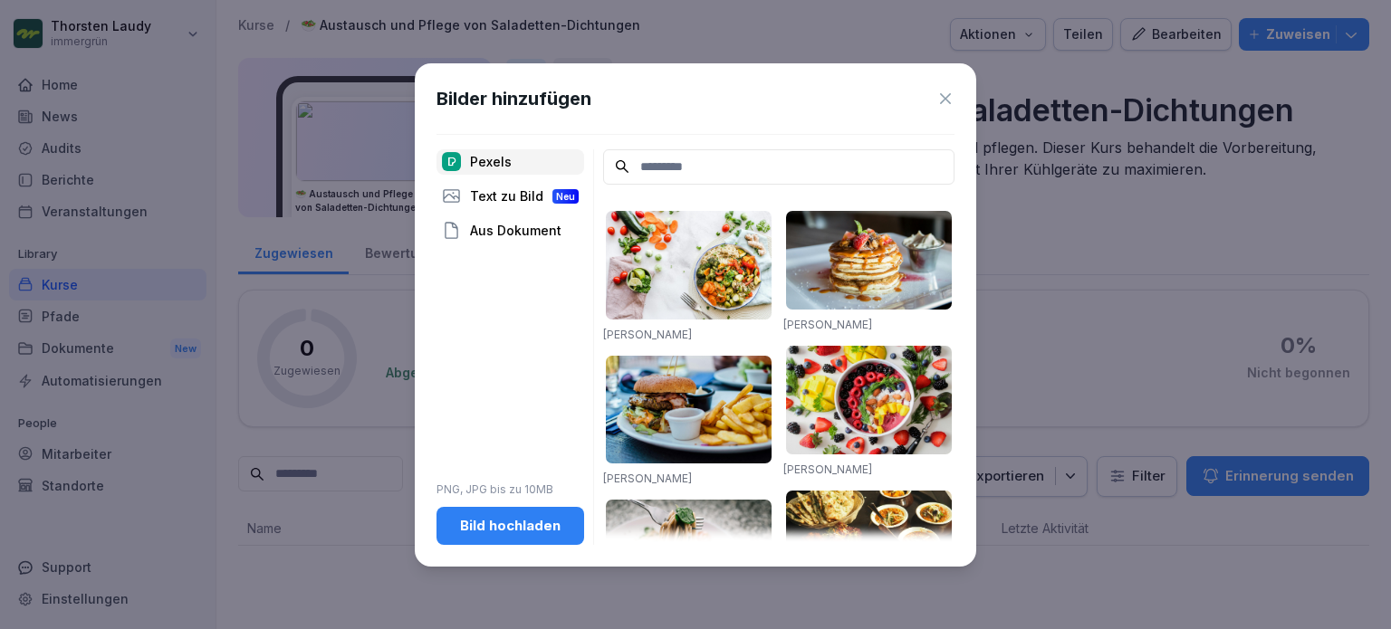
click at [488, 525] on div "Bild hochladen" at bounding box center [510, 526] width 119 height 20
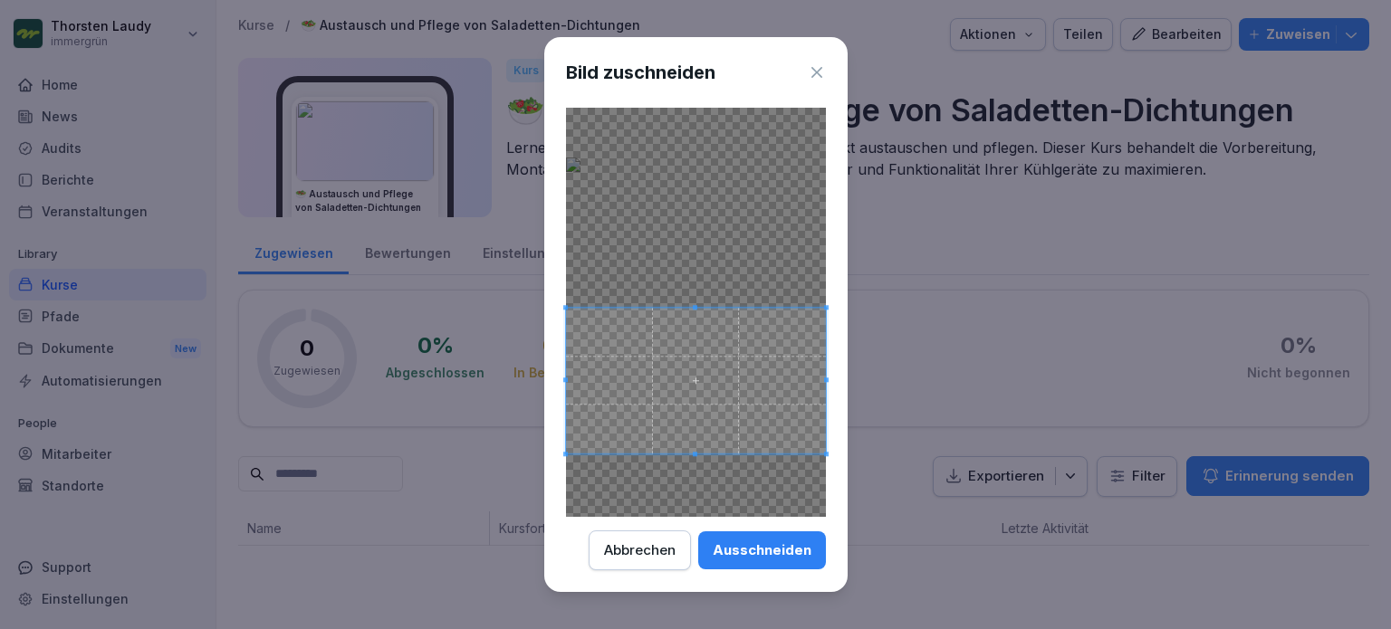
click at [743, 331] on span at bounding box center [696, 381] width 260 height 146
click at [773, 553] on div "Ausschneiden" at bounding box center [762, 551] width 99 height 20
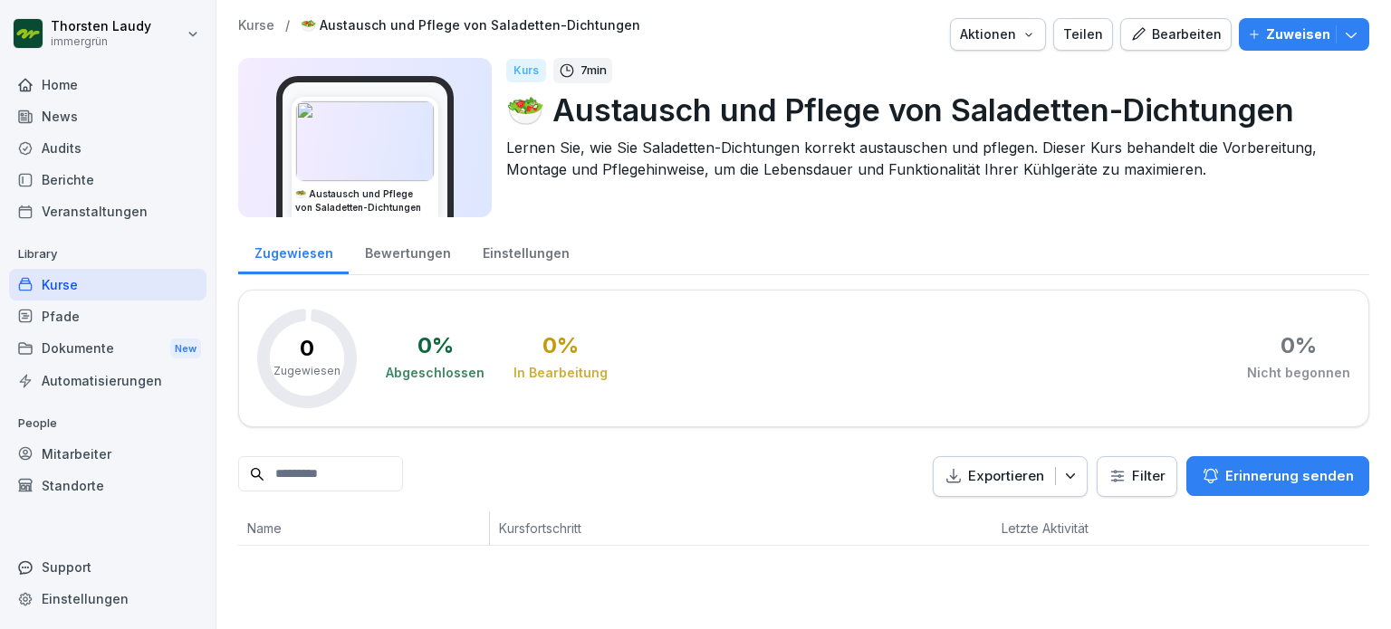
click at [82, 284] on div "Kurse" at bounding box center [107, 285] width 197 height 32
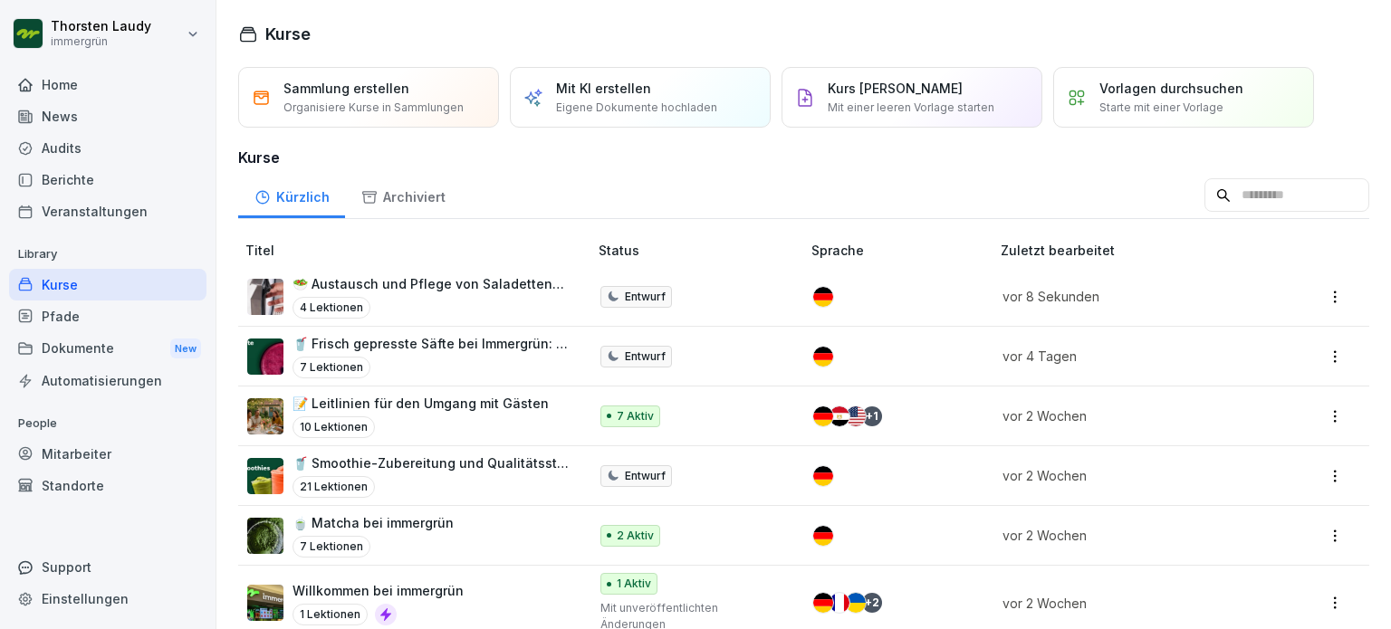
click at [370, 285] on p "🥗 Austausch und Pflege von Saladetten-Dichtungen" at bounding box center [431, 283] width 277 height 19
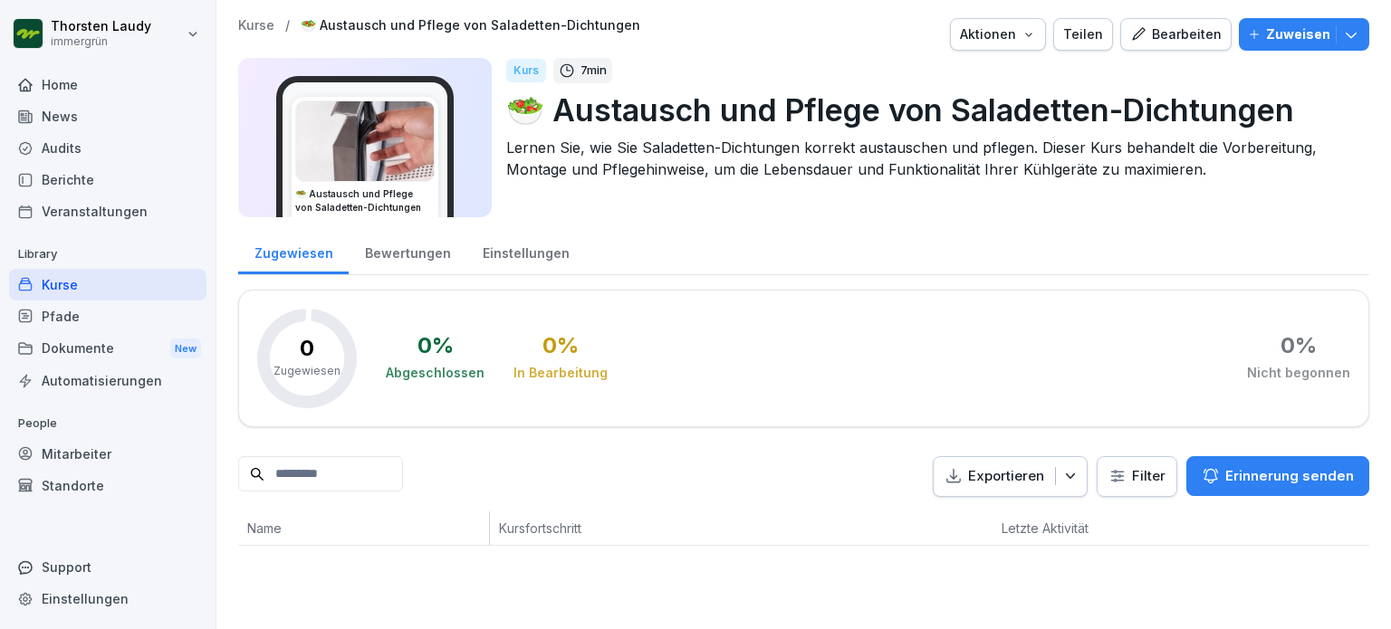
click at [1342, 39] on icon "button" at bounding box center [1351, 34] width 18 height 18
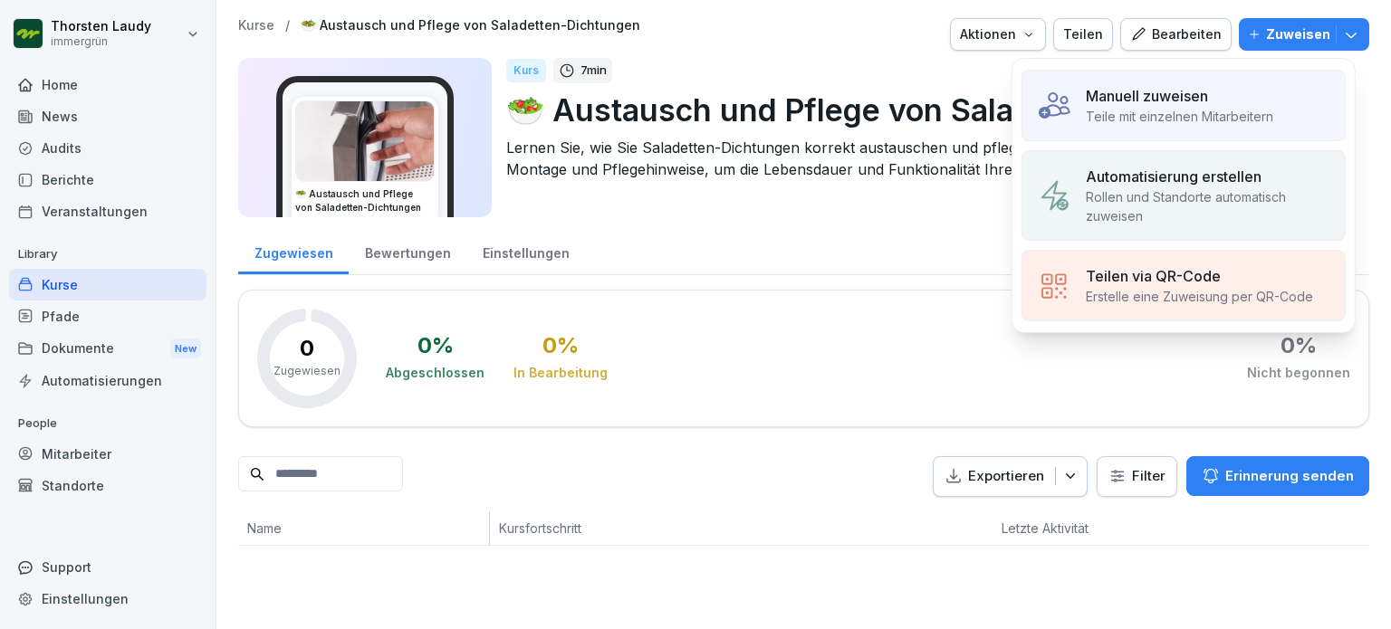
click at [1135, 111] on p "Teile mit einzelnen Mitarbeitern" at bounding box center [1179, 116] width 187 height 19
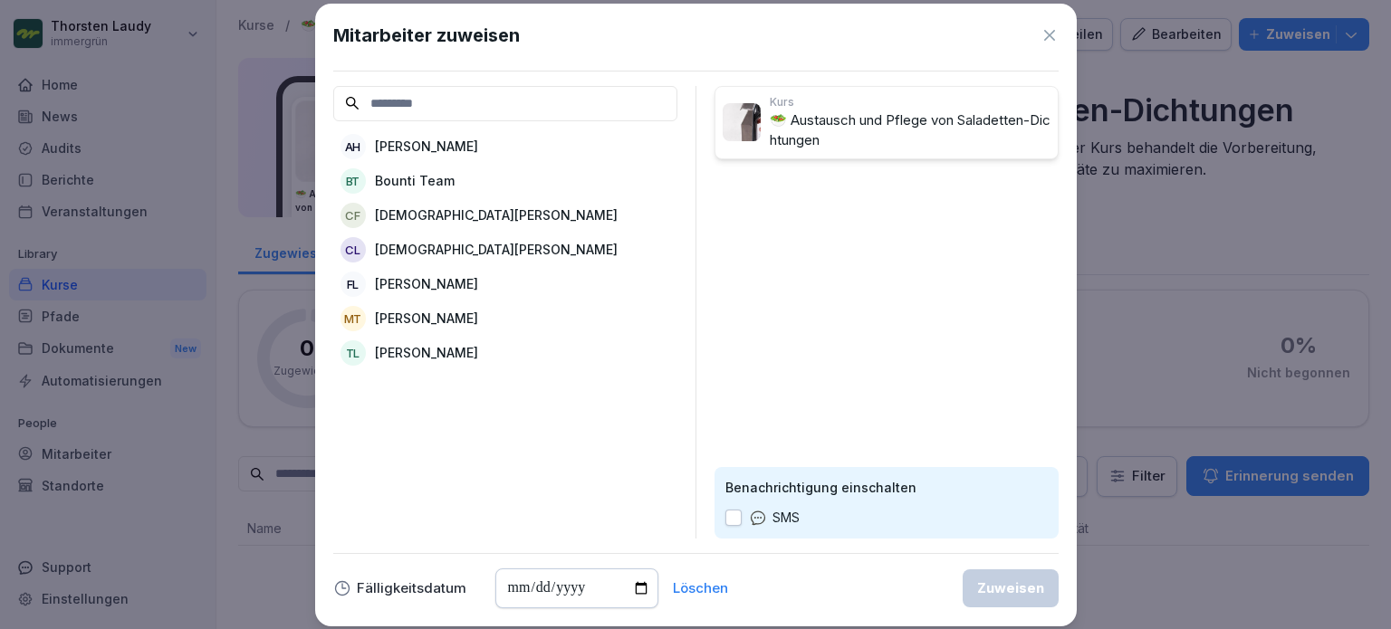
click at [429, 149] on p "[PERSON_NAME]" at bounding box center [426, 146] width 103 height 19
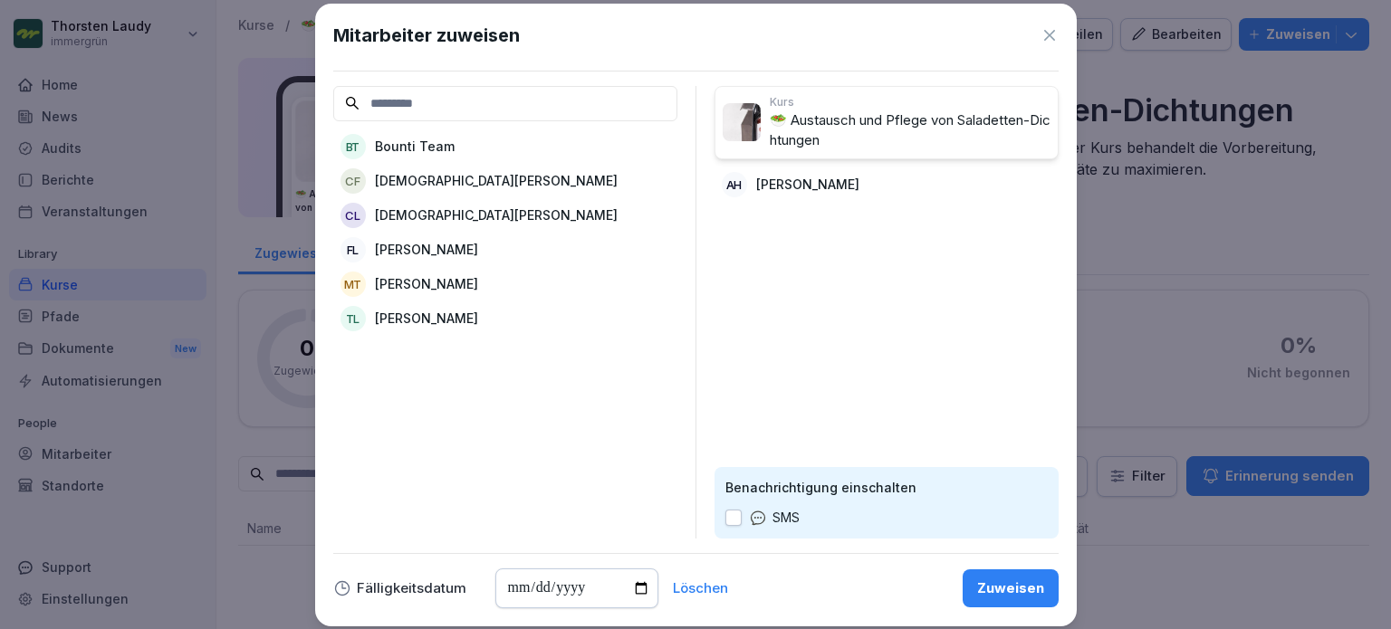
click at [1000, 586] on div "Zuweisen" at bounding box center [1010, 589] width 67 height 20
